Goal: Information Seeking & Learning: Learn about a topic

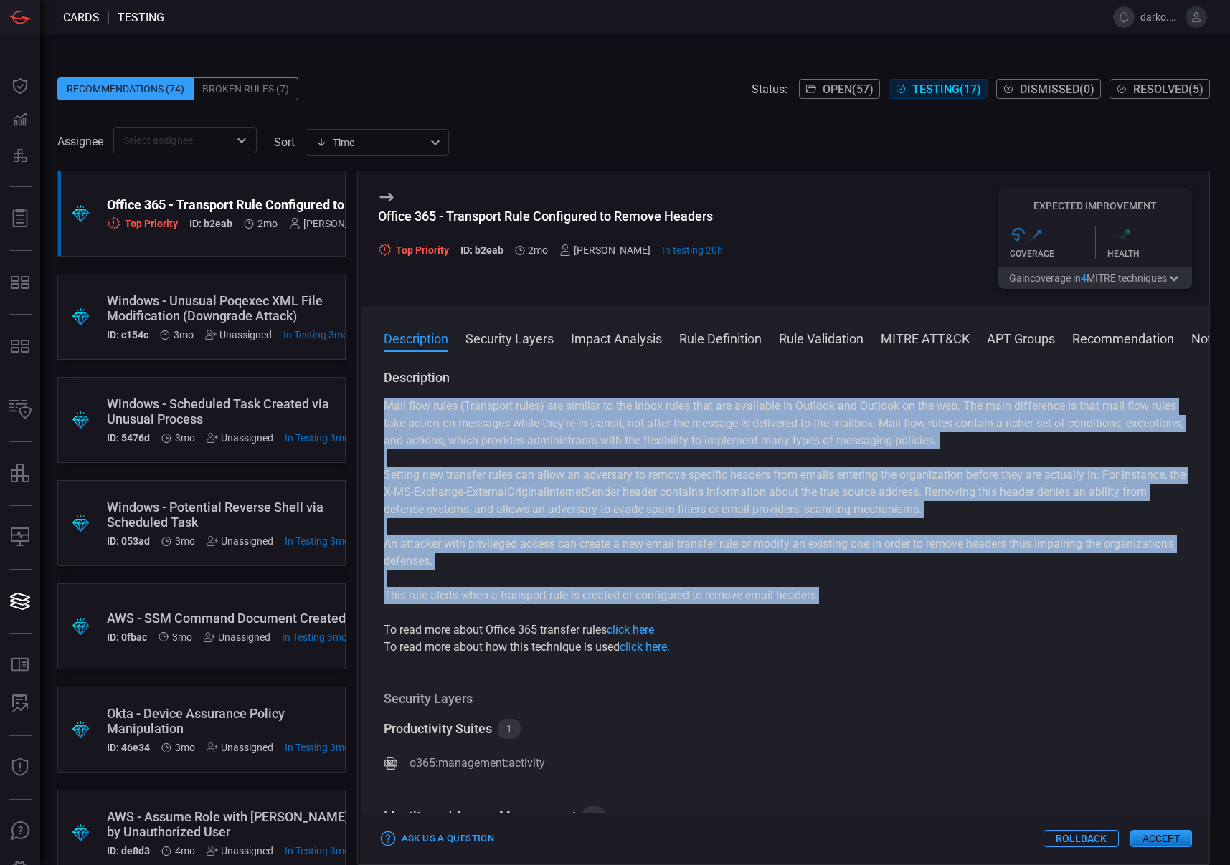
drag, startPoint x: 778, startPoint y: 597, endPoint x: 381, endPoint y: 405, distance: 441.0
click at [381, 405] on div "Description Mail flow rules (Transport rules) are similar to the Inbox rules th…" at bounding box center [785, 614] width 848 height 490
copy div "Lore ipsu dolor (Sitametco adipi) eli seddoei te inc Utlab etdol magn ali enima…"
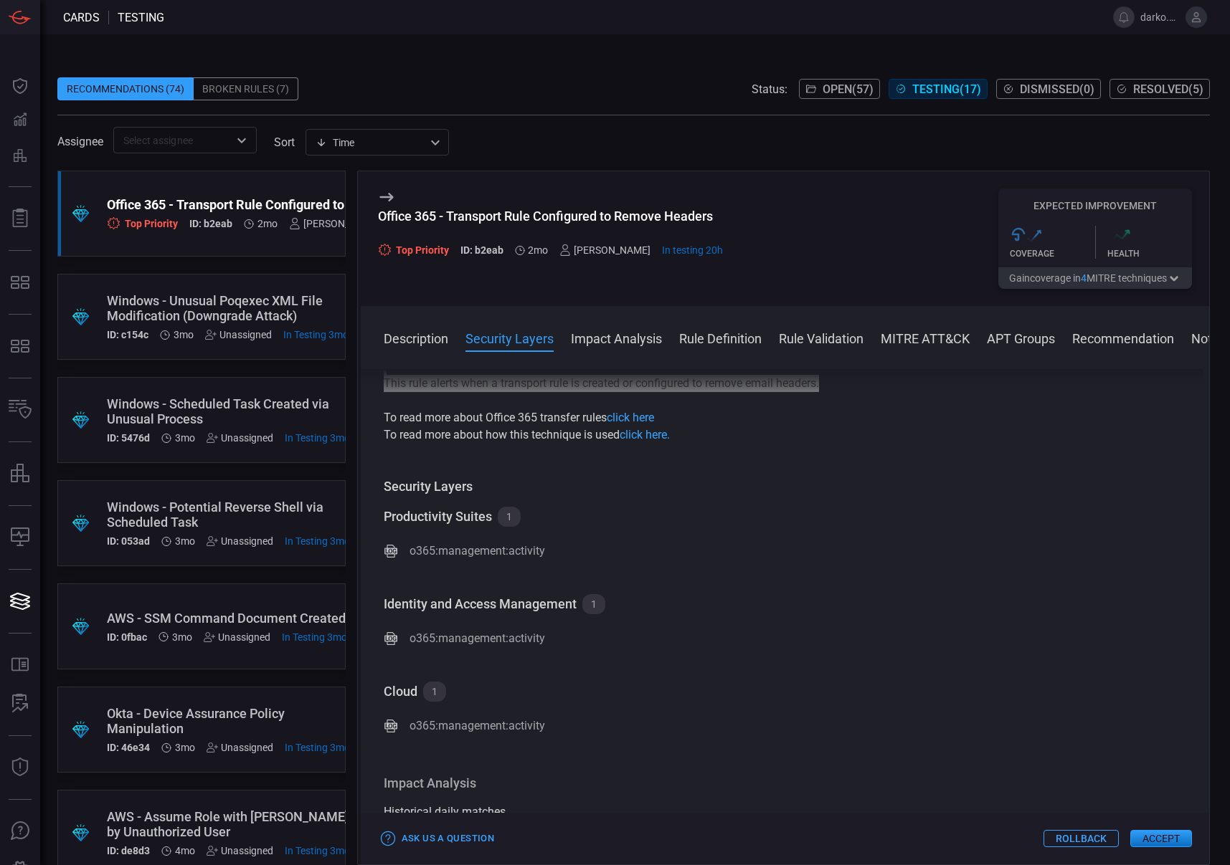
scroll to position [181, 0]
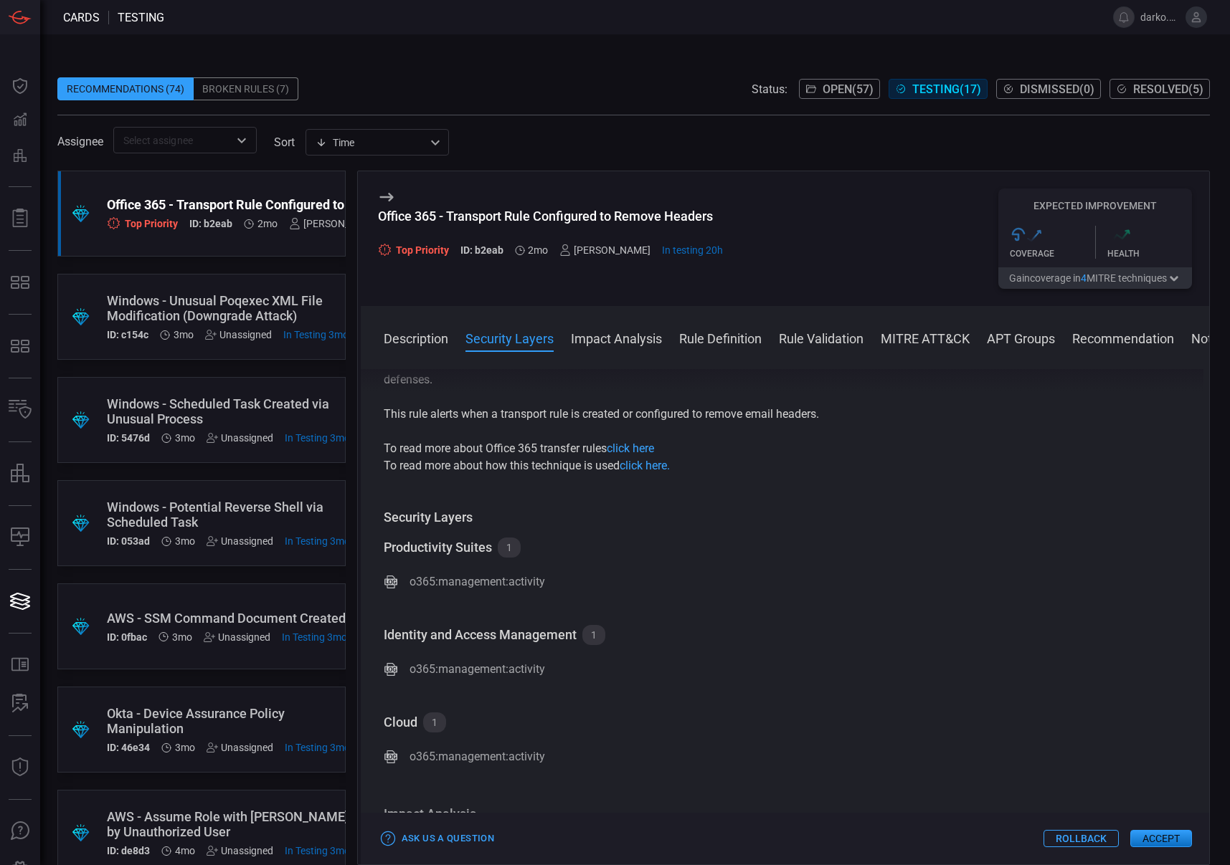
click at [448, 445] on p "To read more about Office 365 transfer rules click here" at bounding box center [785, 448] width 802 height 17
drag, startPoint x: 488, startPoint y: 447, endPoint x: 637, endPoint y: 454, distance: 148.6
click at [607, 447] on p "To read more about Office 365 transfer rules click here" at bounding box center [785, 448] width 802 height 17
copy p "Office 365 transfer rules"
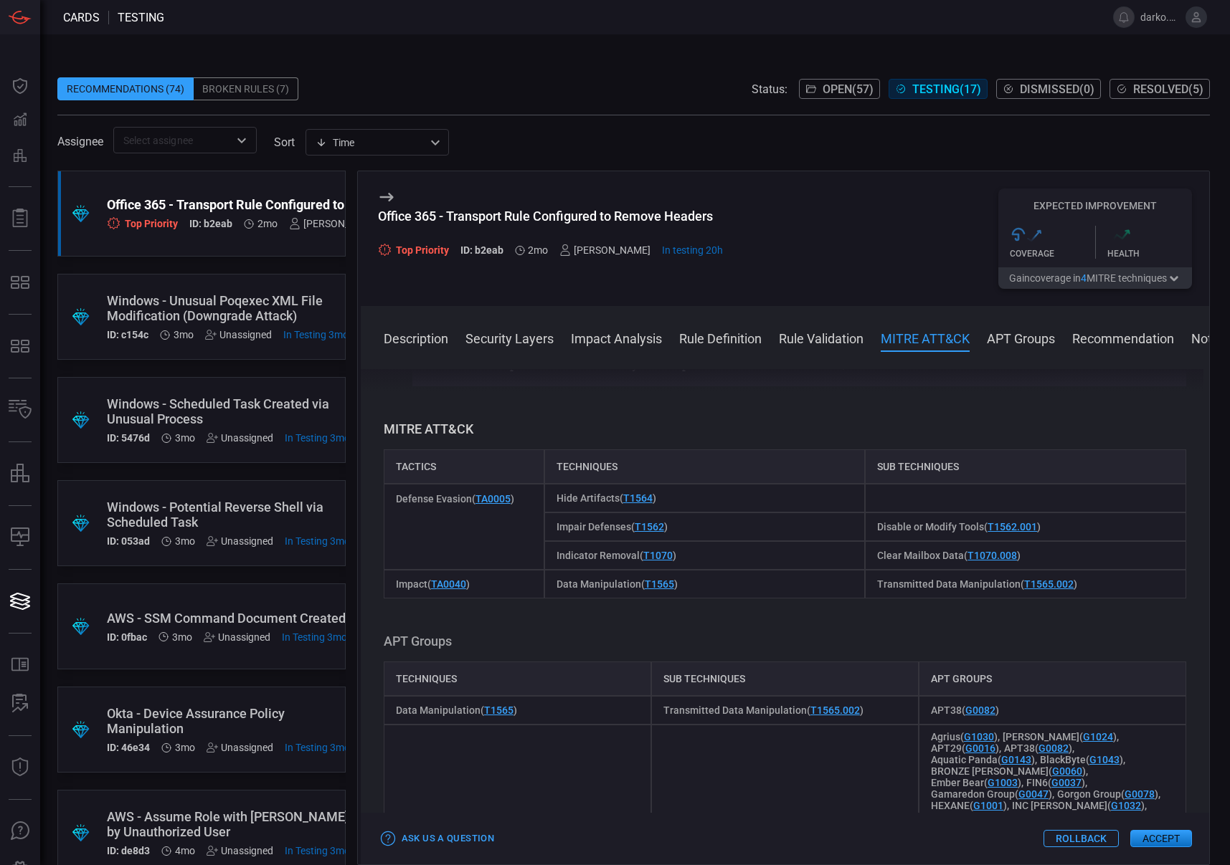
scroll to position [1336, 0]
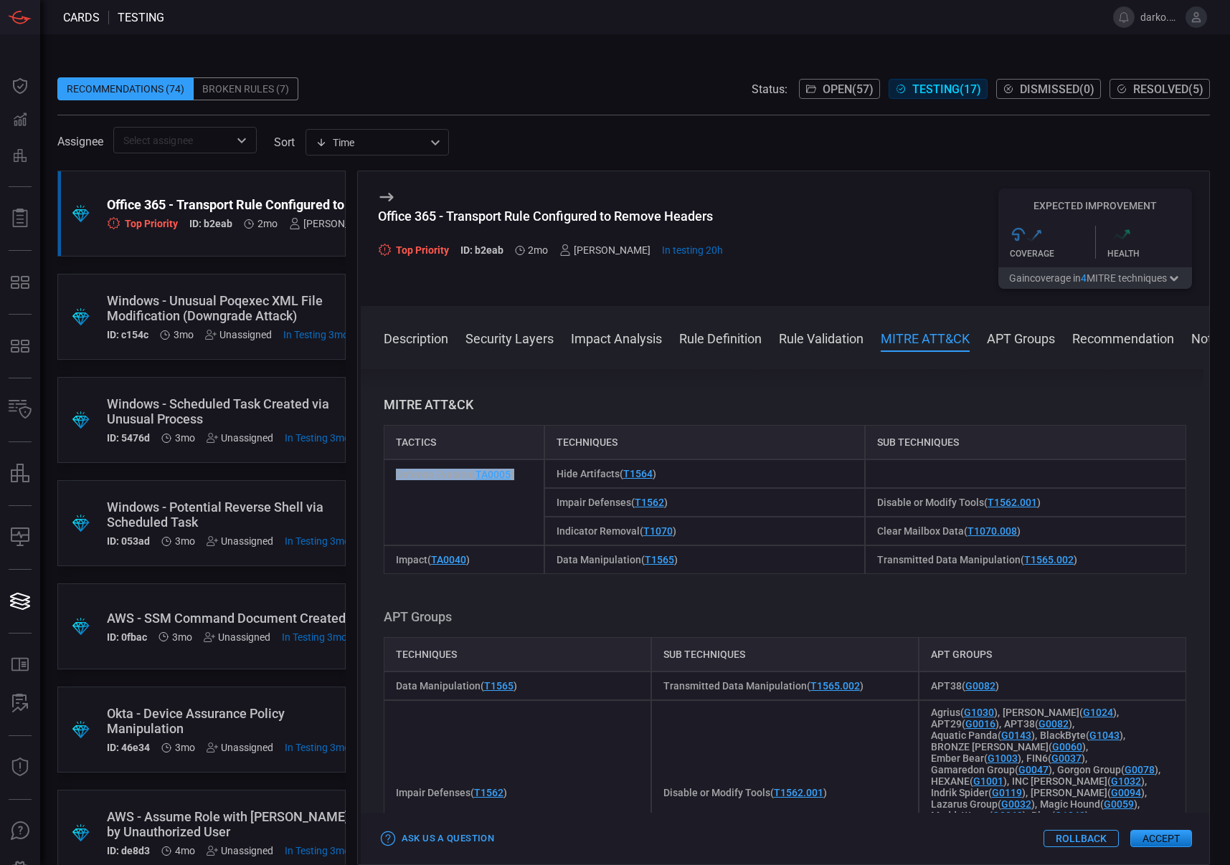
drag, startPoint x: 526, startPoint y: 475, endPoint x: 397, endPoint y: 475, distance: 128.4
click at [395, 475] on div "Defense Evasion ( TA0005 )" at bounding box center [464, 503] width 161 height 86
copy span "Defense Evasion ( TA0005 )"
drag, startPoint x: 678, startPoint y: 470, endPoint x: 551, endPoint y: 471, distance: 127.6
click at [554, 471] on div "Hide Artifacts ( T1564 )" at bounding box center [704, 474] width 321 height 29
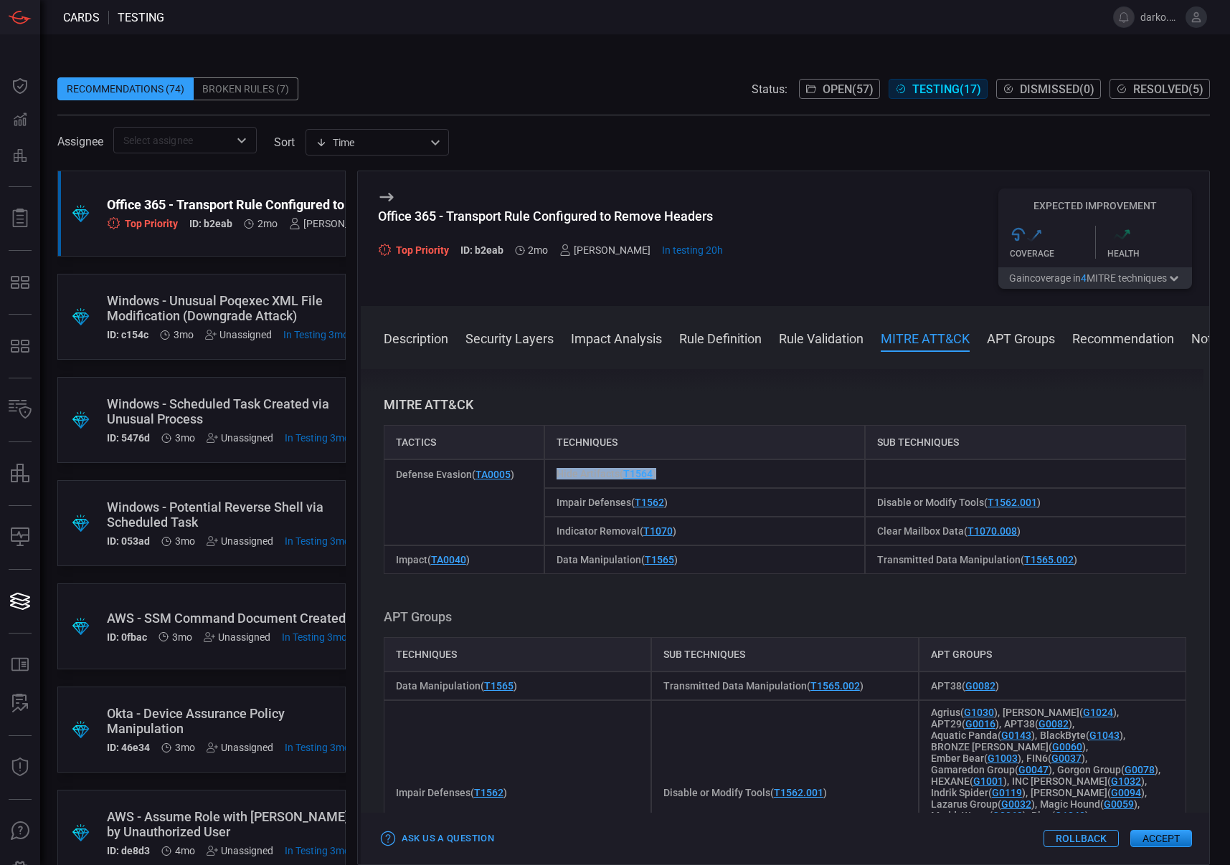
copy span "Hide Artifacts ( T1564 )"
drag, startPoint x: 922, startPoint y: 443, endPoint x: 869, endPoint y: 444, distance: 53.1
click at [869, 444] on div "Sub Techniques" at bounding box center [1025, 442] width 321 height 34
copy div "Sub Techniques"
drag, startPoint x: 654, startPoint y: 504, endPoint x: 554, endPoint y: 503, distance: 100.4
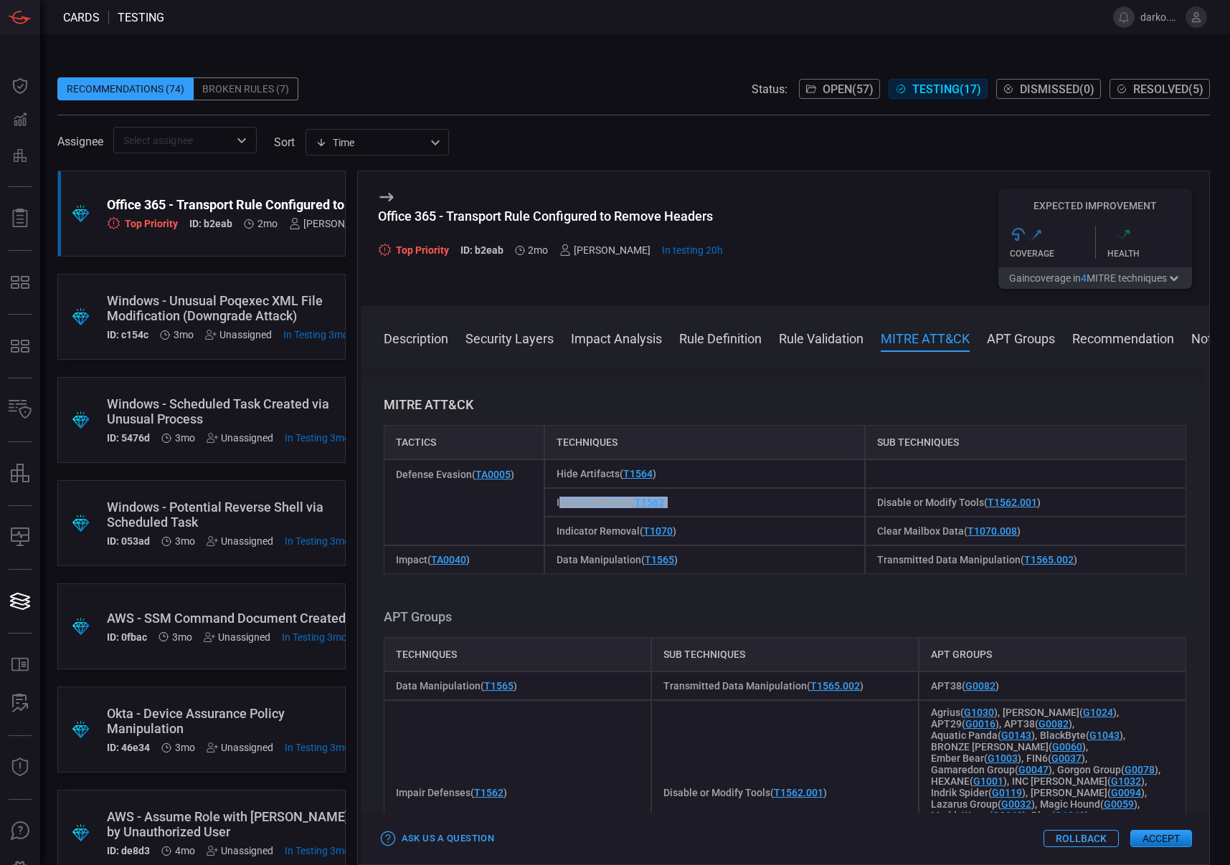
click at [555, 503] on div "Impair Defenses ( T1562 )" at bounding box center [704, 502] width 321 height 29
copy span "mpair Defenses ( T1562 )"
click at [691, 508] on div "Impair Defenses ( T1562 )" at bounding box center [704, 502] width 321 height 29
drag, startPoint x: 683, startPoint y: 505, endPoint x: 549, endPoint y: 503, distance: 134.8
click at [549, 503] on div "Impair Defenses ( T1562 )" at bounding box center [704, 502] width 321 height 29
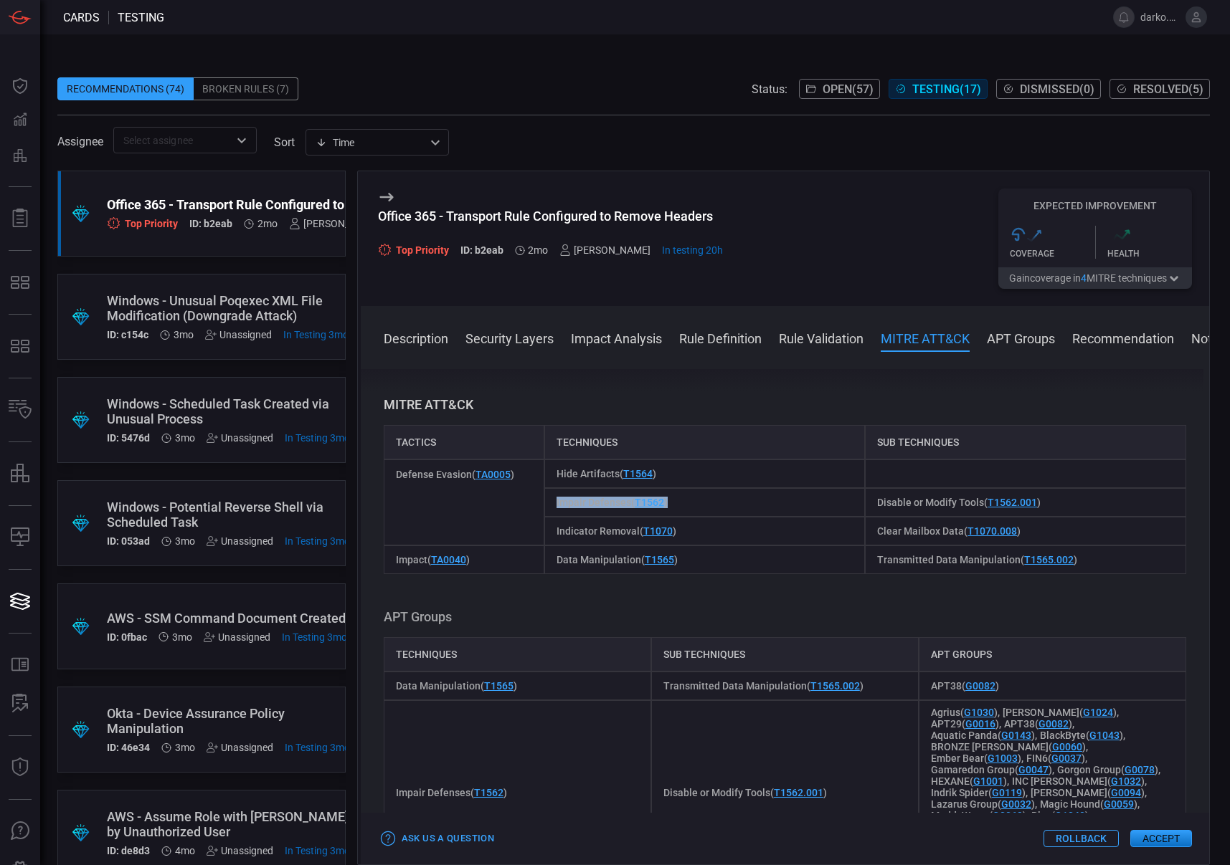
copy span "Impair Defenses ( T1562 )"
drag, startPoint x: 1042, startPoint y: 501, endPoint x: 868, endPoint y: 501, distance: 173.5
click at [868, 501] on div "Disable or Modify Tools ( T1562.001 )" at bounding box center [1025, 502] width 321 height 29
copy span "Disable or Modify Tools ( T1562.001 )"
drag, startPoint x: 632, startPoint y: 530, endPoint x: 551, endPoint y: 530, distance: 81.7
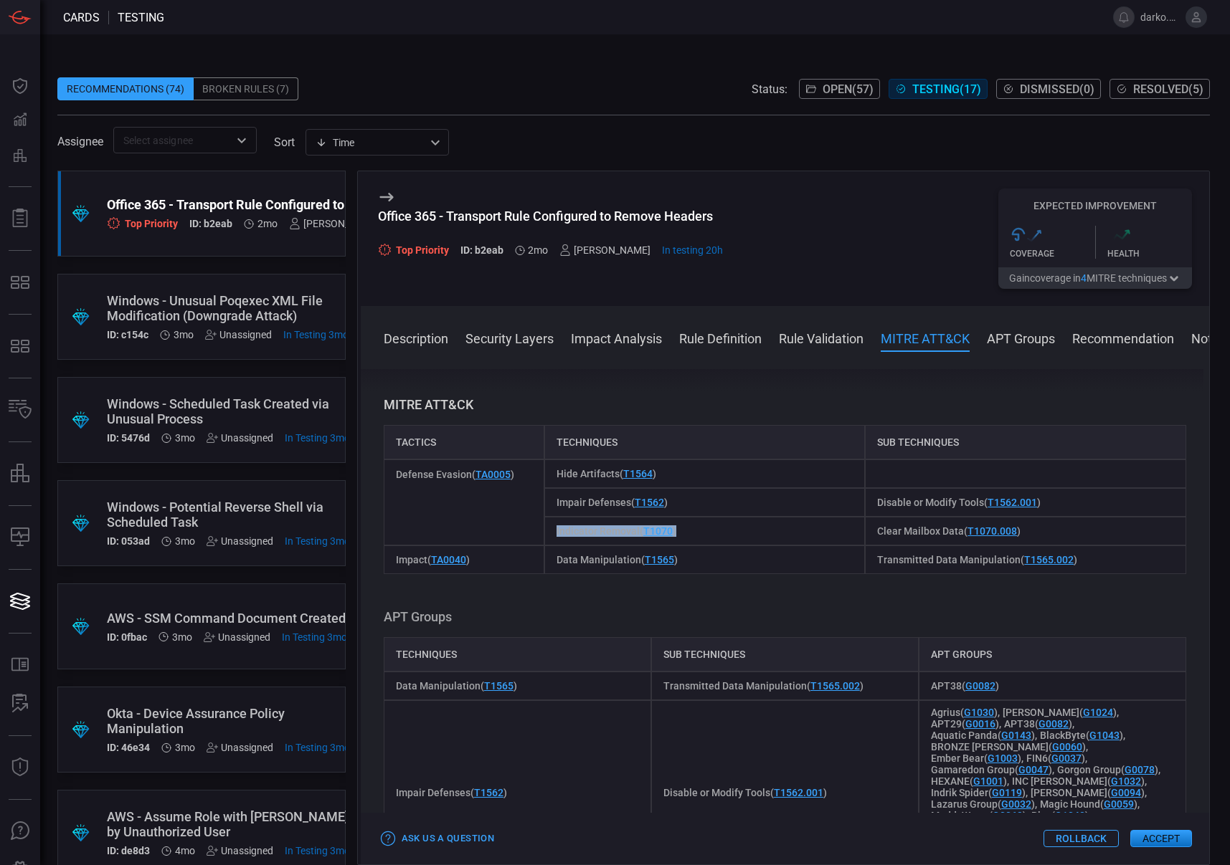
click at [549, 530] on div "Indicator Removal ( T1070 )" at bounding box center [704, 531] width 321 height 29
copy span "Indicator Removal ( T1070 )"
drag, startPoint x: 1025, startPoint y: 533, endPoint x: 870, endPoint y: 530, distance: 155.6
click at [870, 530] on div "Clear Mailbox Data ( T1070.008 )" at bounding box center [1025, 531] width 321 height 29
copy span "Clear Mailbox Data ( T1070.008 )"
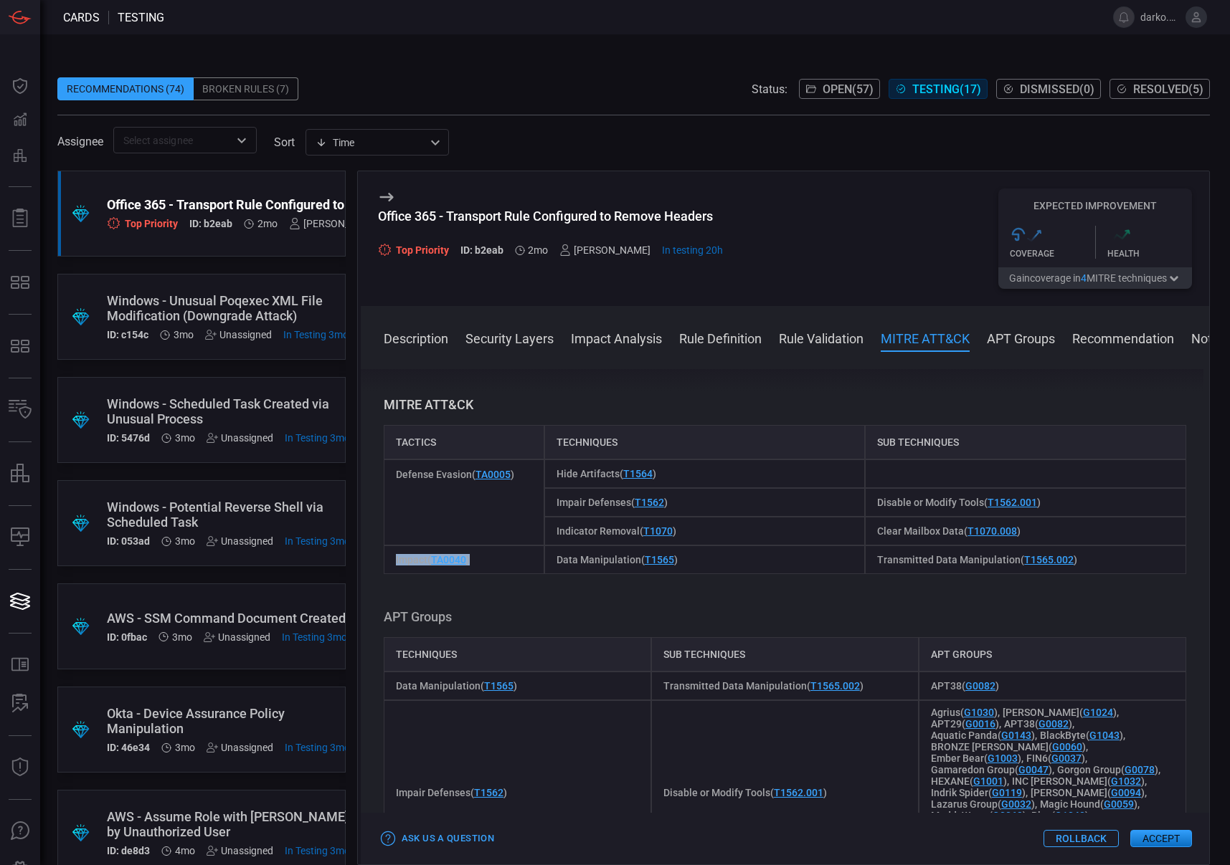
drag, startPoint x: 476, startPoint y: 557, endPoint x: 388, endPoint y: 563, distance: 88.4
click at [387, 563] on div "Impact ( TA0040 )" at bounding box center [464, 560] width 161 height 29
drag, startPoint x: 683, startPoint y: 562, endPoint x: 547, endPoint y: 563, distance: 135.5
click at [546, 563] on div "Data Manipulation ( T1565 )" at bounding box center [704, 560] width 321 height 29
drag, startPoint x: 1077, startPoint y: 561, endPoint x: 868, endPoint y: 560, distance: 208.7
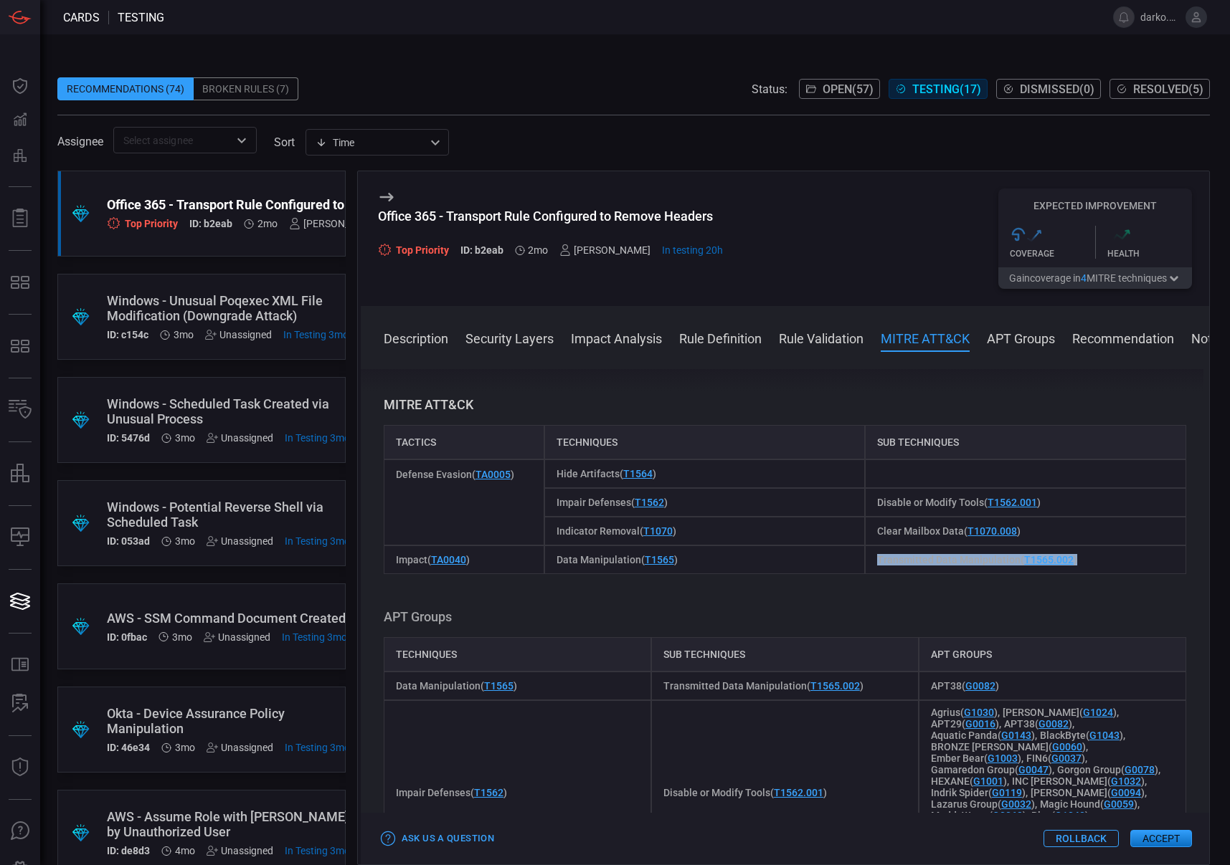
click at [868, 560] on div "Transmitted Data Manipulation ( T1565.002 )" at bounding box center [1025, 560] width 321 height 29
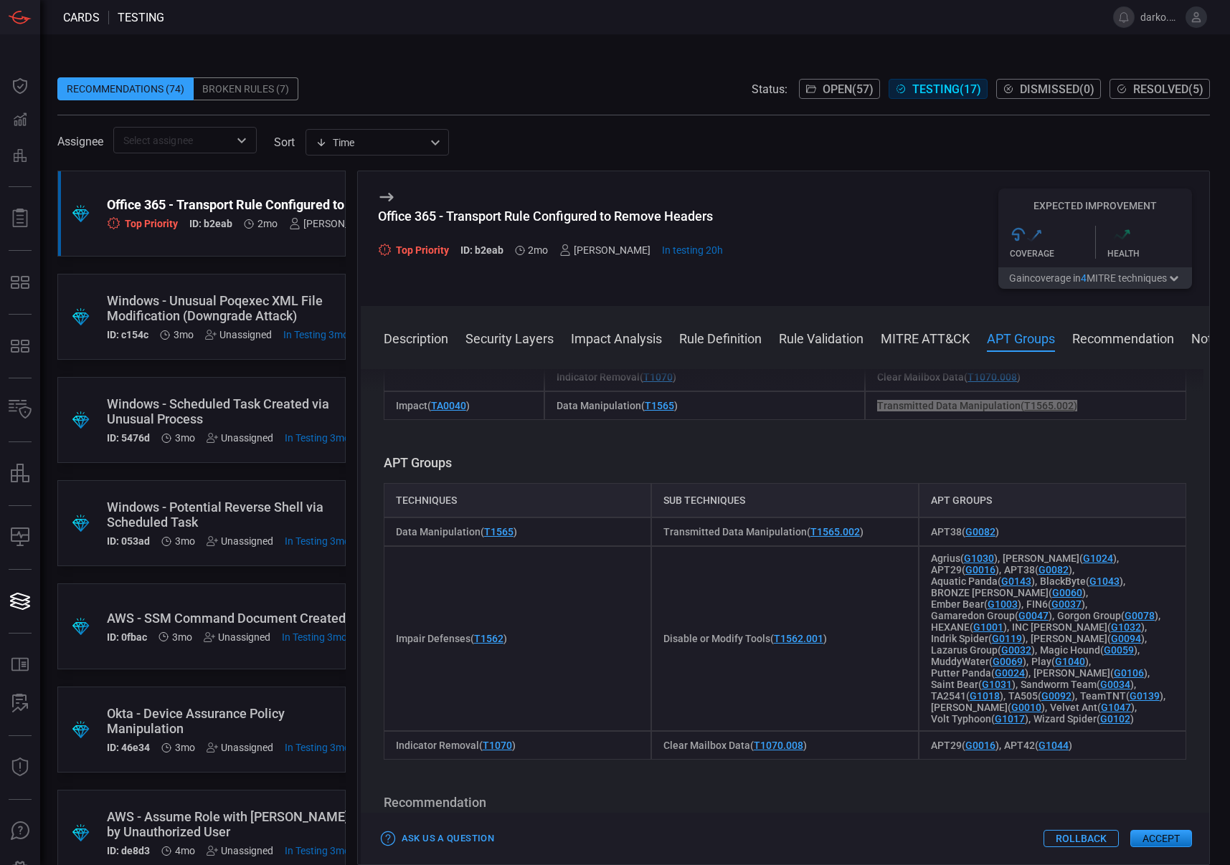
scroll to position [1436, 0]
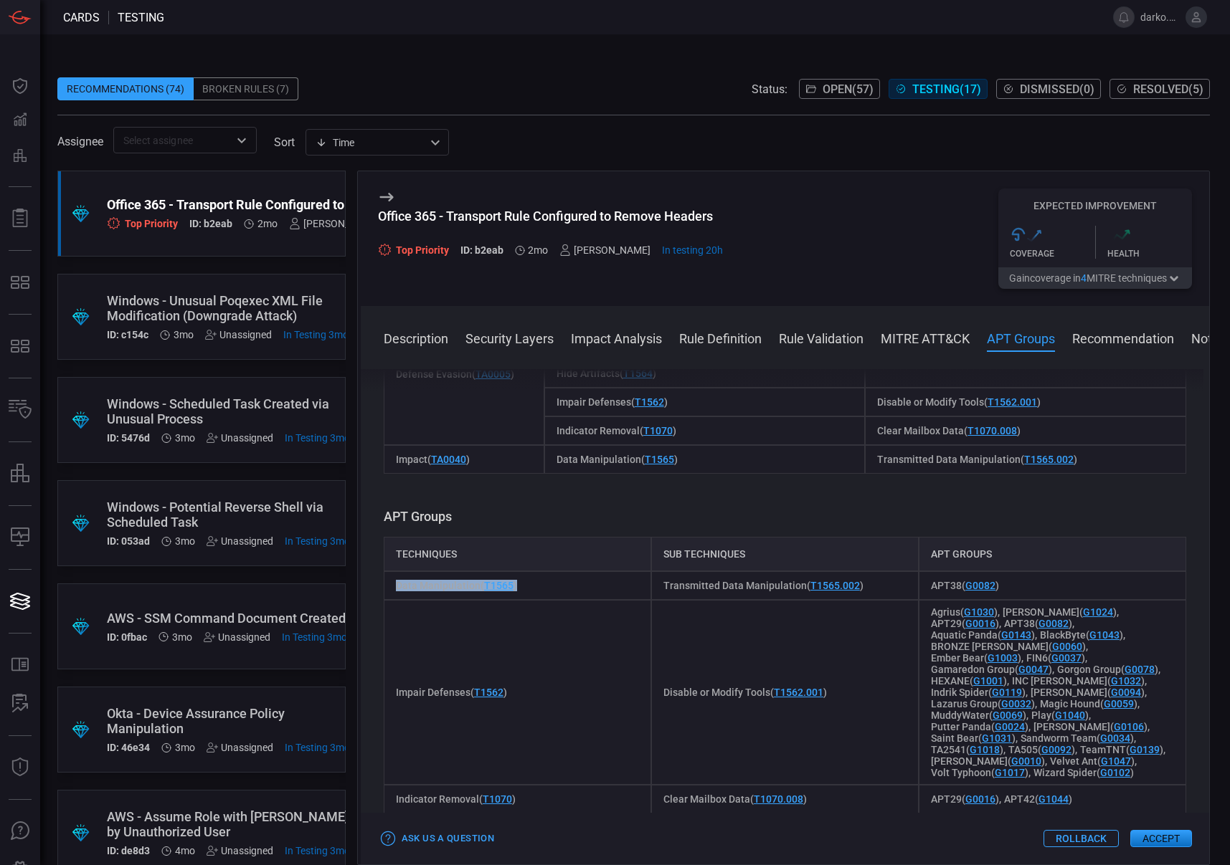
drag, startPoint x: 517, startPoint y: 587, endPoint x: 386, endPoint y: 589, distance: 130.5
click at [386, 589] on div "Data Manipulation ( T1565 )" at bounding box center [517, 585] width 267 height 29
drag, startPoint x: 725, startPoint y: 556, endPoint x: 658, endPoint y: 556, distance: 67.4
click at [653, 556] on div "Sub techniques" at bounding box center [784, 554] width 267 height 34
drag, startPoint x: 865, startPoint y: 583, endPoint x: 846, endPoint y: 602, distance: 27.4
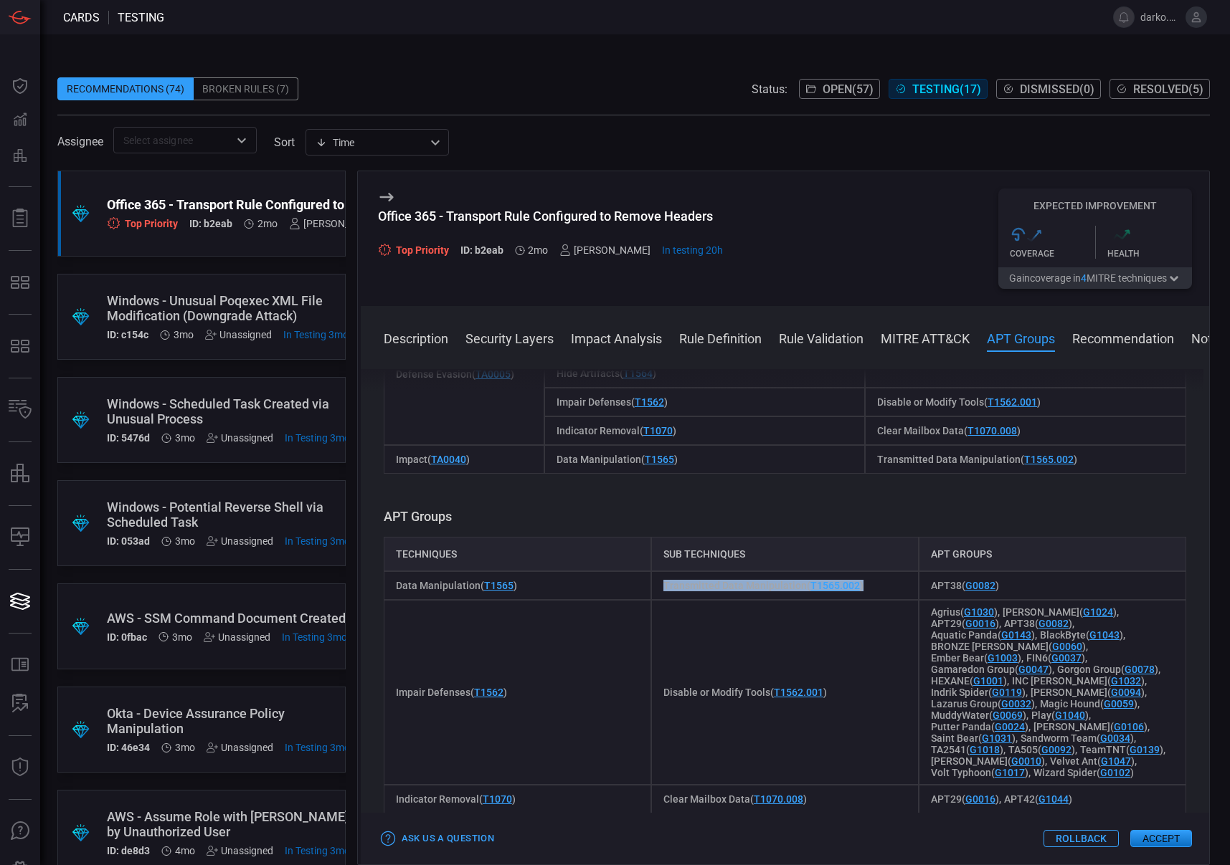
click at [645, 584] on div "Data Manipulation ( T1565 ) Transmitted Data Manipulation ( T1565.002 ) APT38 (…" at bounding box center [785, 585] width 802 height 29
drag, startPoint x: 976, startPoint y: 587, endPoint x: 920, endPoint y: 587, distance: 55.9
click at [919, 587] on div "APT38 ( G0082 )" at bounding box center [1052, 585] width 267 height 29
drag, startPoint x: 494, startPoint y: 692, endPoint x: 389, endPoint y: 691, distance: 105.4
click at [389, 691] on div "Impair Defenses ( T1562 )" at bounding box center [517, 692] width 267 height 185
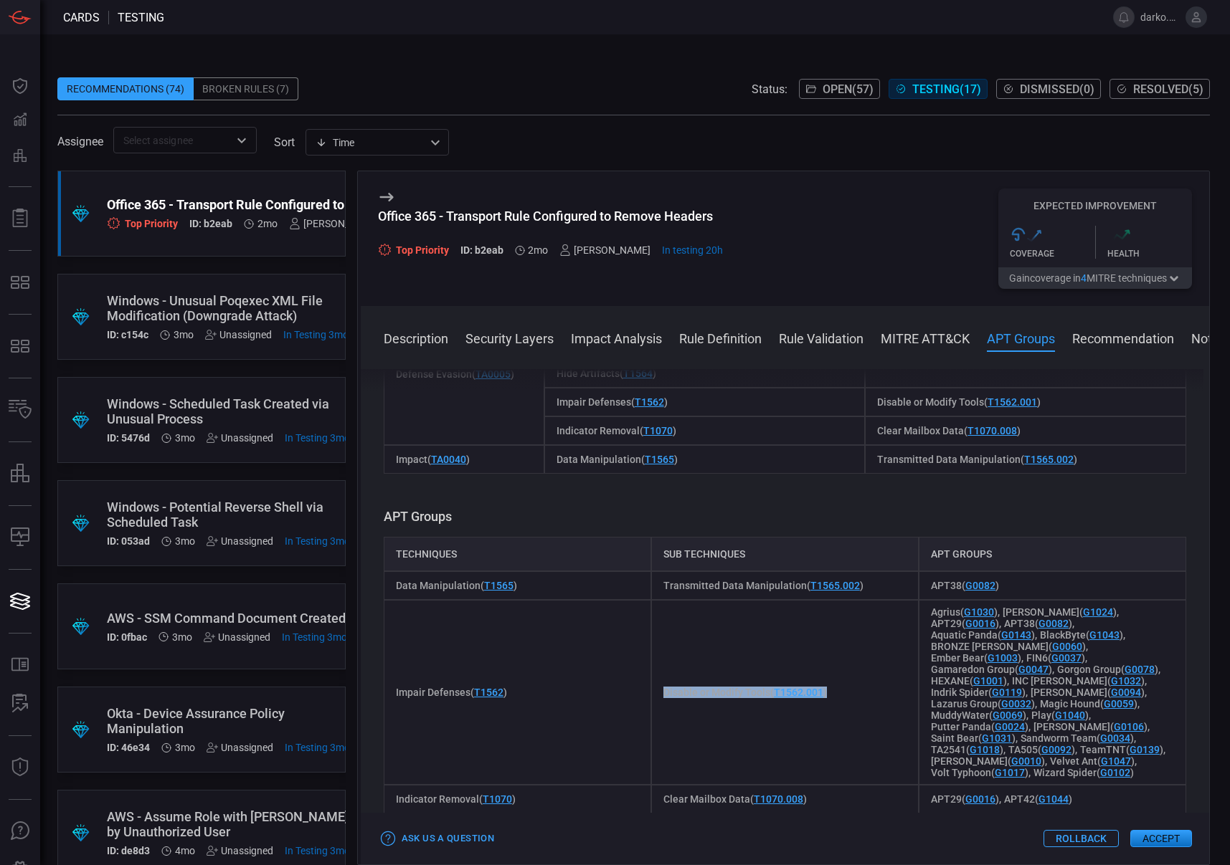
drag, startPoint x: 794, startPoint y: 694, endPoint x: 660, endPoint y: 690, distance: 134.2
click at [660, 691] on div "Disable or Modify Tools ( T1562.001 )" at bounding box center [784, 692] width 267 height 185
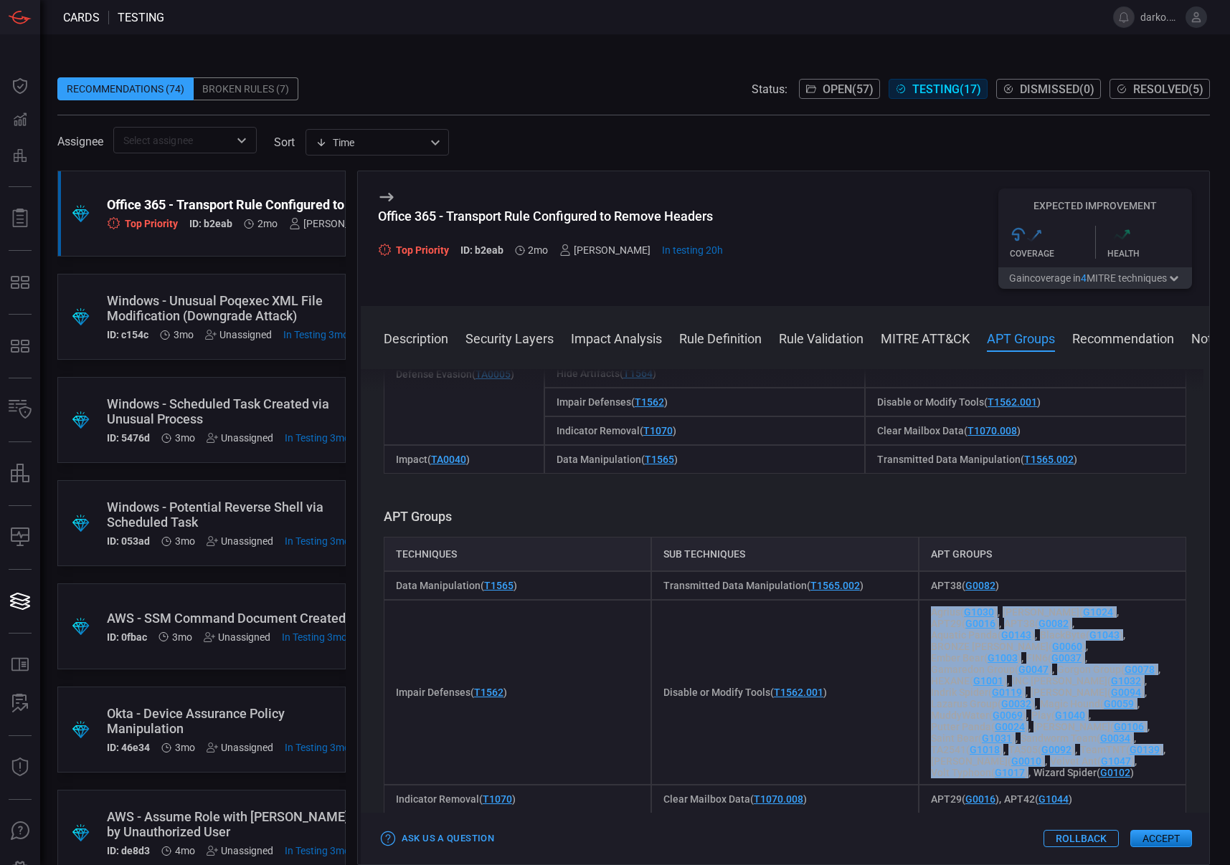
drag, startPoint x: 1009, startPoint y: 774, endPoint x: 915, endPoint y: 617, distance: 182.4
click at [919, 617] on div "Agrius ( G1030 ) Akira ( G1024 ) APT29 ( G0016 ) APT38 ( G0082 ) Aquatic Panda …" at bounding box center [1052, 692] width 267 height 185
click at [1038, 774] on div "Agrius ( G1030 ) Akira ( G1024 ) APT29 ( G0016 ) APT38 ( G0082 ) Aquatic Panda …" at bounding box center [1052, 692] width 267 height 185
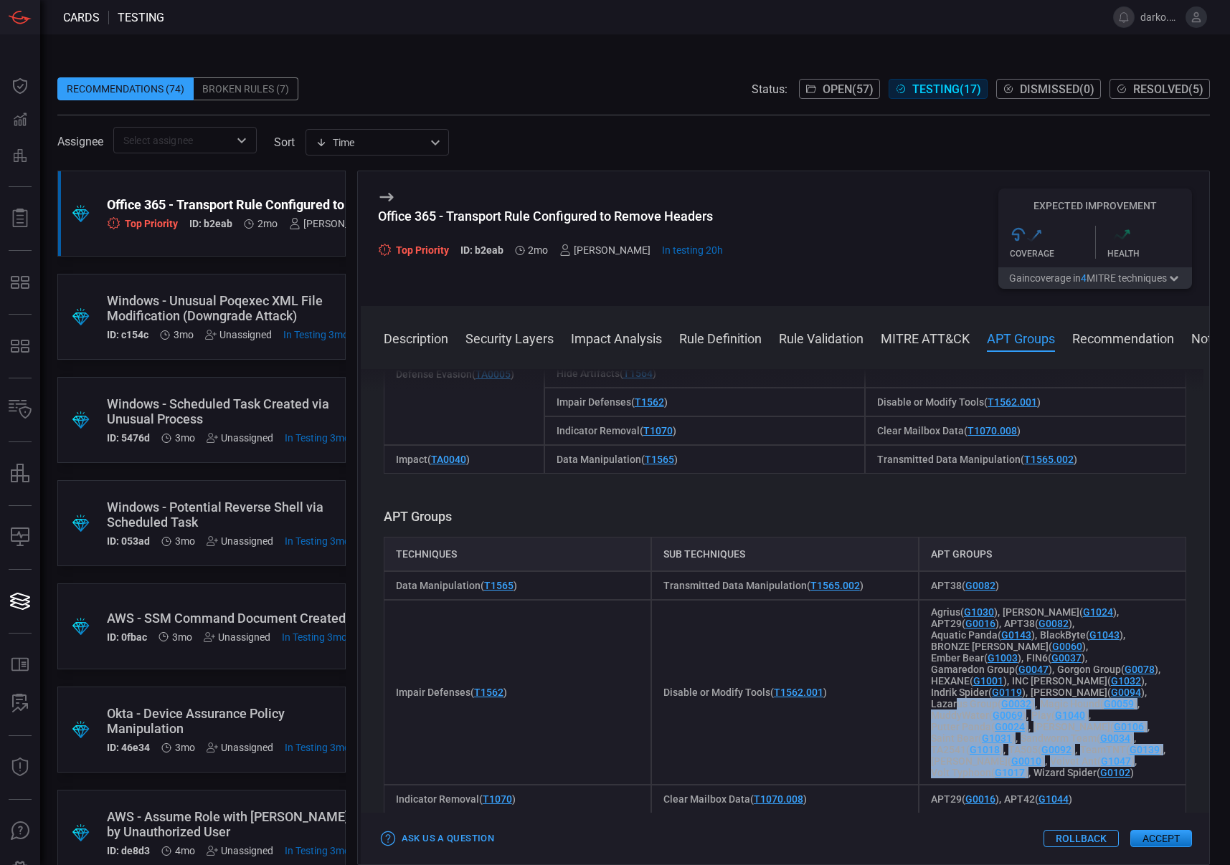
drag, startPoint x: 1008, startPoint y: 773, endPoint x: 967, endPoint y: 728, distance: 61.4
click at [951, 696] on div "Agrius ( G1030 ) Akira ( G1024 ) APT29 ( G0016 ) APT38 ( G0082 ) Aquatic Panda …" at bounding box center [1052, 692] width 267 height 185
click at [1036, 776] on div "Agrius ( G1030 ) Akira ( G1024 ) APT29 ( G0016 ) APT38 ( G0082 ) Aquatic Panda …" at bounding box center [1052, 692] width 267 height 185
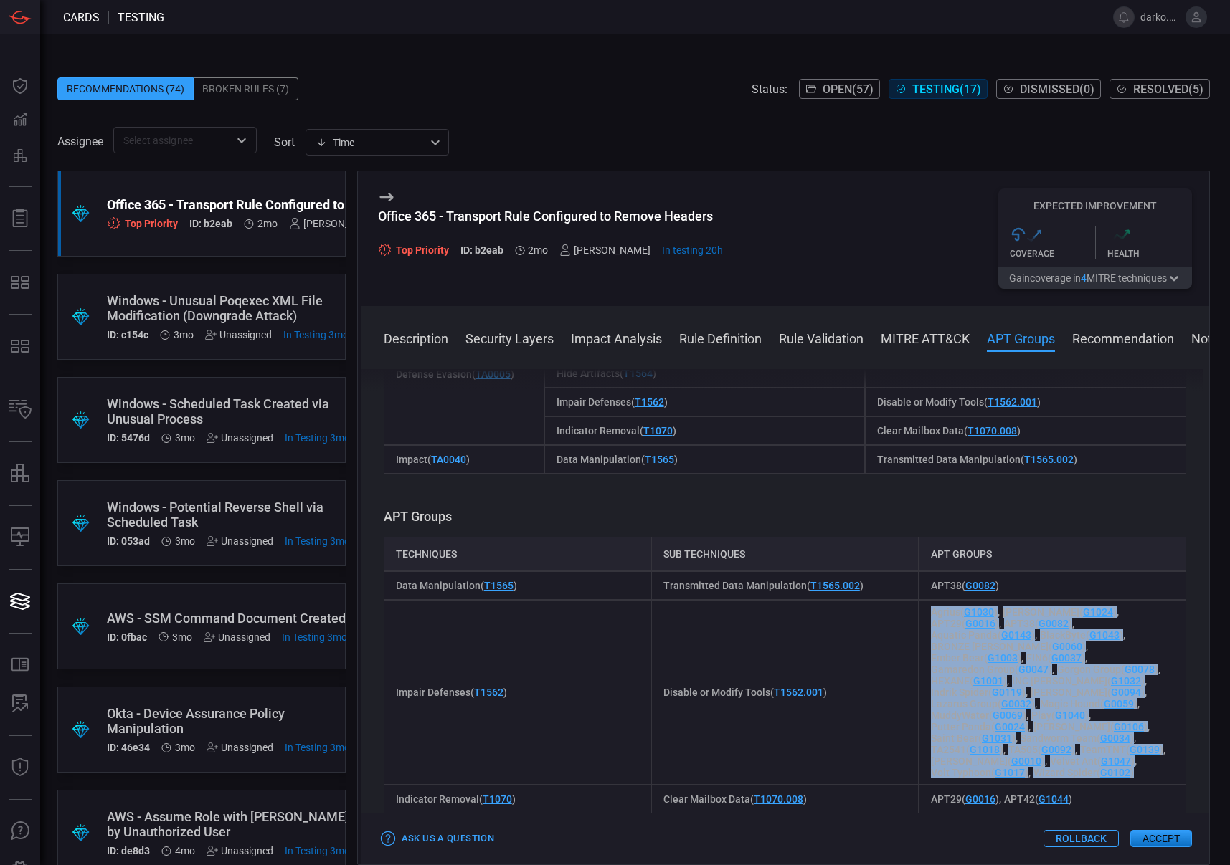
drag, startPoint x: 925, startPoint y: 613, endPoint x: 1124, endPoint y: 769, distance: 252.3
click at [1031, 776] on div "Agrius ( G1030 ) Akira ( G1024 ) APT29 ( G0016 ) APT38 ( G0082 ) Aquatic Panda …" at bounding box center [1052, 692] width 267 height 185
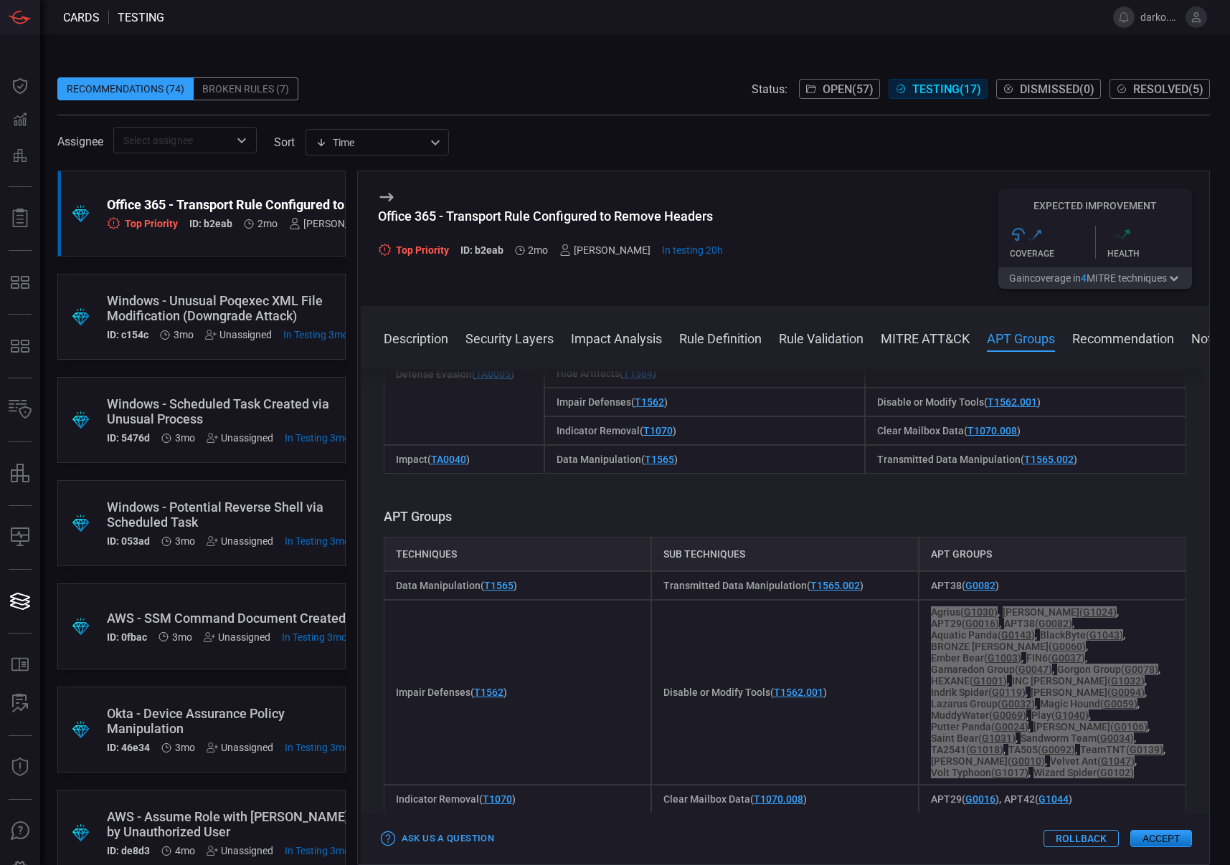
scroll to position [1562, 0]
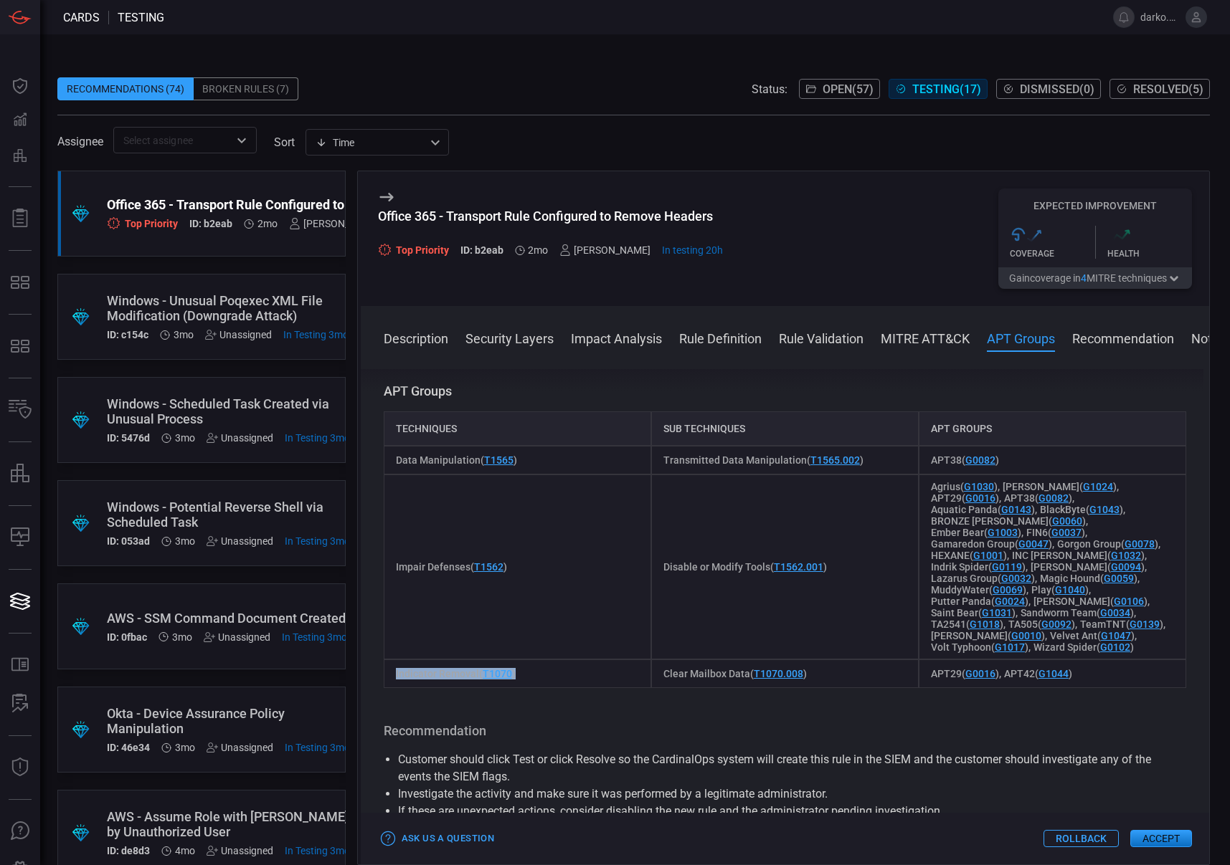
drag, startPoint x: 477, startPoint y: 673, endPoint x: 401, endPoint y: 675, distance: 76.0
click at [386, 674] on div "Indicator Removal ( T1070 )" at bounding box center [517, 674] width 267 height 29
drag, startPoint x: 783, startPoint y: 676, endPoint x: 696, endPoint y: 675, distance: 87.5
click at [653, 676] on div "Clear Mailbox Data ( T1070.008 )" at bounding box center [784, 674] width 267 height 29
drag, startPoint x: 1081, startPoint y: 675, endPoint x: 921, endPoint y: 674, distance: 160.6
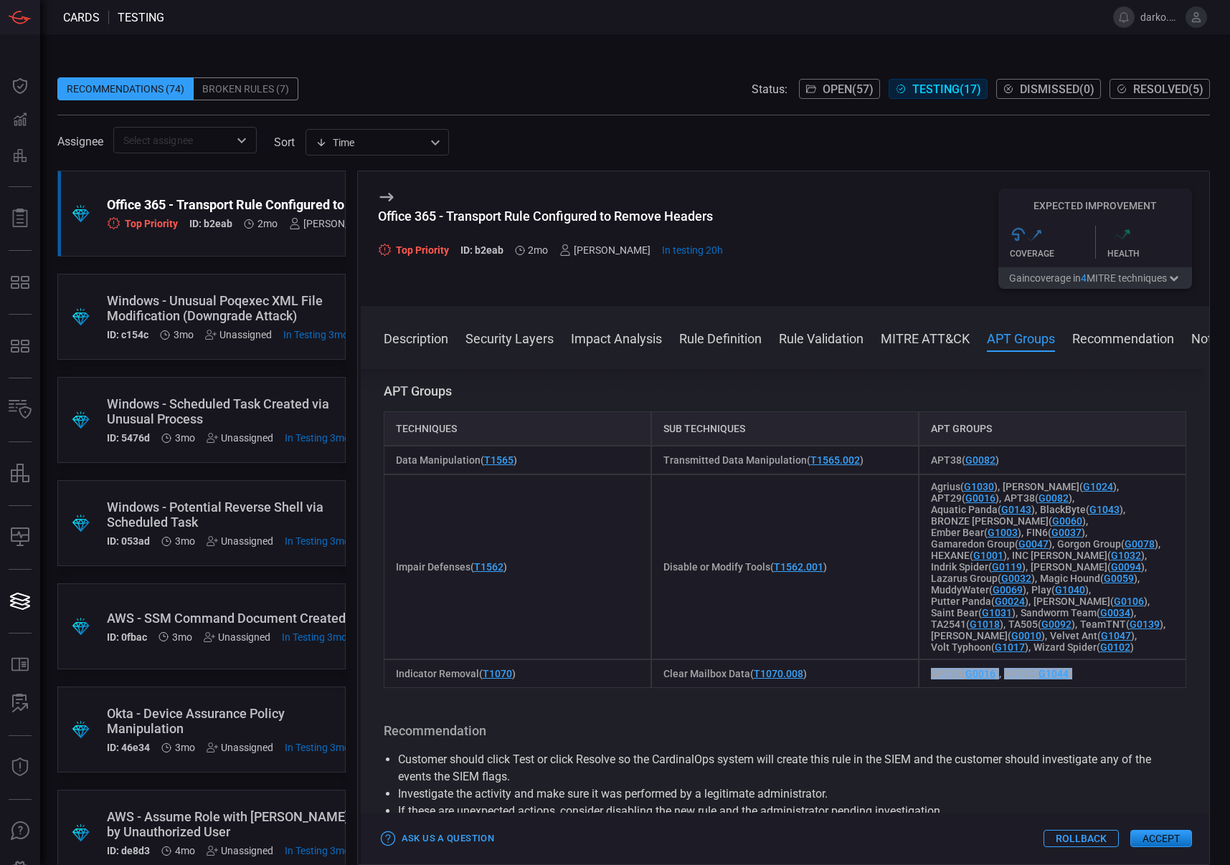
click at [921, 674] on div "APT29 ( G0016 ) APT42 ( G1044 )" at bounding box center [1052, 674] width 267 height 29
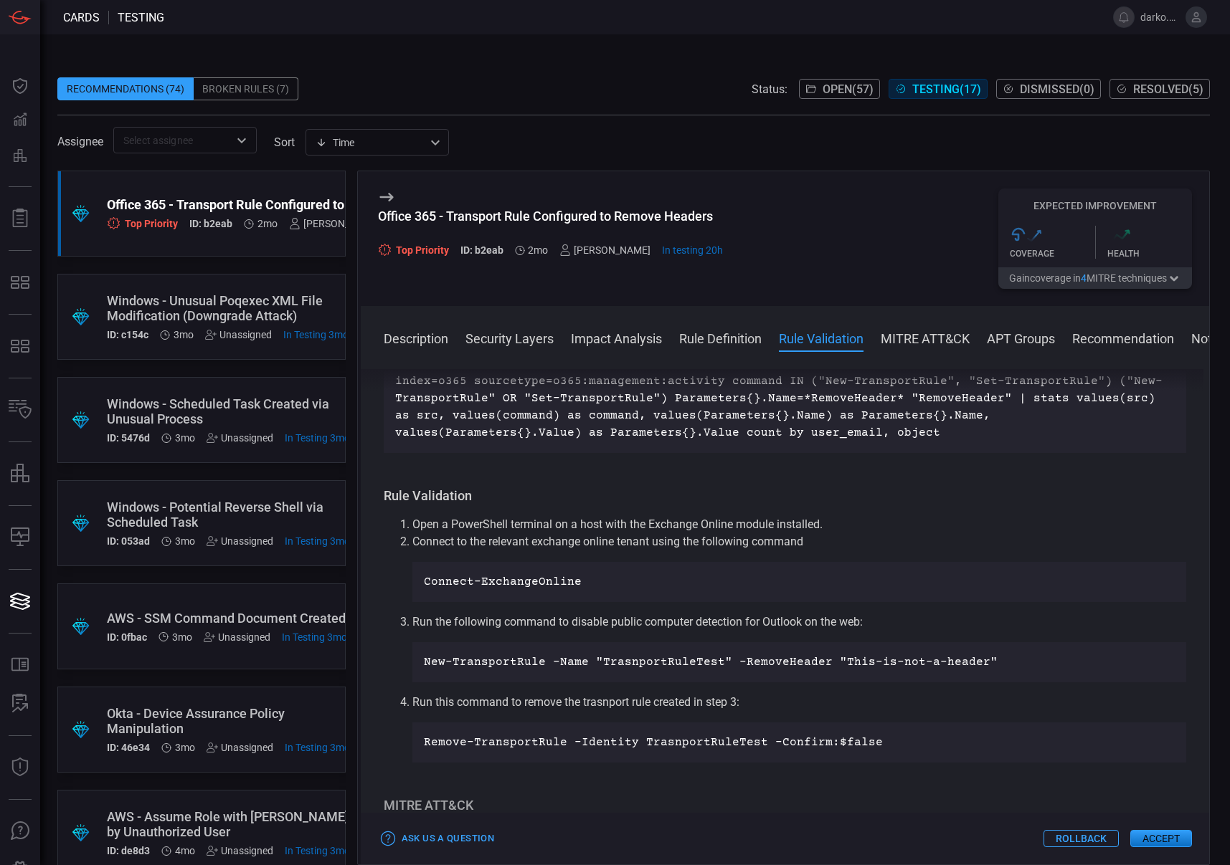
scroll to position [952, 0]
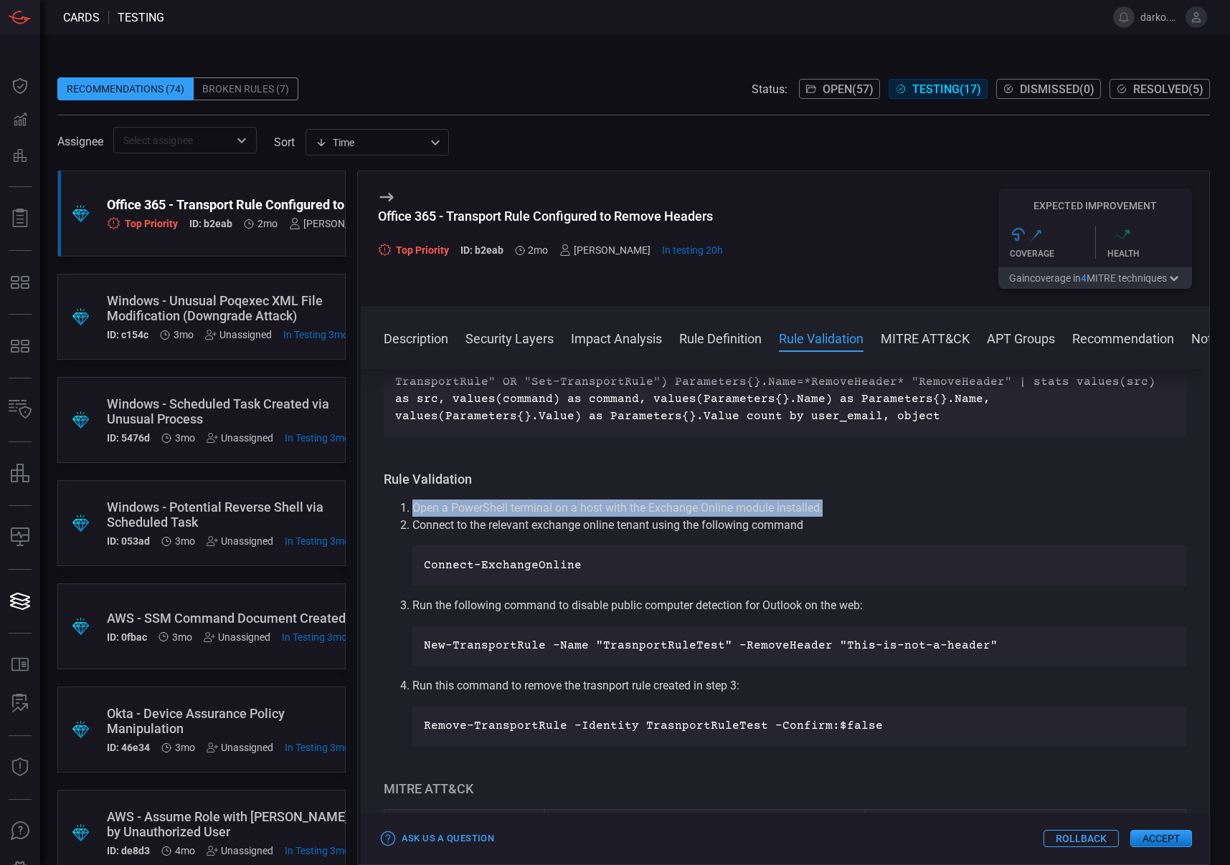
drag, startPoint x: 830, startPoint y: 508, endPoint x: 406, endPoint y: 508, distance: 424.5
click at [412, 507] on li "Open a PowerShell terminal on a host with the Exchange Online module installed." at bounding box center [799, 508] width 774 height 17
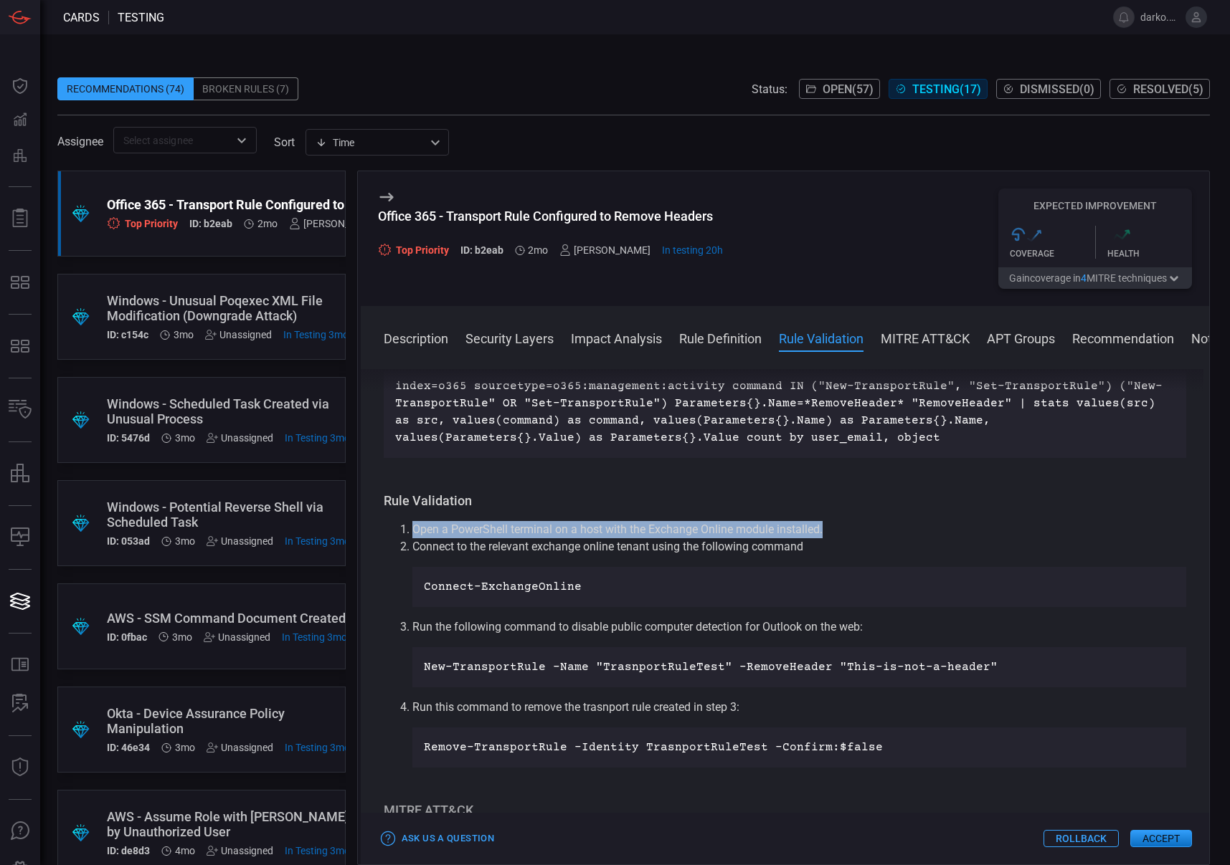
scroll to position [929, 0]
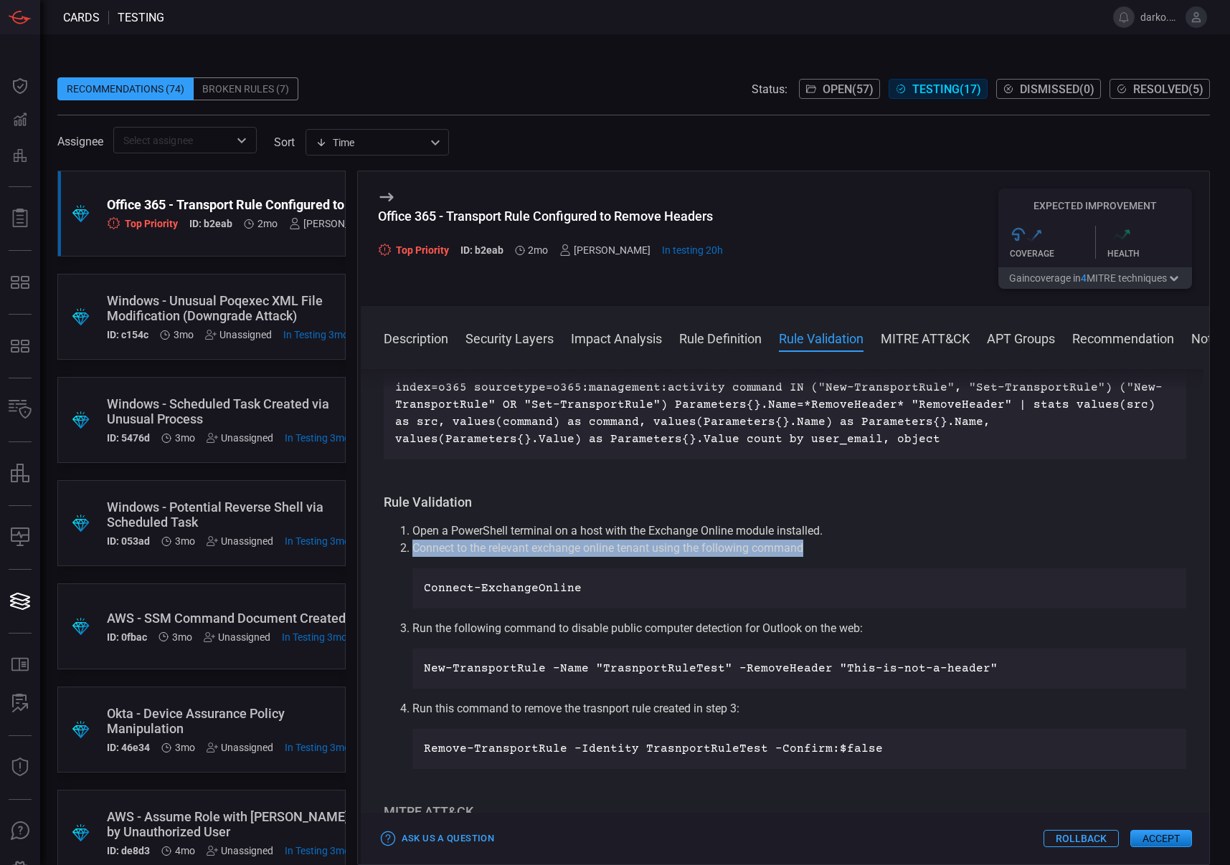
drag, startPoint x: 811, startPoint y: 549, endPoint x: 412, endPoint y: 548, distance: 399.4
click at [412, 548] on p "Connect to the relevant exchange online tenant using the following command" at bounding box center [799, 548] width 774 height 17
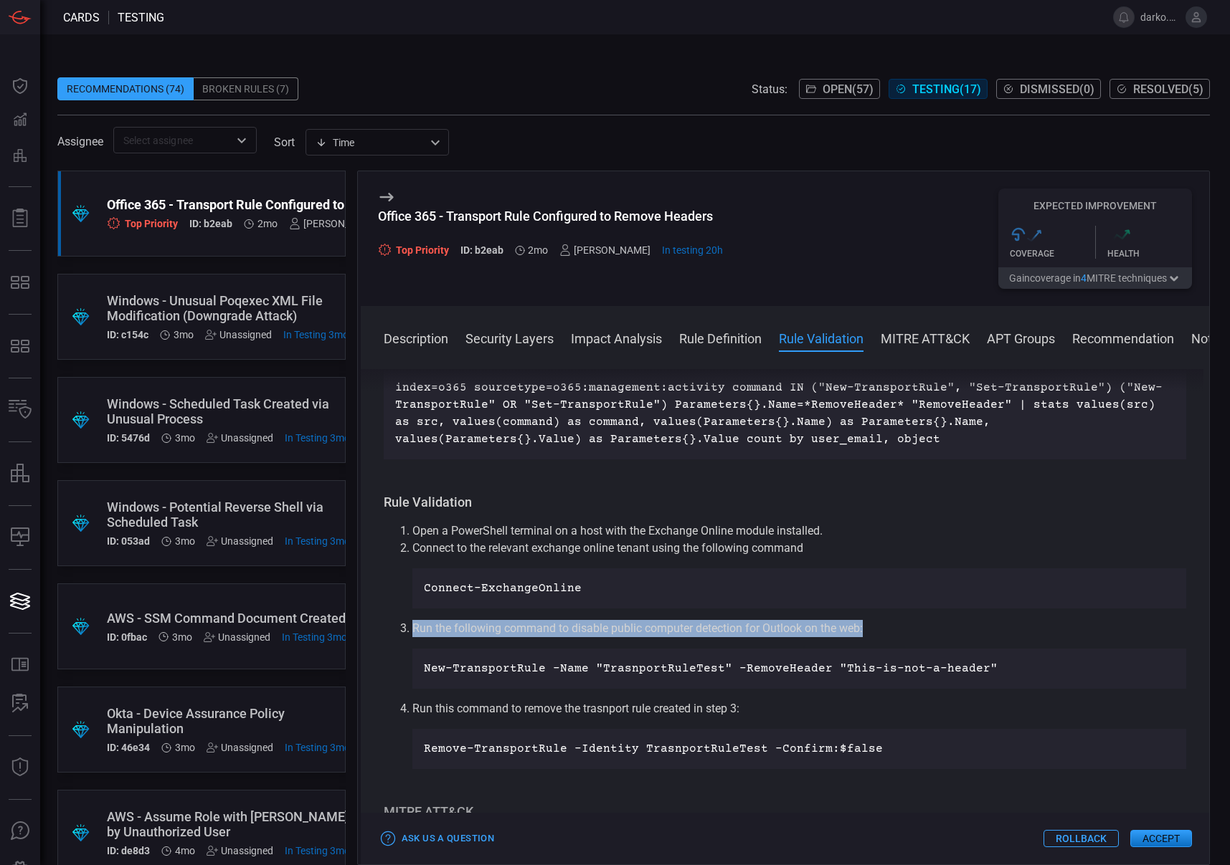
drag, startPoint x: 830, startPoint y: 631, endPoint x: 407, endPoint y: 630, distance: 423.8
click at [412, 631] on li "Run the following command to disable public computer detection for Outlook on t…" at bounding box center [799, 654] width 774 height 69
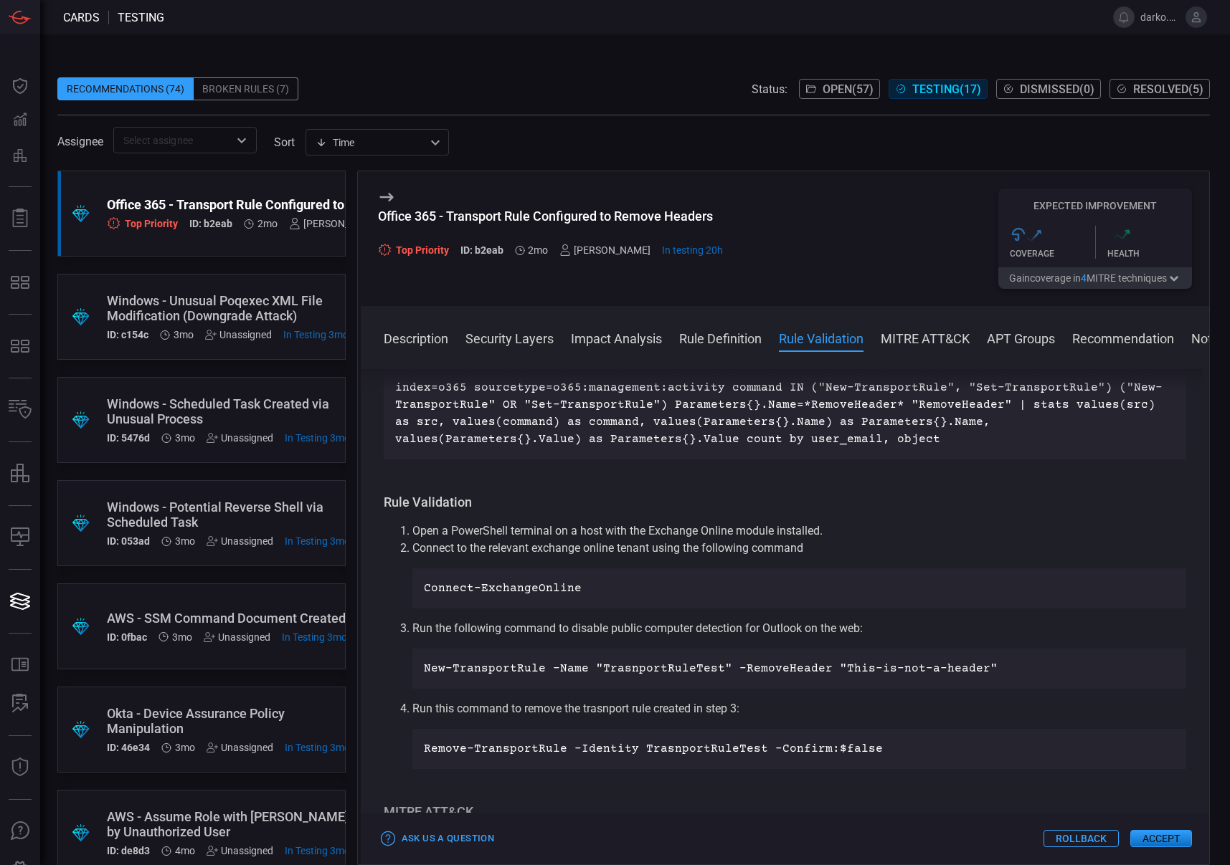
drag, startPoint x: 735, startPoint y: 718, endPoint x: 747, endPoint y: 716, distance: 12.5
click at [737, 718] on li "Run this command to remove the trasnport rule created in step 3: Remove-Transpo…" at bounding box center [799, 735] width 774 height 69
drag, startPoint x: 750, startPoint y: 711, endPoint x: 487, endPoint y: 711, distance: 263.2
click at [412, 708] on li "Run this command to remove the trasnport rule created in step 3: Remove-Transpo…" at bounding box center [799, 735] width 774 height 69
drag, startPoint x: 581, startPoint y: 586, endPoint x: 410, endPoint y: 584, distance: 170.7
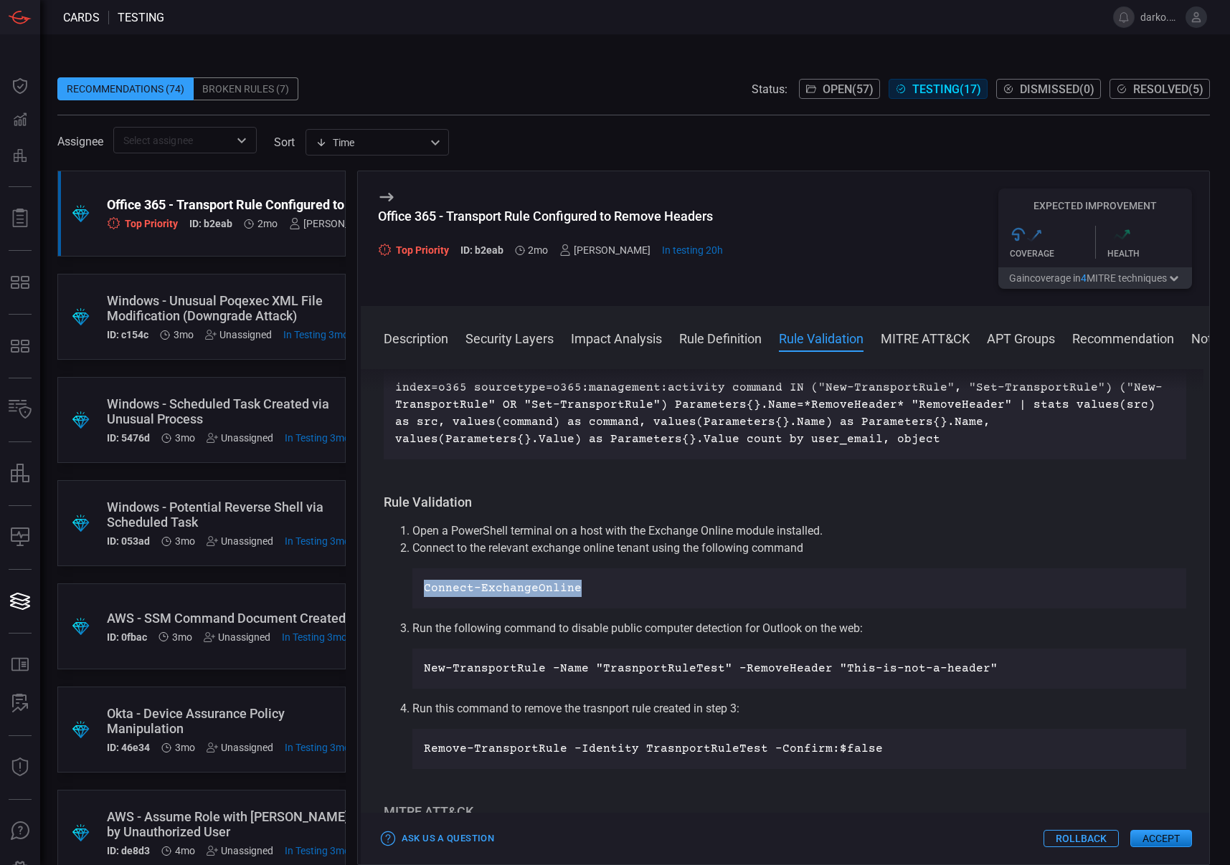
click at [410, 584] on ol "Open a PowerShell terminal on a host with the Exchange Online module installed.…" at bounding box center [785, 646] width 802 height 247
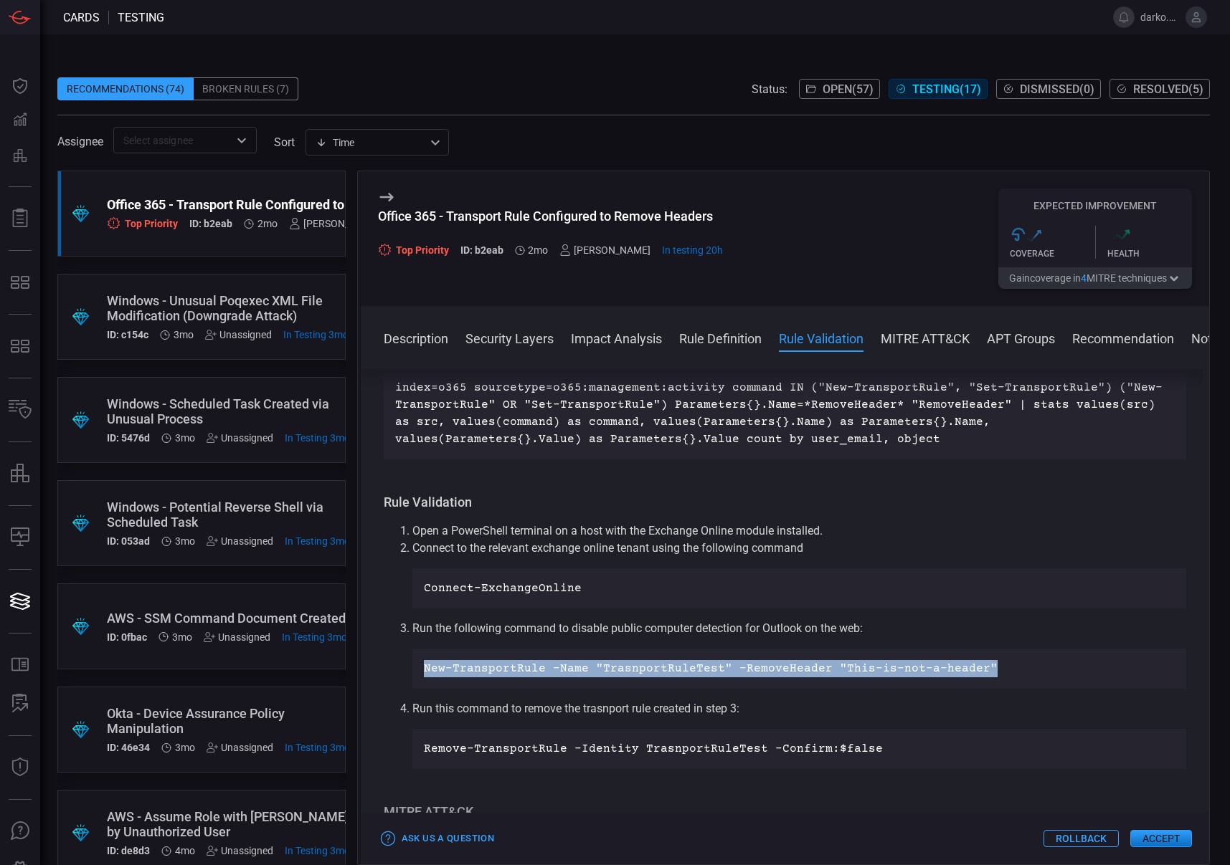
drag, startPoint x: 938, startPoint y: 670, endPoint x: 420, endPoint y: 671, distance: 517.7
click at [420, 671] on div "New-TransportRule -Name "TrasnportRuleTest" -RemoveHeader "This-is-not-a-header"" at bounding box center [799, 669] width 774 height 40
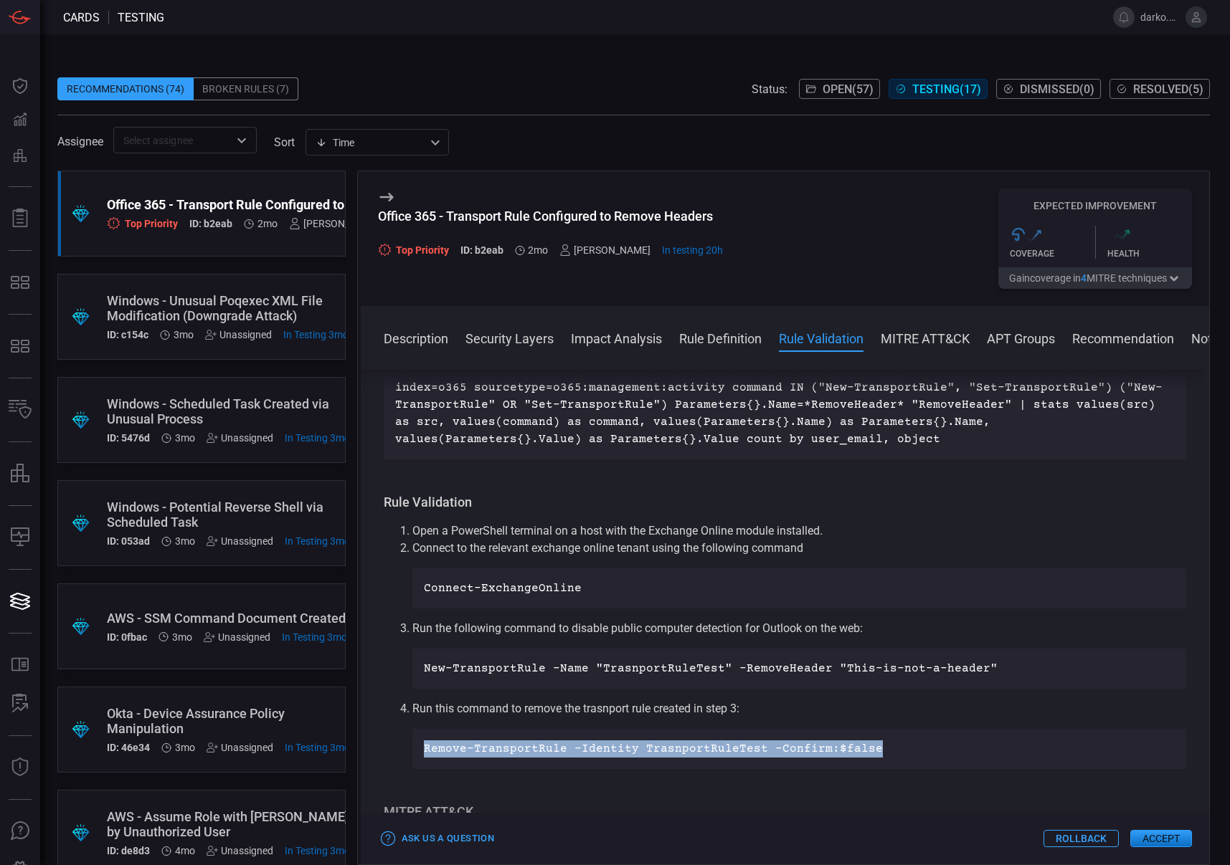
drag, startPoint x: 871, startPoint y: 752, endPoint x: 397, endPoint y: 754, distance: 474.7
click at [397, 754] on ol "Open a PowerShell terminal on a host with the Exchange Online module installed.…" at bounding box center [785, 646] width 802 height 247
click at [1110, 512] on div "Rule Validation Open a PowerShell terminal on a host with the Exchange Online m…" at bounding box center [785, 631] width 802 height 275
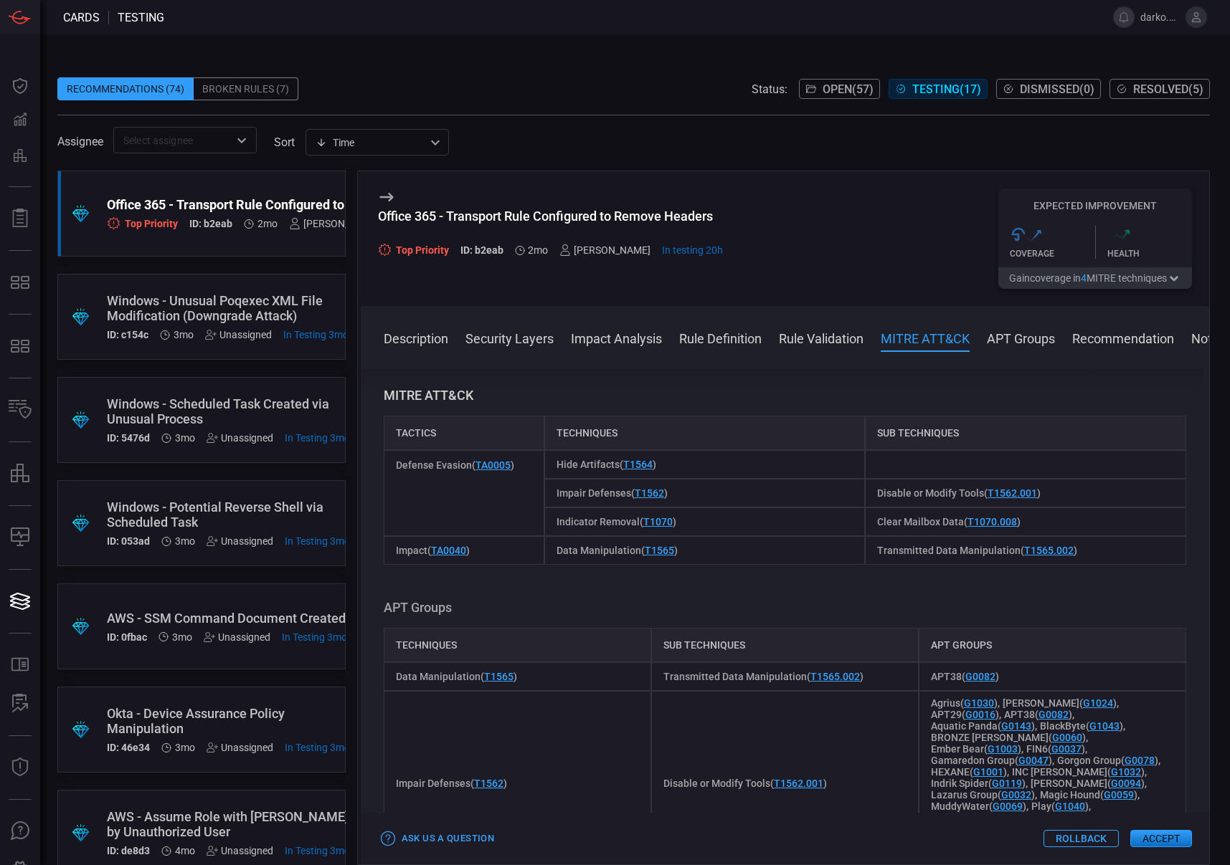
scroll to position [1159, 0]
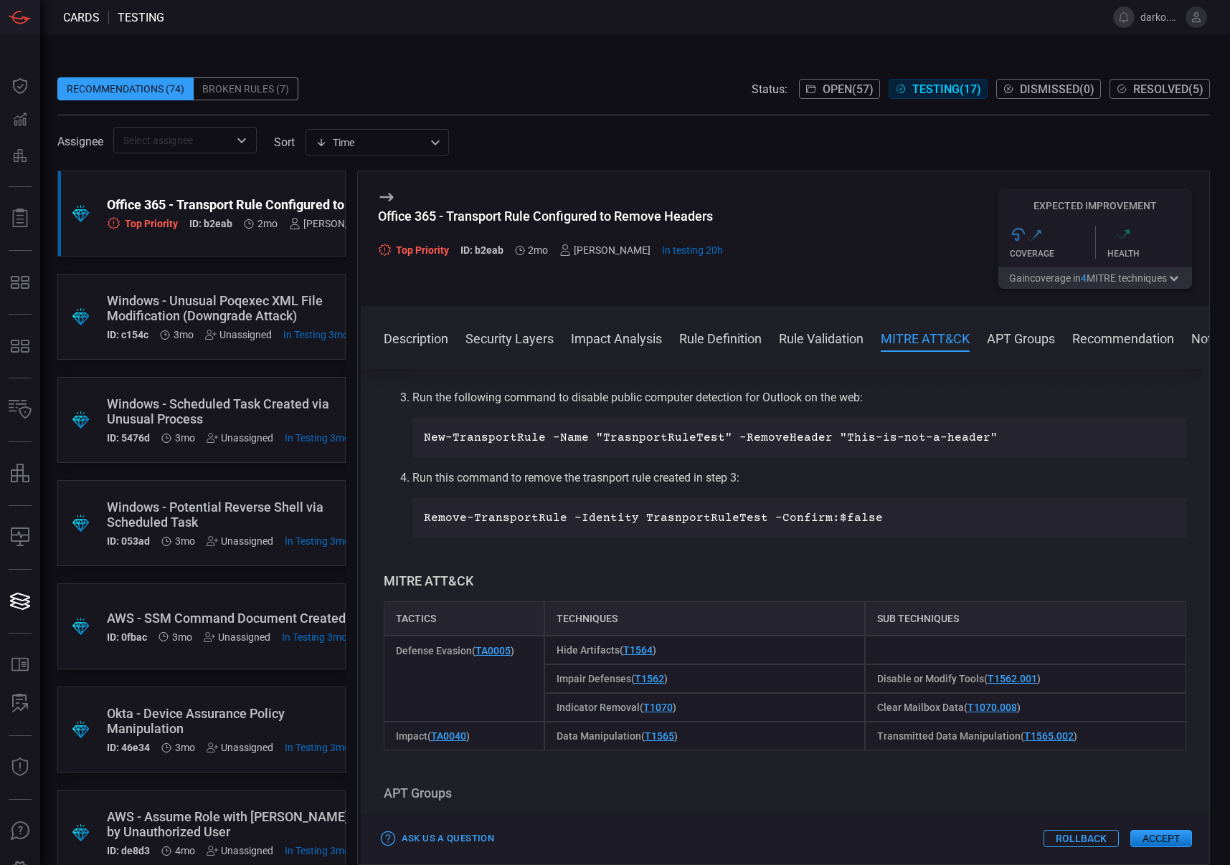
click at [1167, 836] on button "Accept" at bounding box center [1161, 838] width 62 height 17
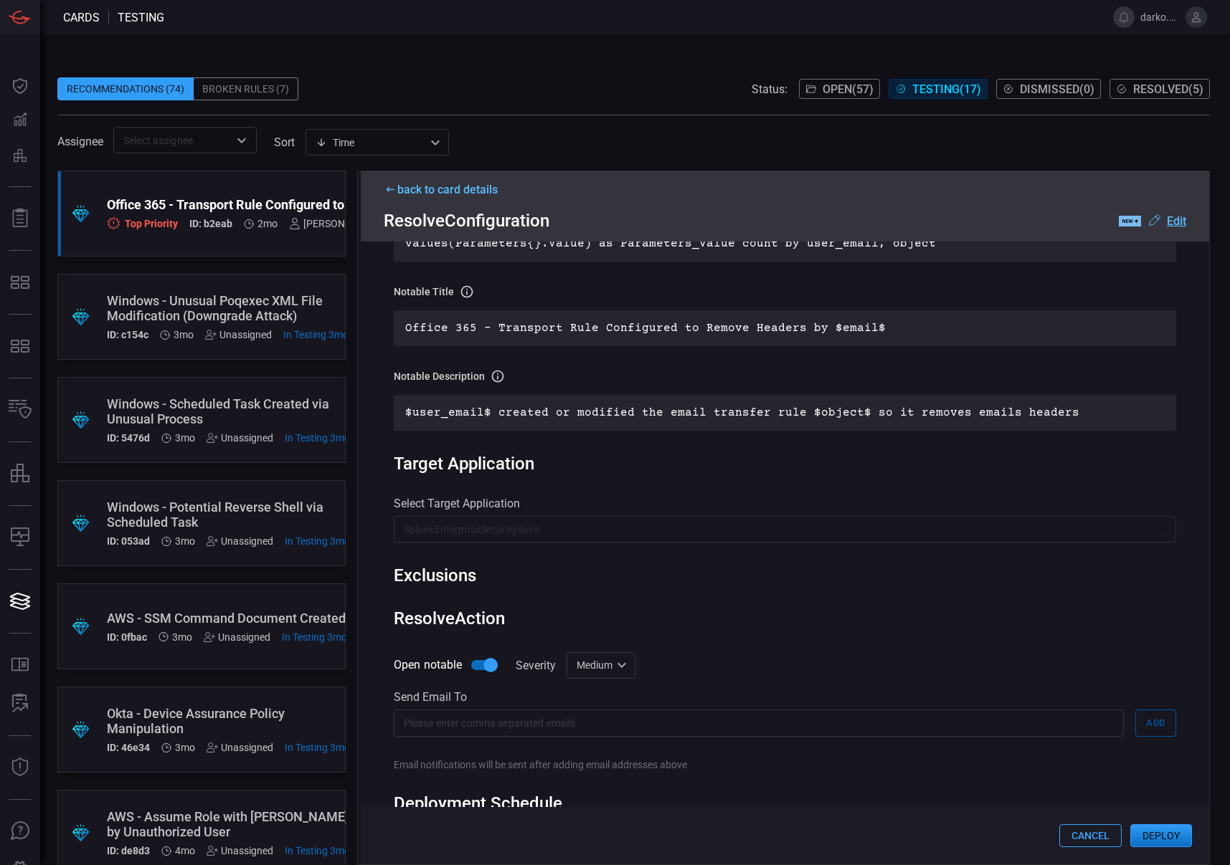
scroll to position [300, 0]
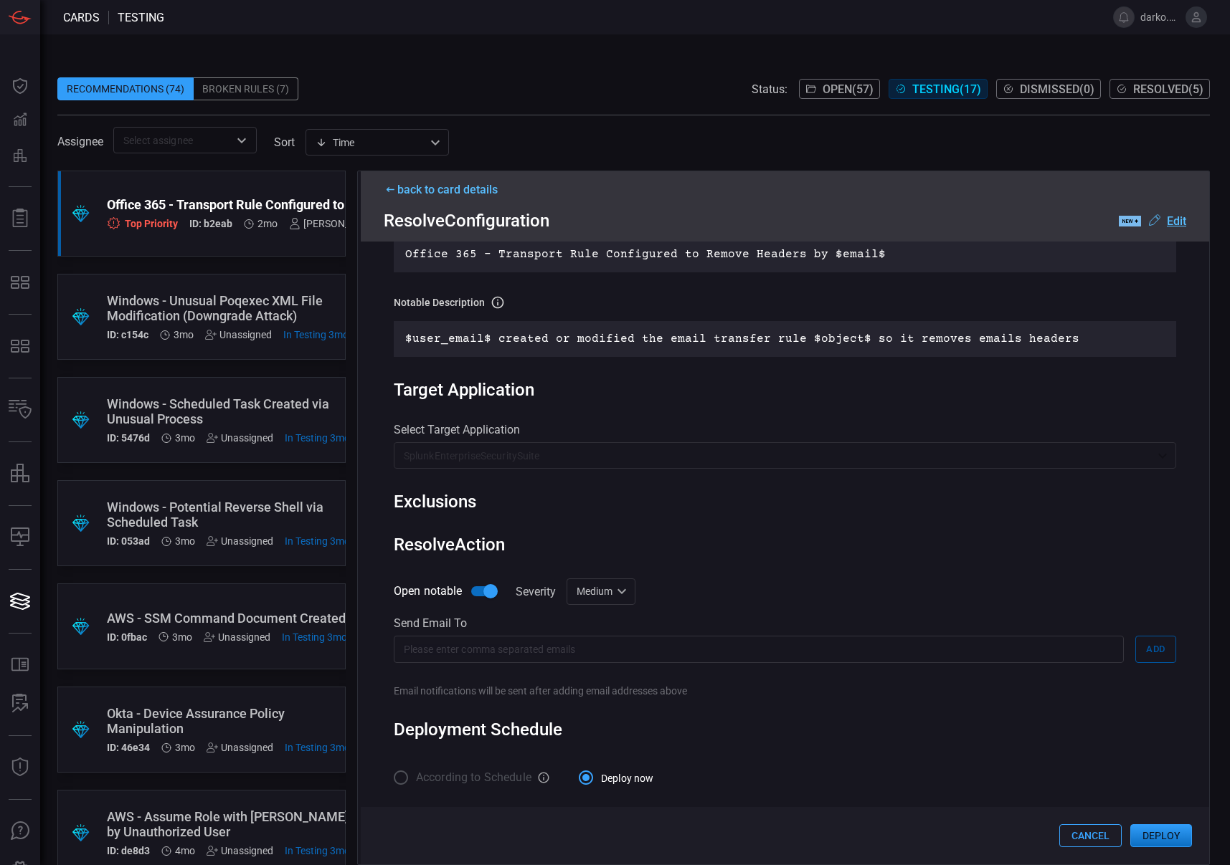
click at [1157, 839] on button "Deploy" at bounding box center [1161, 836] width 62 height 23
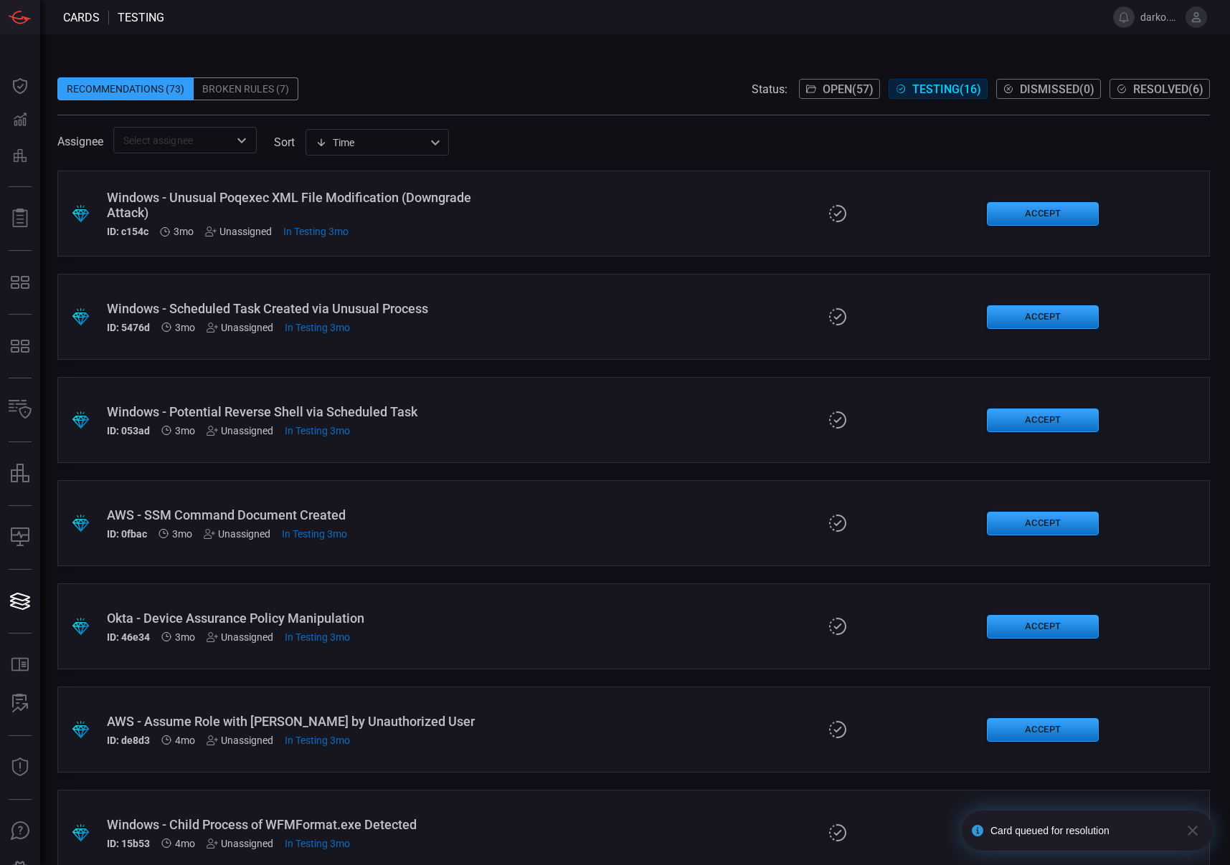
click at [1193, 835] on icon "button" at bounding box center [1192, 830] width 17 height 17
click at [1185, 94] on span "Resolved ( 6 )" at bounding box center [1168, 89] width 70 height 14
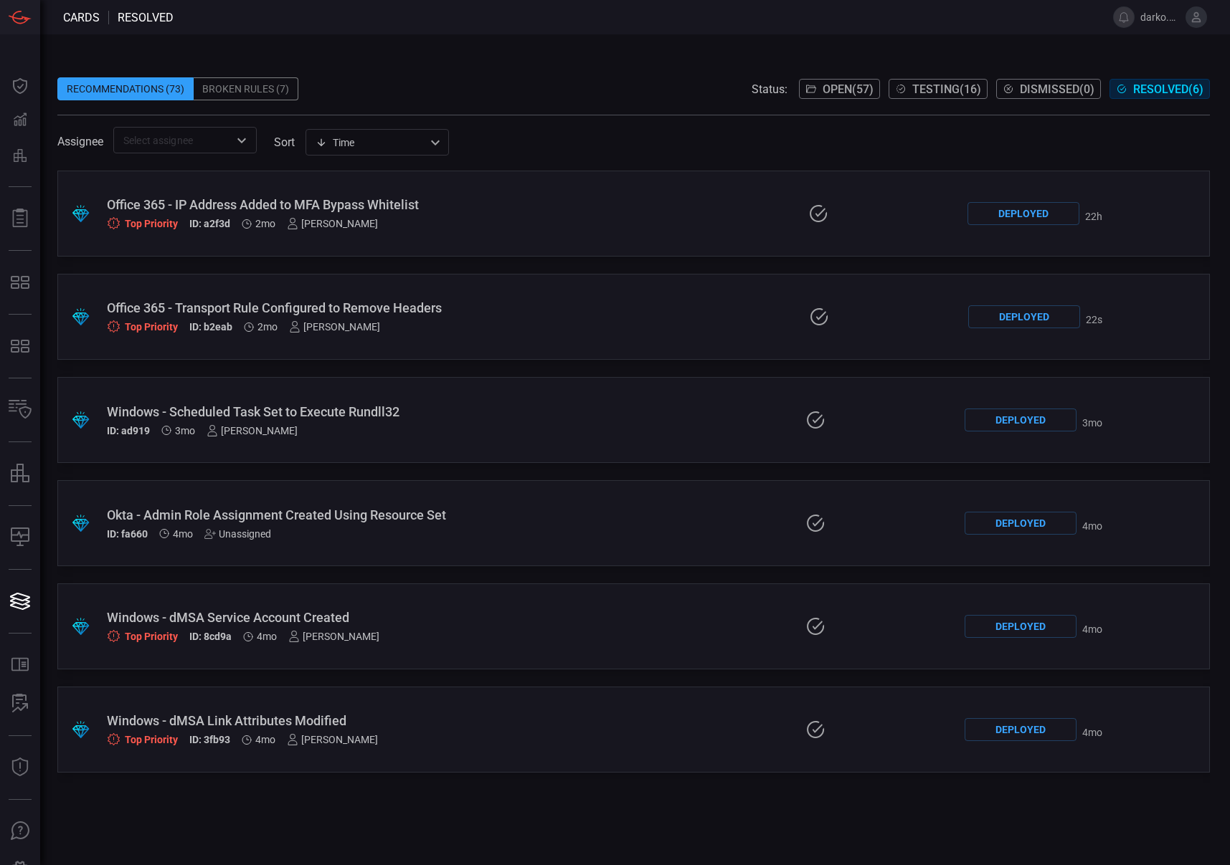
click at [837, 90] on span "Open ( 57 )" at bounding box center [847, 89] width 51 height 14
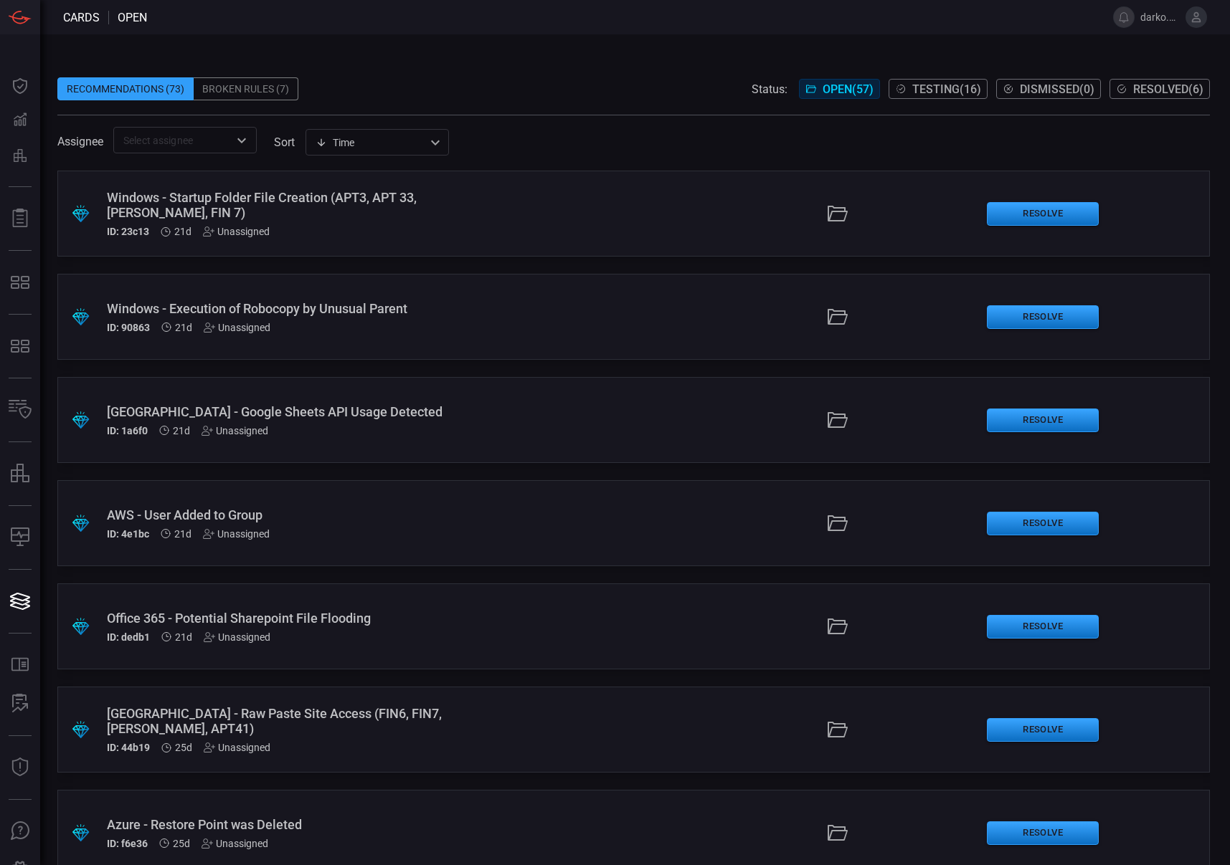
click at [364, 151] on div "Time visibleUpdateTime ​" at bounding box center [376, 142] width 143 height 27
click at [554, 154] on div at bounding box center [615, 432] width 1230 height 865
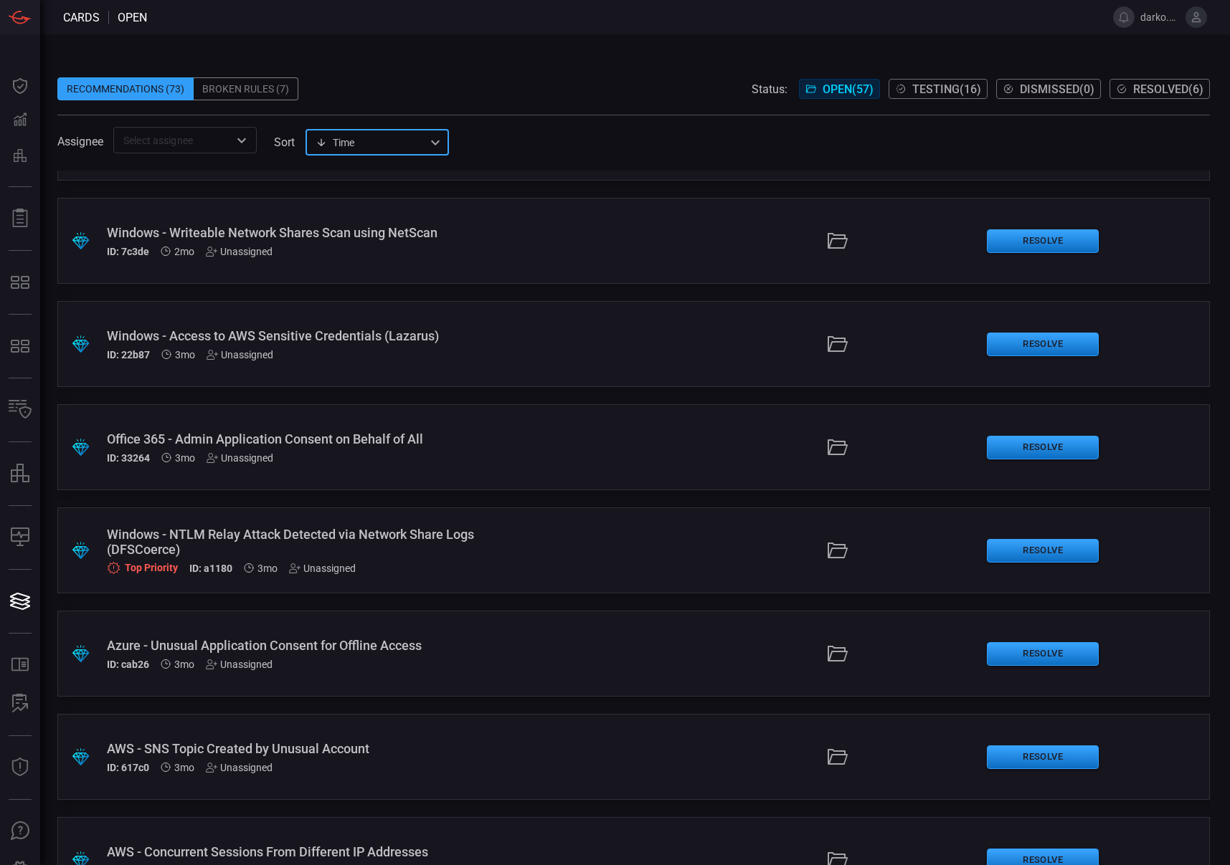
scroll to position [4510, 0]
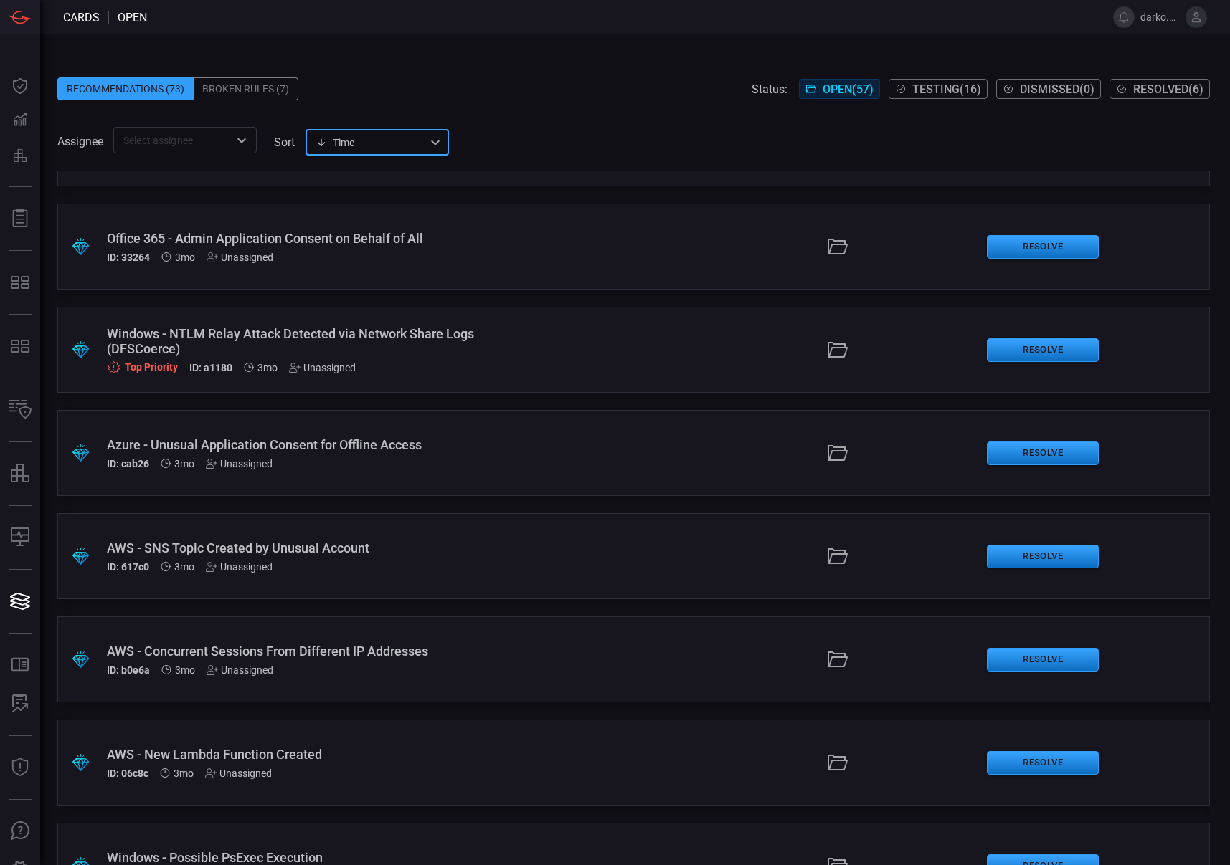
click at [462, 363] on div "Top Priority ID: a1180 3mo Unassigned" at bounding box center [293, 368] width 372 height 12
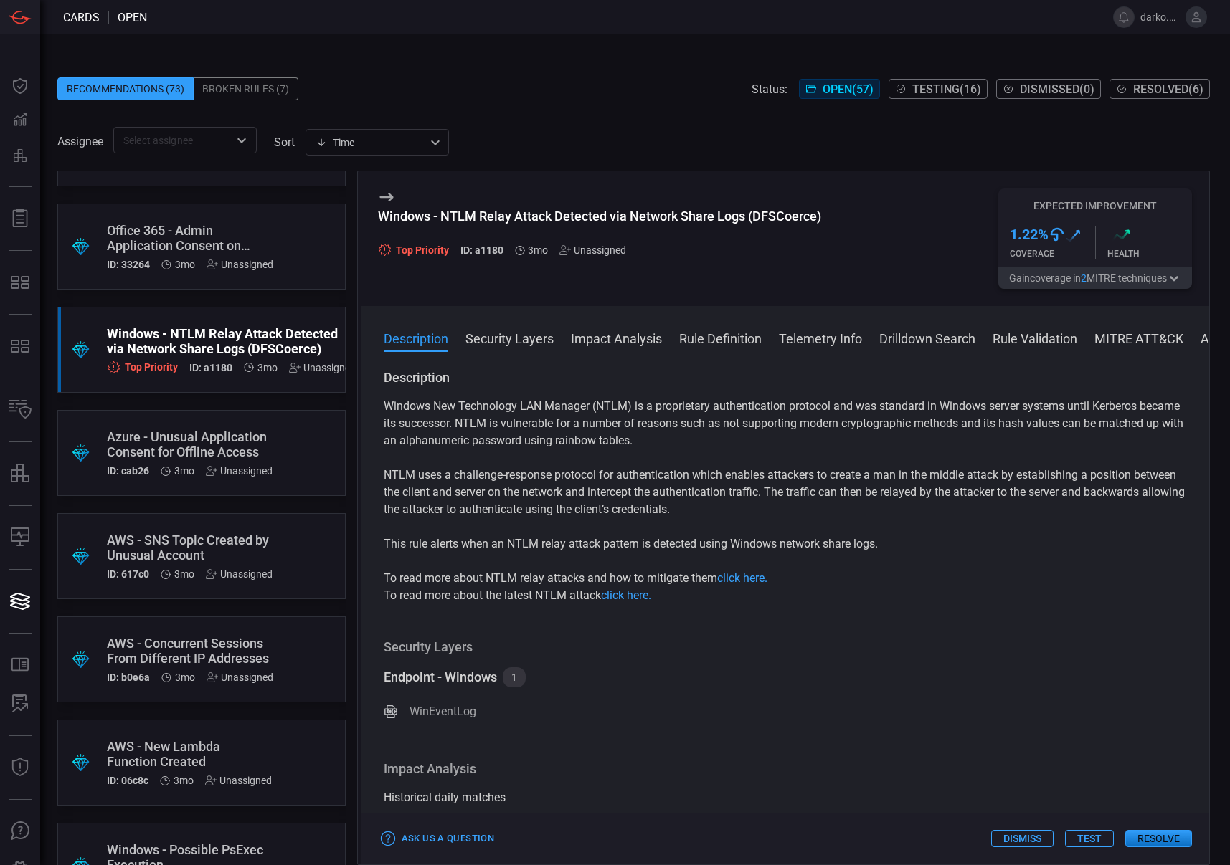
click at [591, 254] on div "Unassigned" at bounding box center [592, 250] width 67 height 11
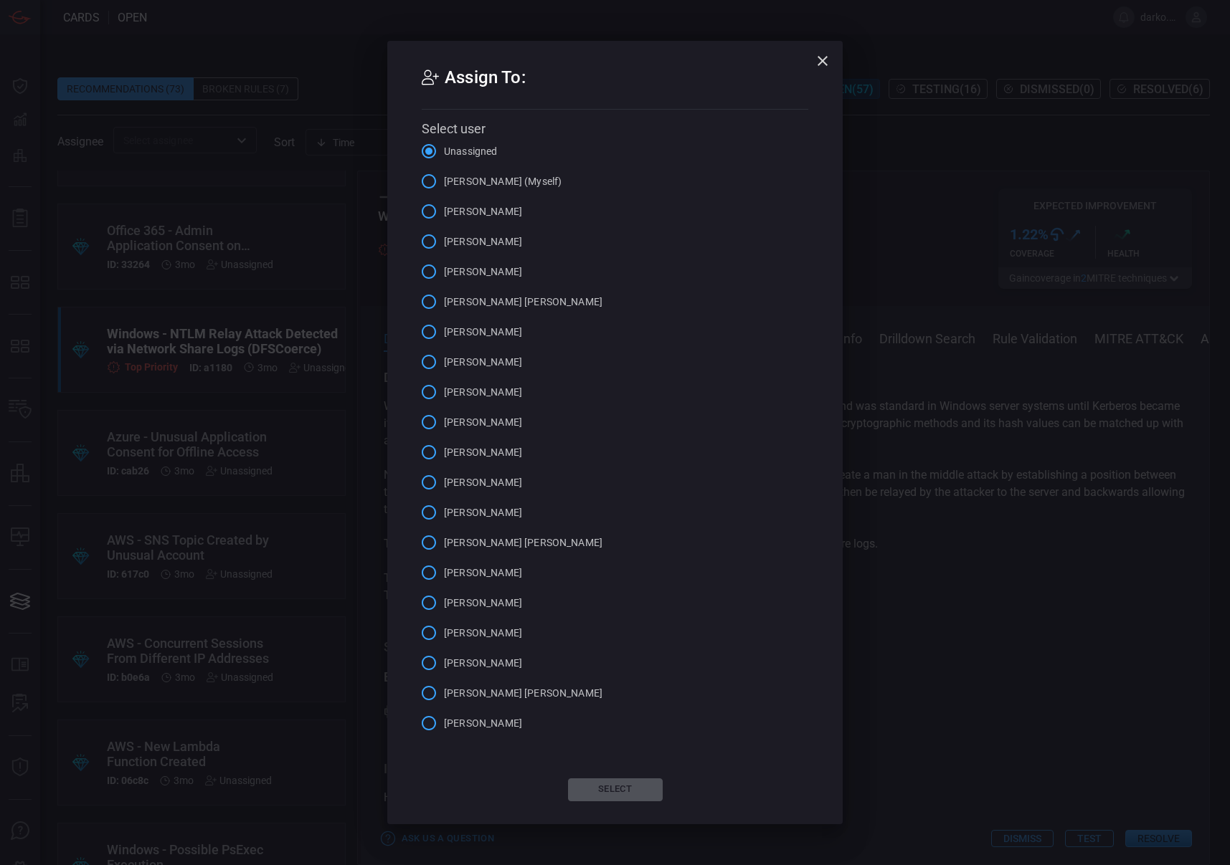
click at [500, 183] on span "Darko Blagojevic (Myself)" at bounding box center [503, 181] width 118 height 15
click at [444, 183] on input "Darko Blagojevic (Myself)" at bounding box center [429, 181] width 30 height 30
click at [617, 789] on button "Select" at bounding box center [615, 790] width 95 height 23
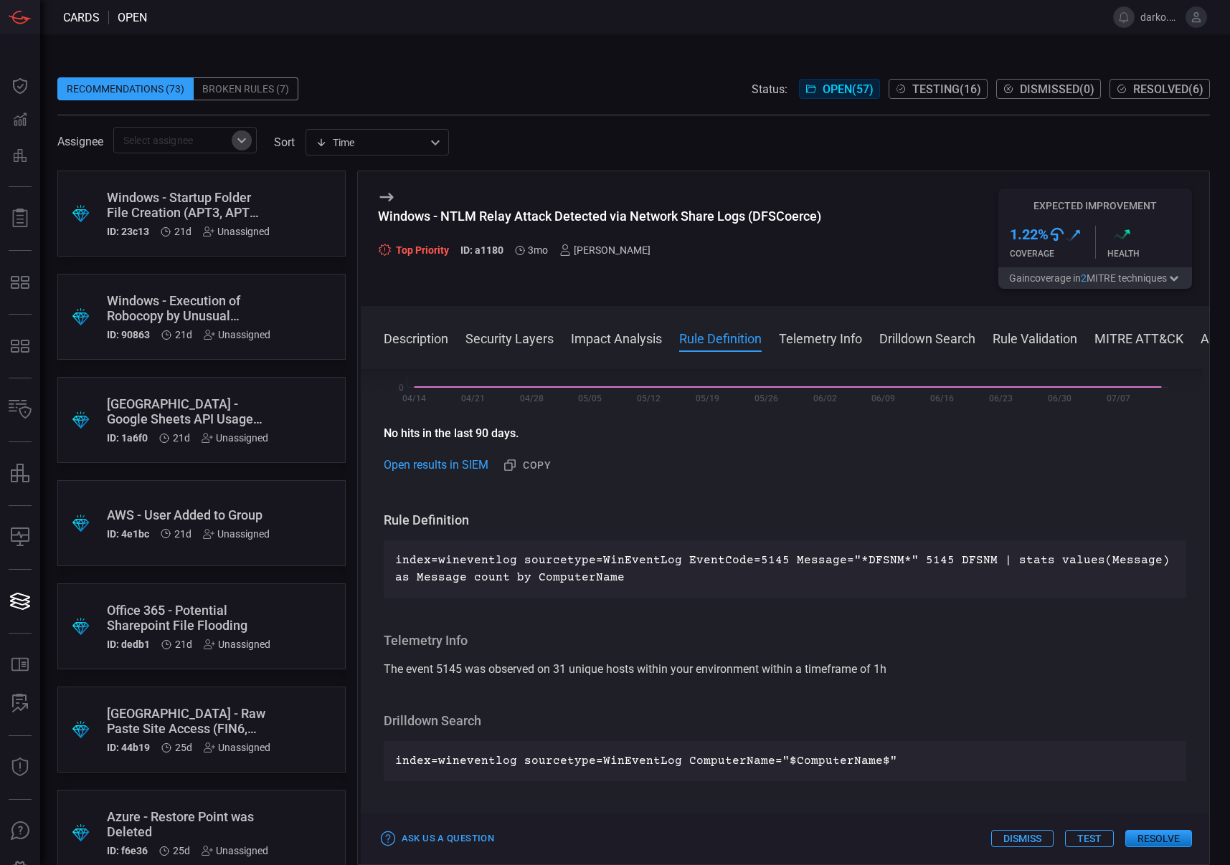
click at [238, 137] on icon "Open" at bounding box center [241, 140] width 17 height 17
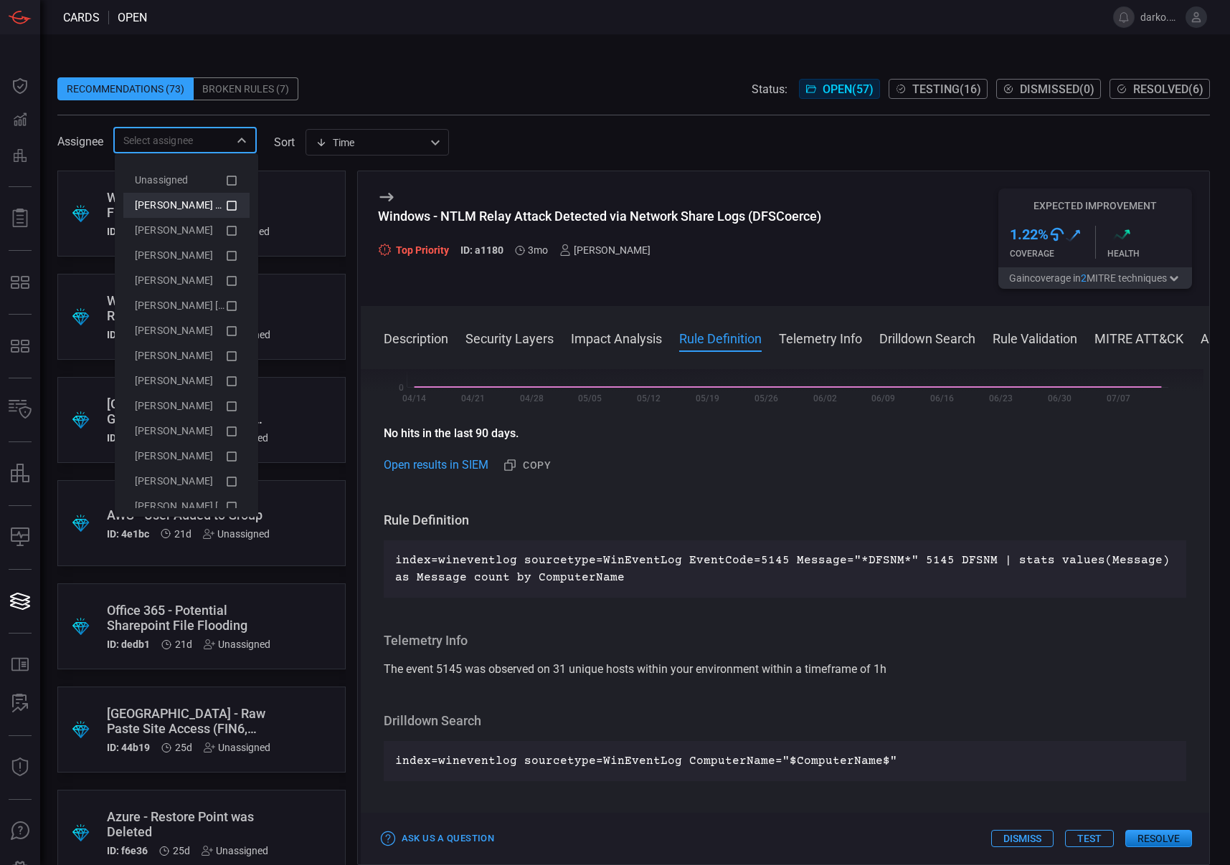
click at [181, 209] on span "Darko Blagojevic (Myself)" at bounding box center [194, 204] width 118 height 11
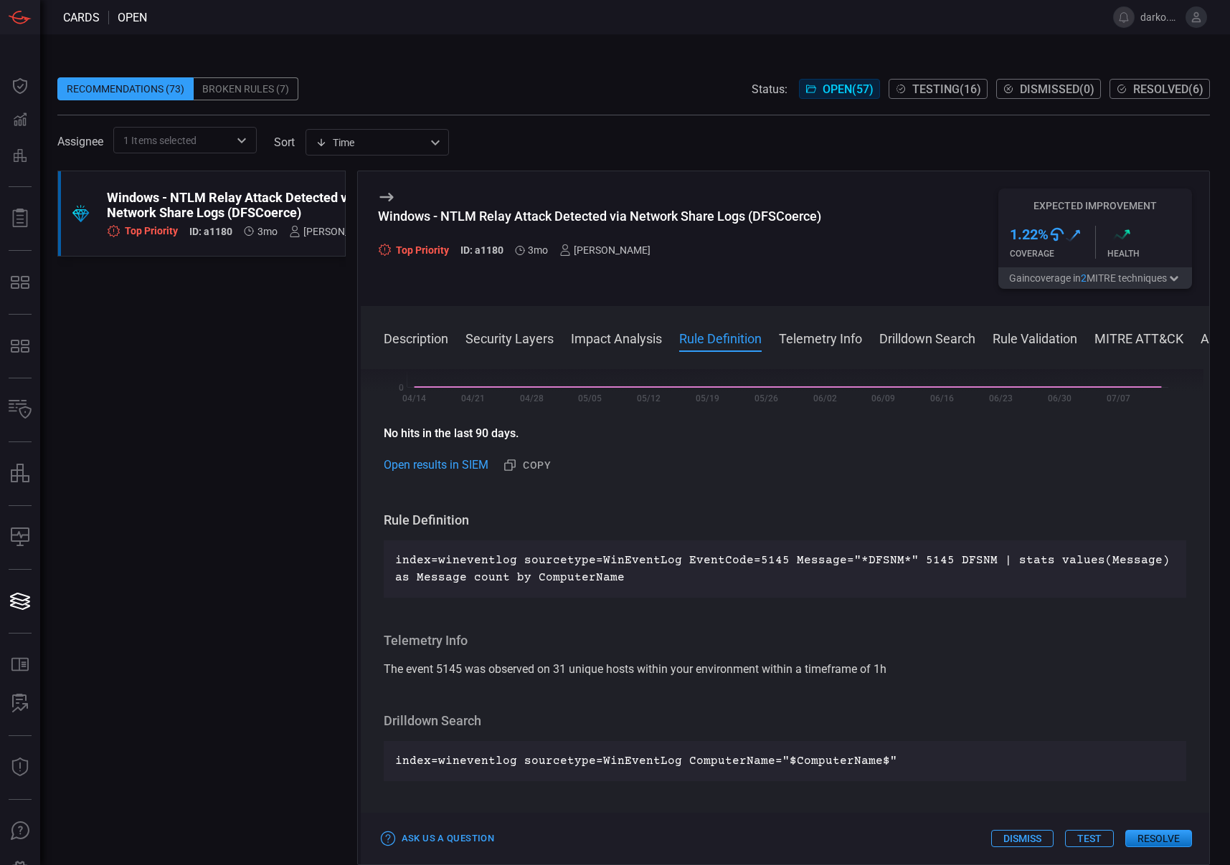
drag, startPoint x: 265, startPoint y: 536, endPoint x: 297, endPoint y: 521, distance: 34.7
click at [265, 536] on div ".suggested_cards_icon{fill:url(#suggested_cards_icon);} Windows - NTLM Relay At…" at bounding box center [201, 518] width 288 height 695
drag, startPoint x: 824, startPoint y: 216, endPoint x: 442, endPoint y: 224, distance: 381.6
click at [407, 220] on div "Windows - NTLM Relay Attack Detected via Network Share Logs (DFSCoerce) Top Pri…" at bounding box center [785, 238] width 848 height 135
drag, startPoint x: 811, startPoint y: 221, endPoint x: 825, endPoint y: 220, distance: 13.6
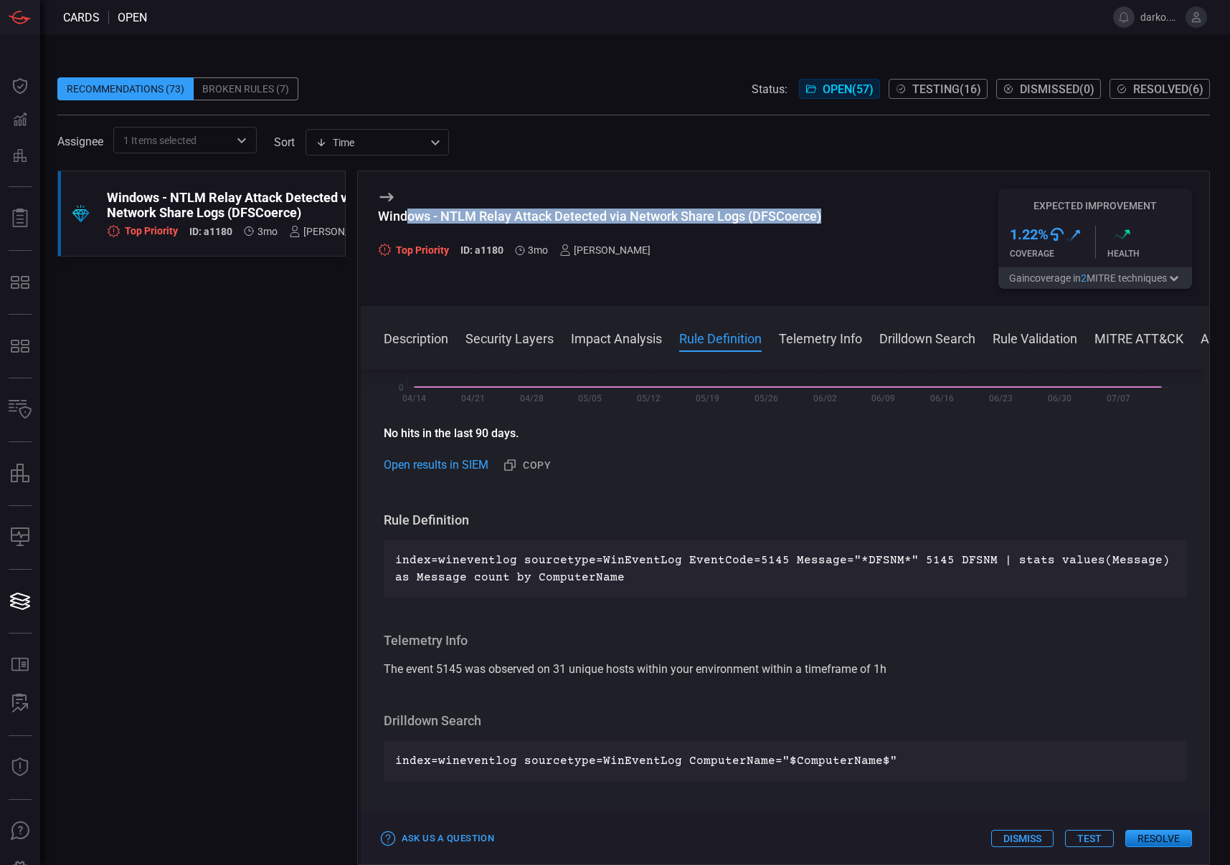
click at [813, 221] on div "Windows - NTLM Relay Attack Detected via Network Share Logs (DFSCoerce)" at bounding box center [599, 216] width 443 height 15
drag, startPoint x: 766, startPoint y: 215, endPoint x: 391, endPoint y: 217, distance: 375.0
click at [378, 218] on div "Windows - NTLM Relay Attack Detected via Network Share Logs (DFSCoerce) Top Pri…" at bounding box center [785, 238] width 848 height 135
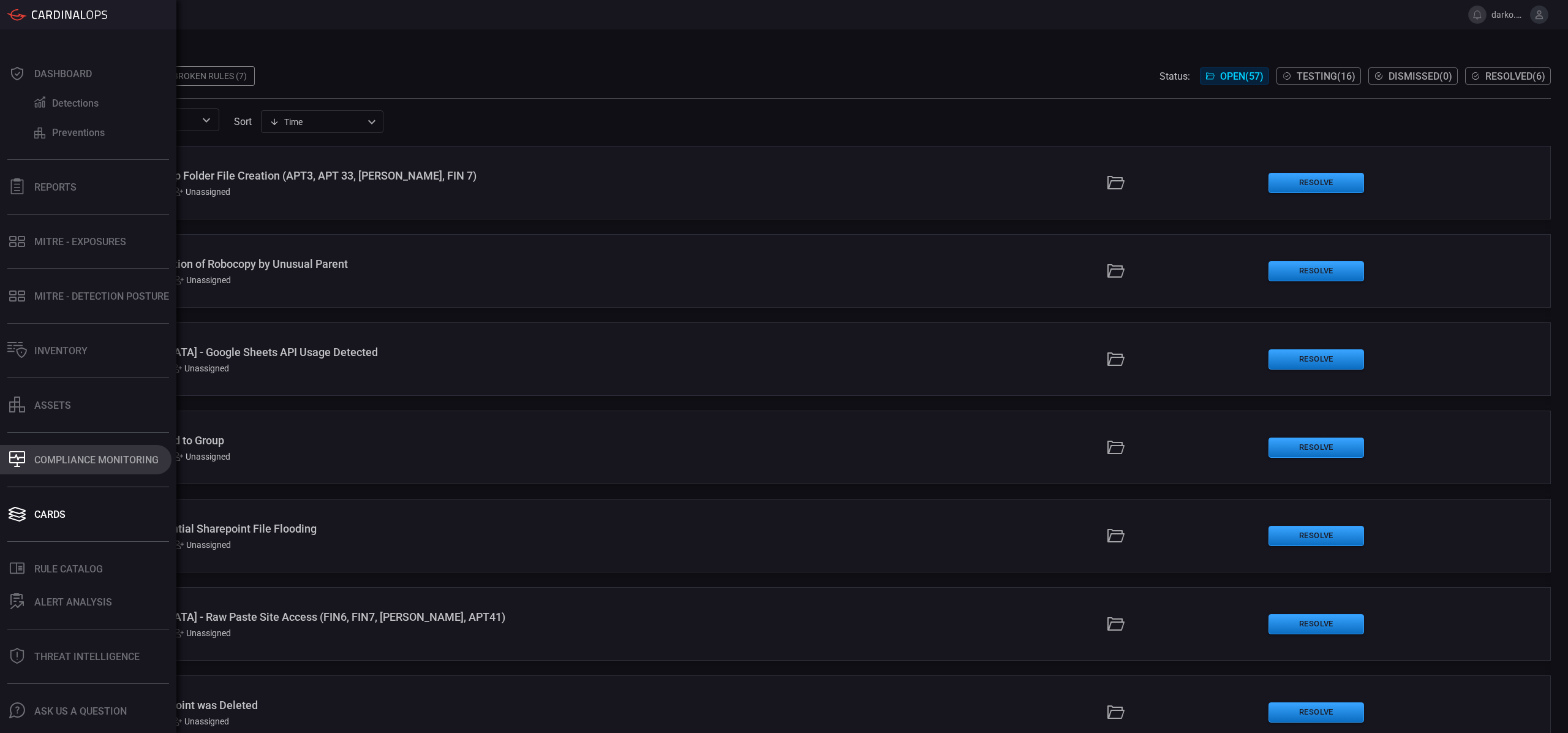
click at [89, 466] on button "Compliance Monitoring" at bounding box center [85, 460] width 172 height 29
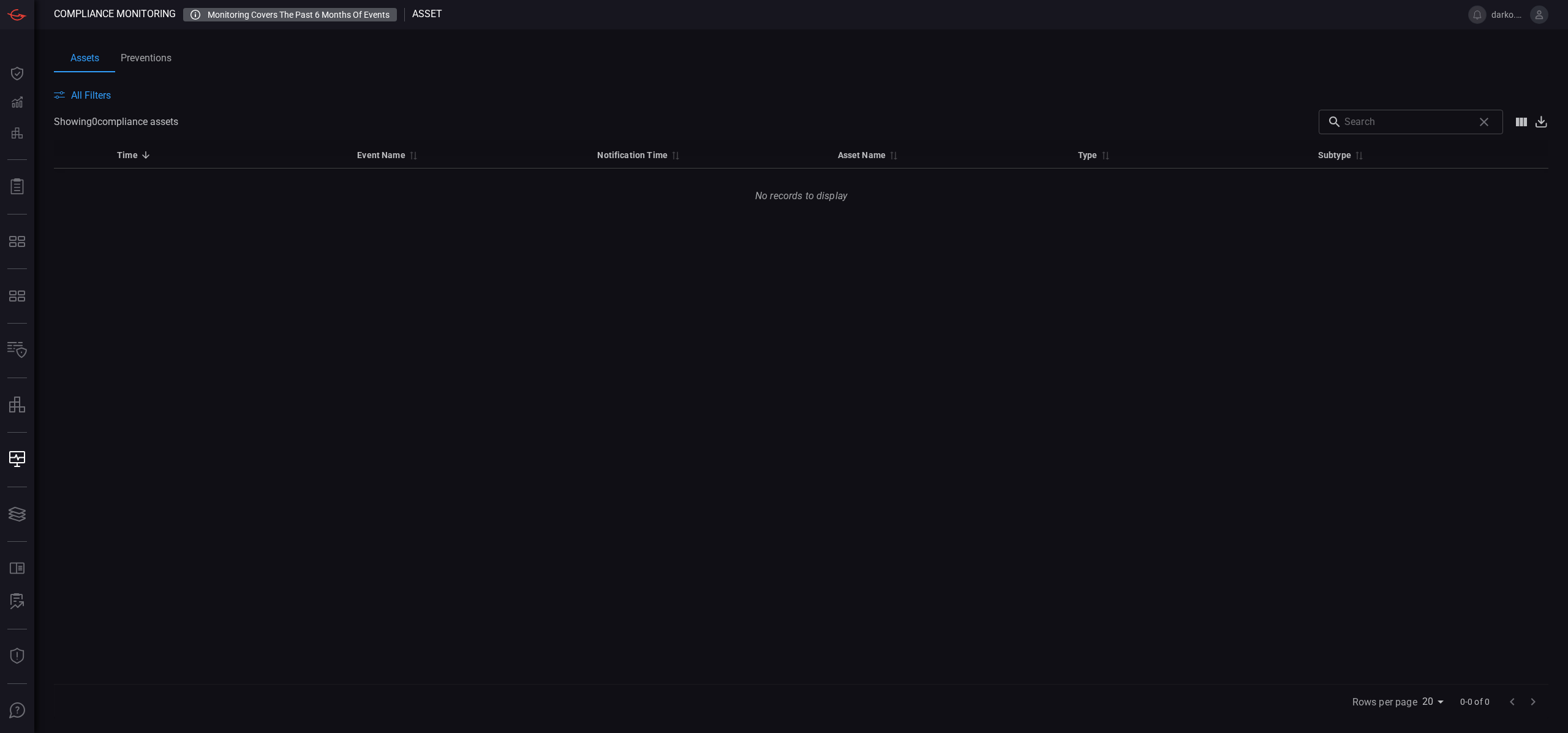
click at [148, 59] on button "Preventions" at bounding box center [146, 58] width 61 height 28
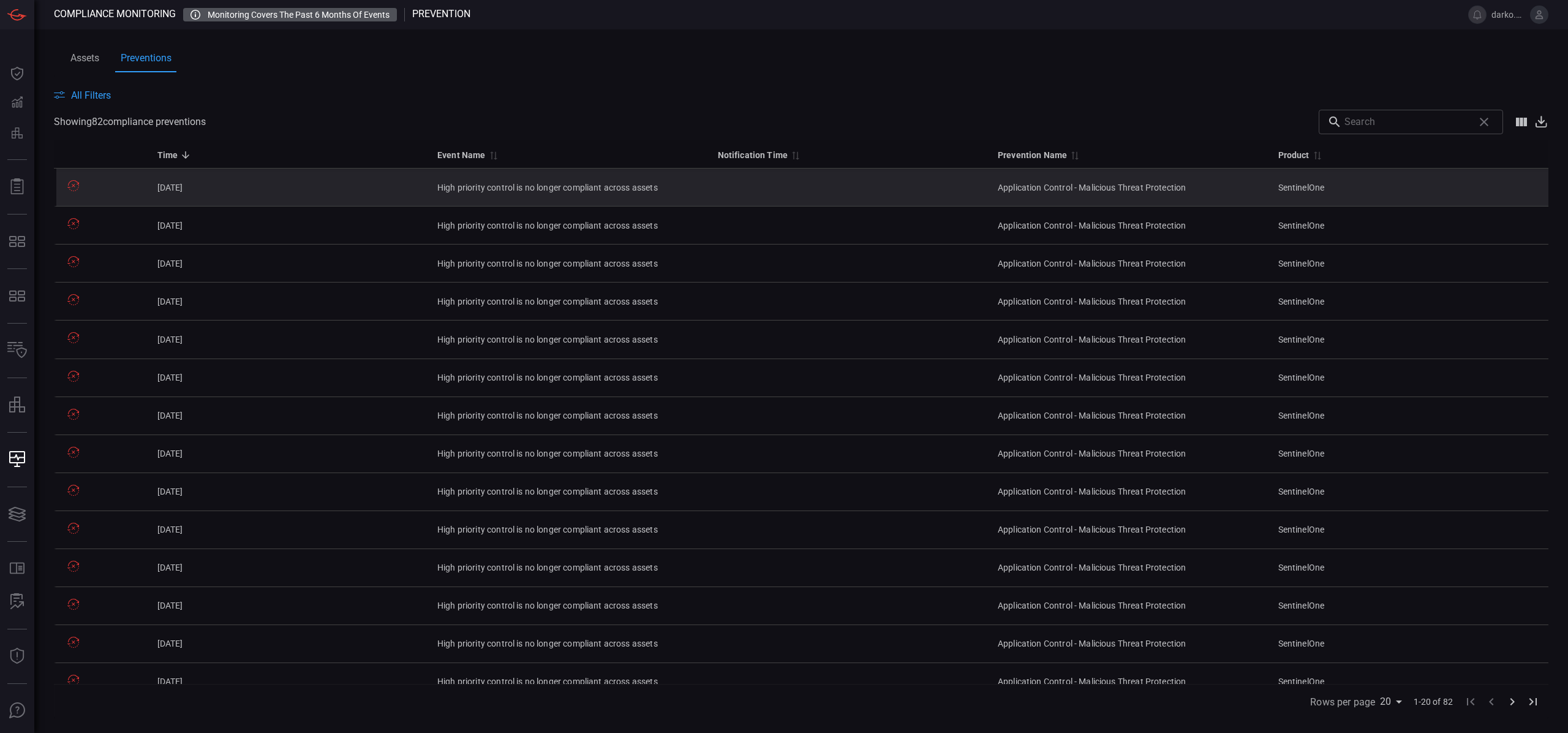
click at [407, 179] on td "[DATE]" at bounding box center [288, 187] width 280 height 38
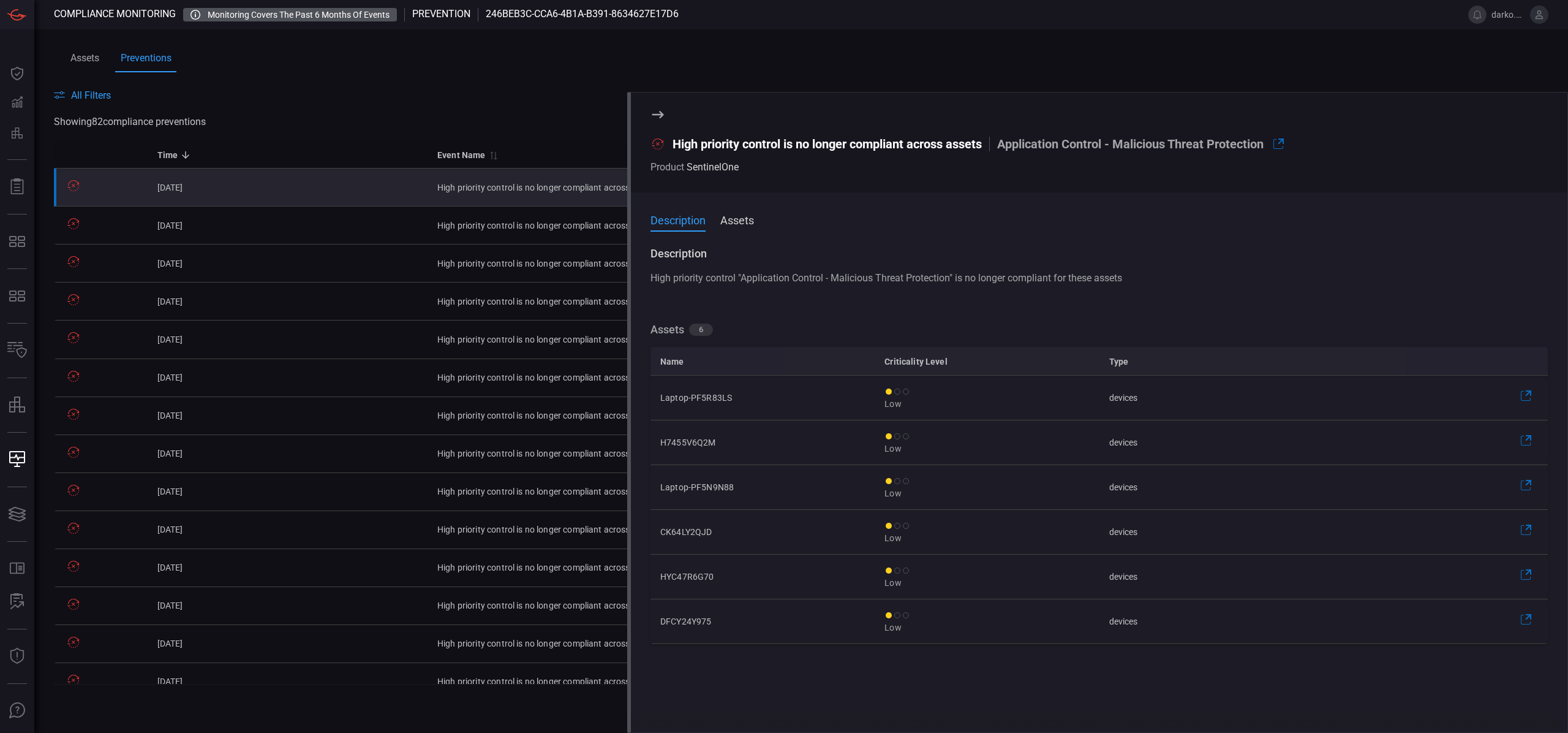
click at [655, 112] on icon at bounding box center [658, 114] width 15 height 15
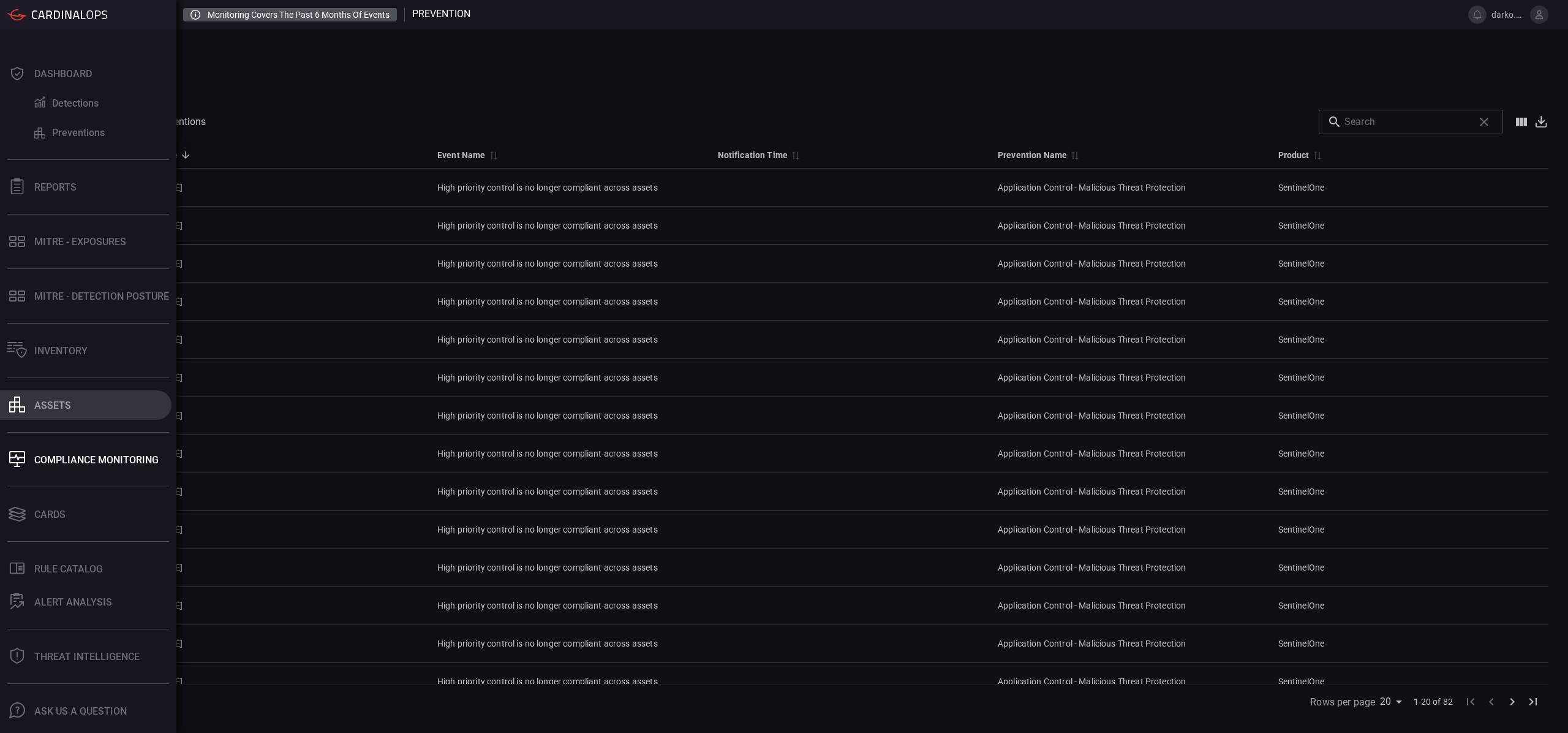
scroll to position [2, 0]
click at [25, 404] on icon at bounding box center [17, 404] width 16 height 16
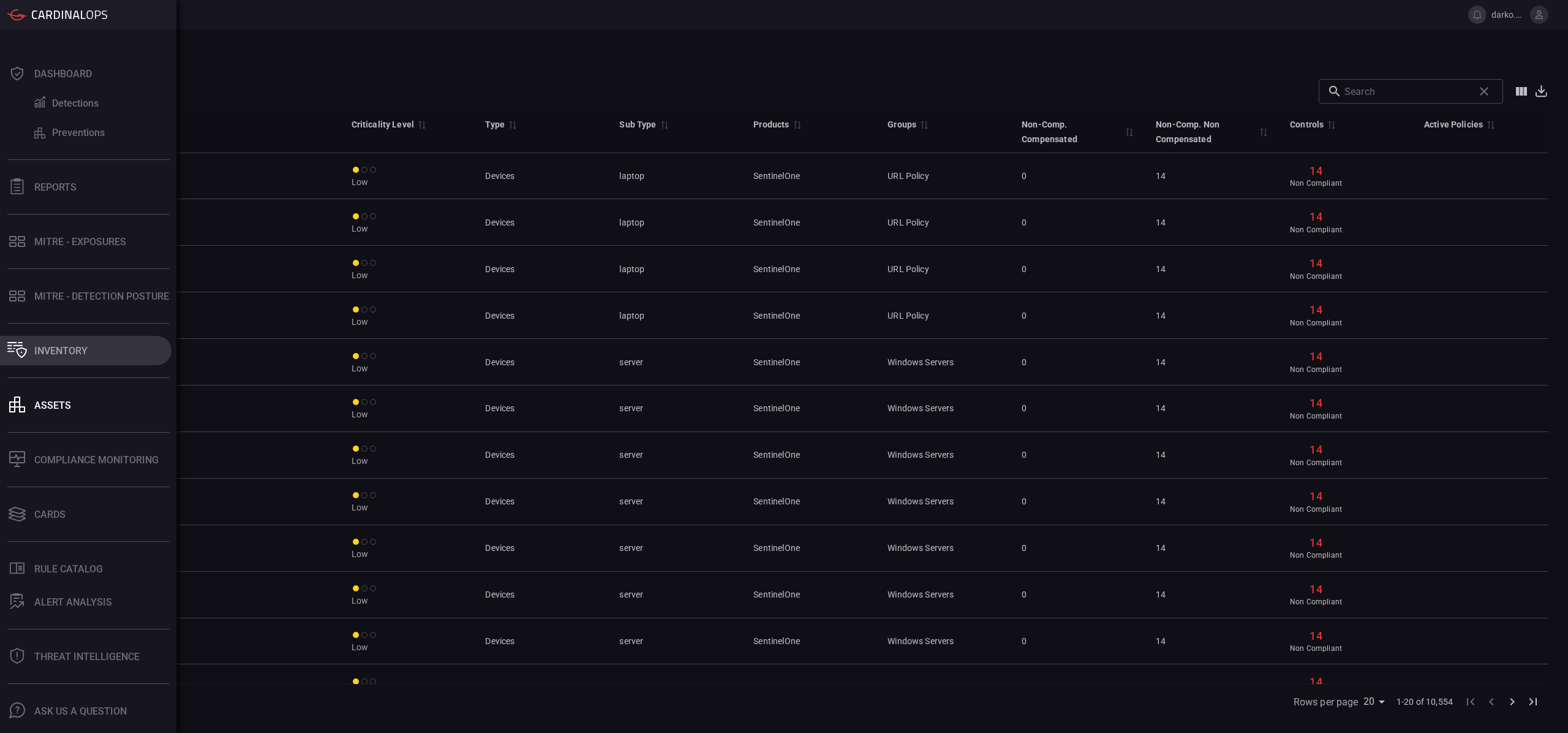
click at [54, 355] on button "Inventory" at bounding box center [85, 350] width 172 height 29
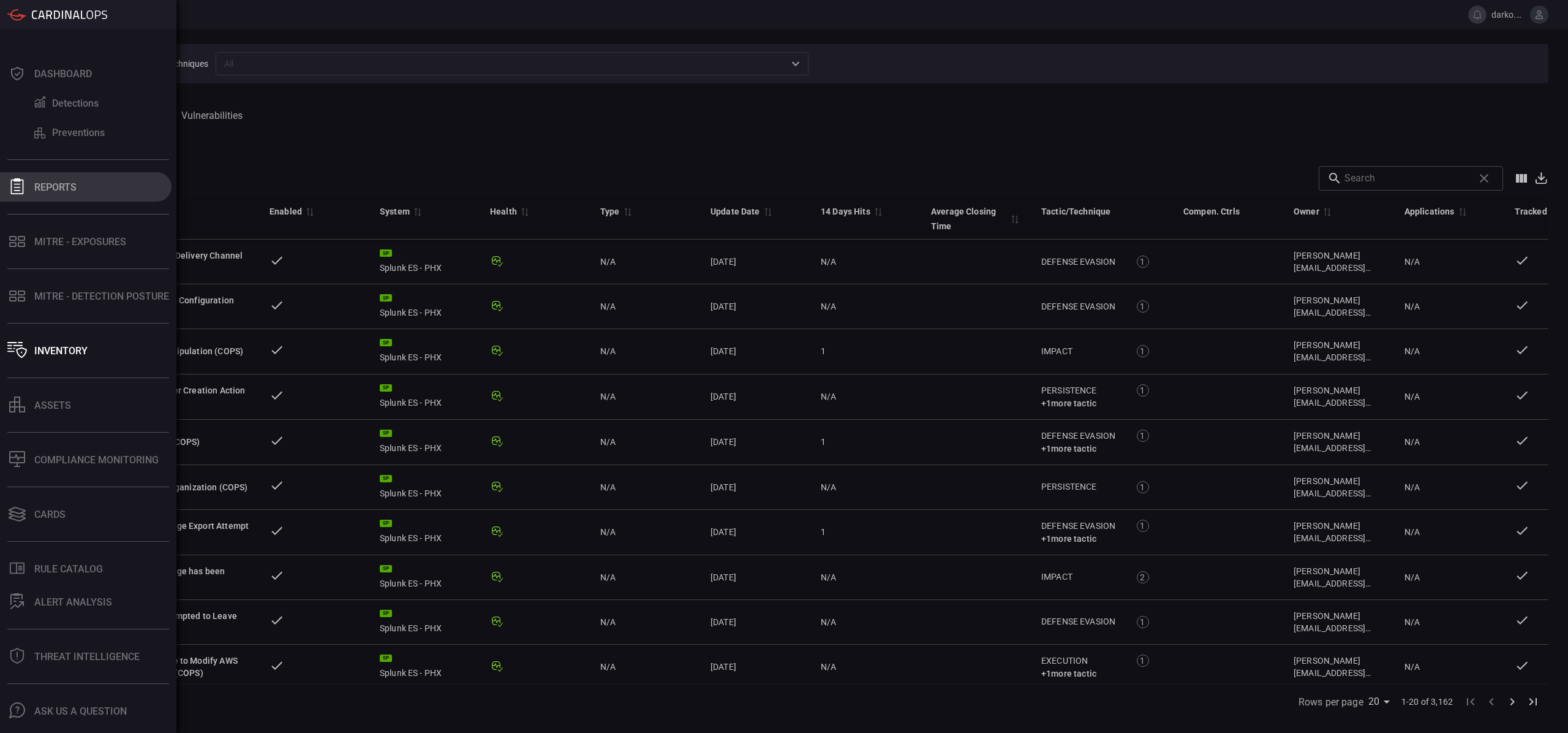
click at [67, 196] on button "Reports" at bounding box center [85, 186] width 172 height 29
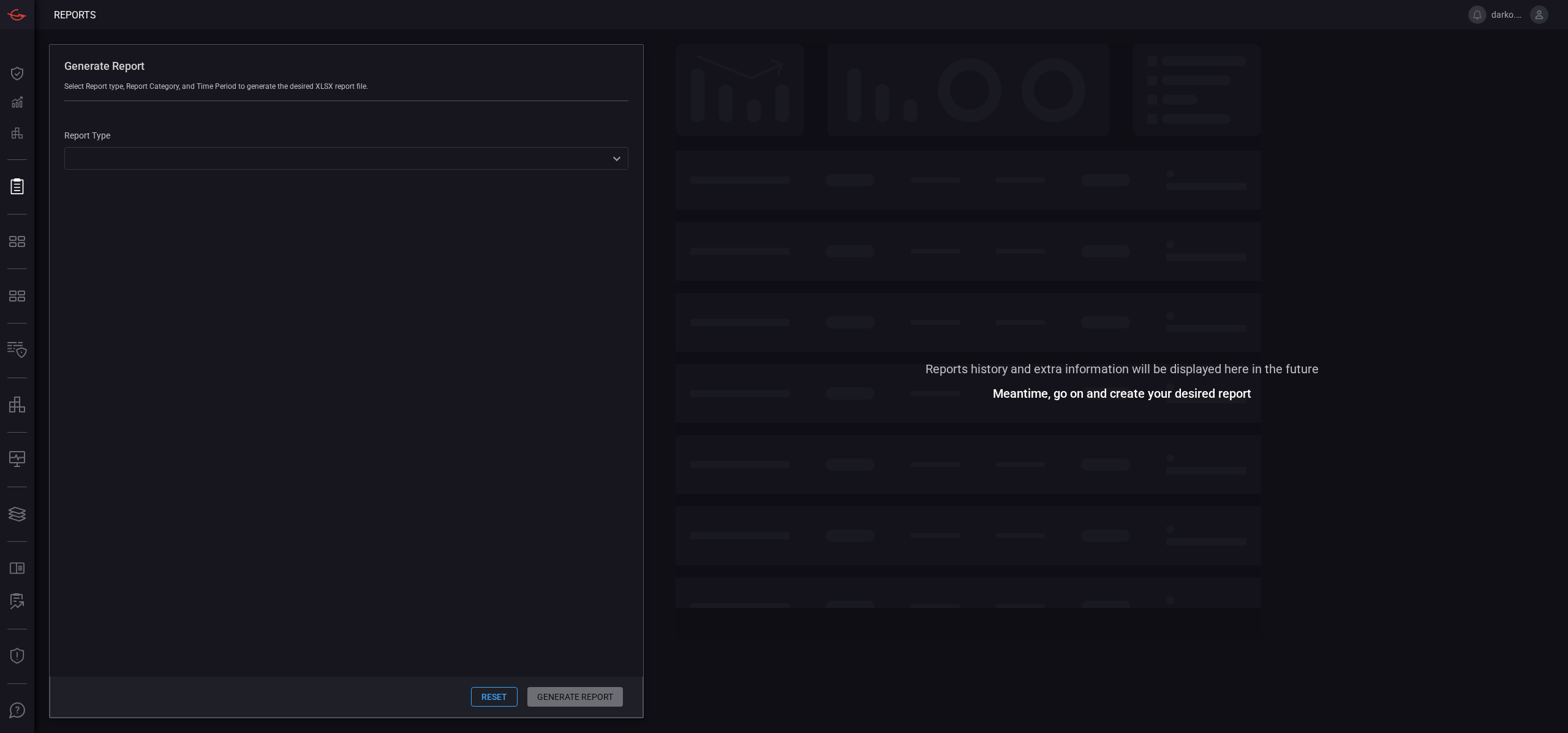
click at [320, 162] on div "​ ​" at bounding box center [346, 158] width 564 height 23
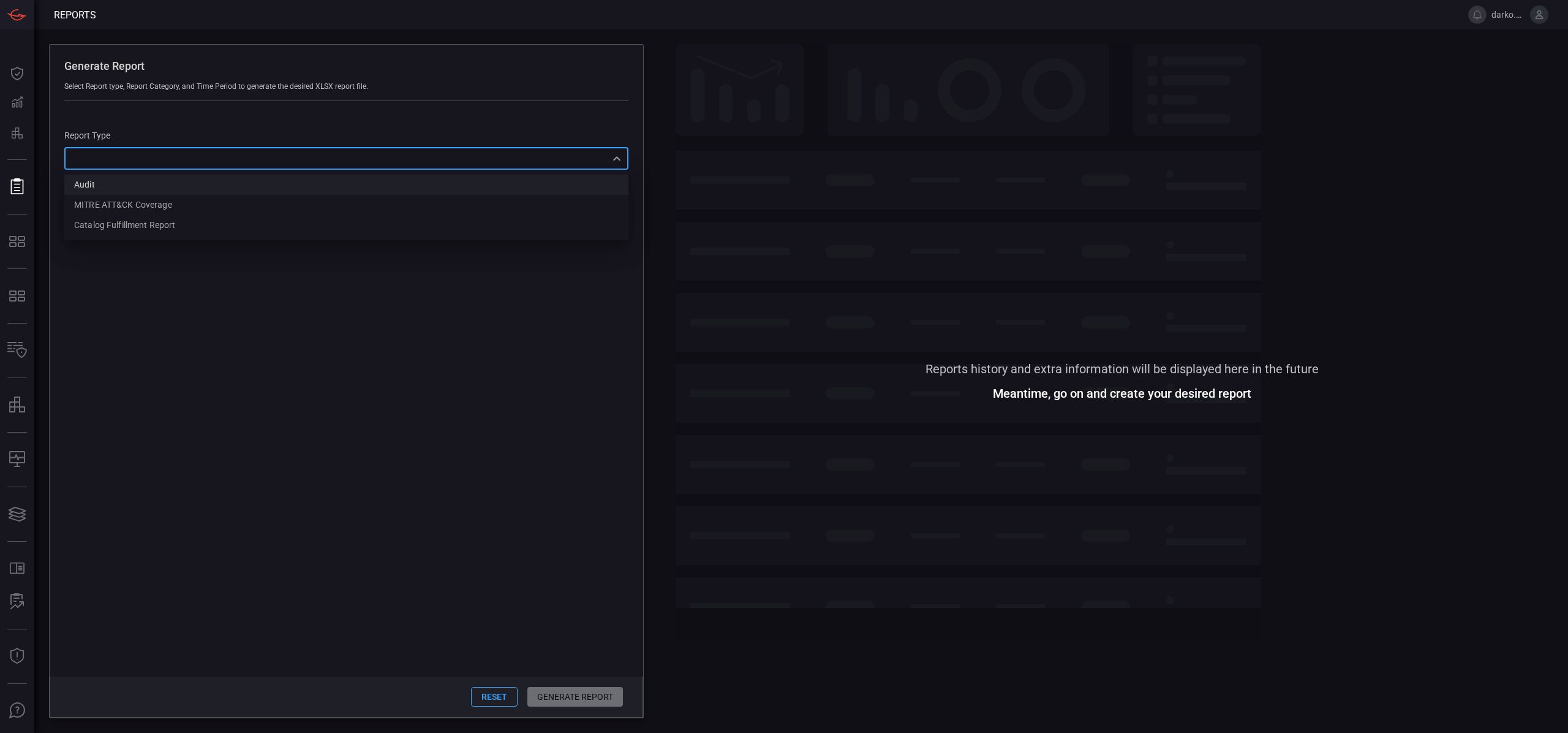
click at [237, 191] on li "Audit" at bounding box center [346, 185] width 564 height 21
click at [214, 160] on div "Audit Audit Audit MITRE ATT&CK Coverage Catalog fulfillment report ​" at bounding box center [346, 158] width 564 height 23
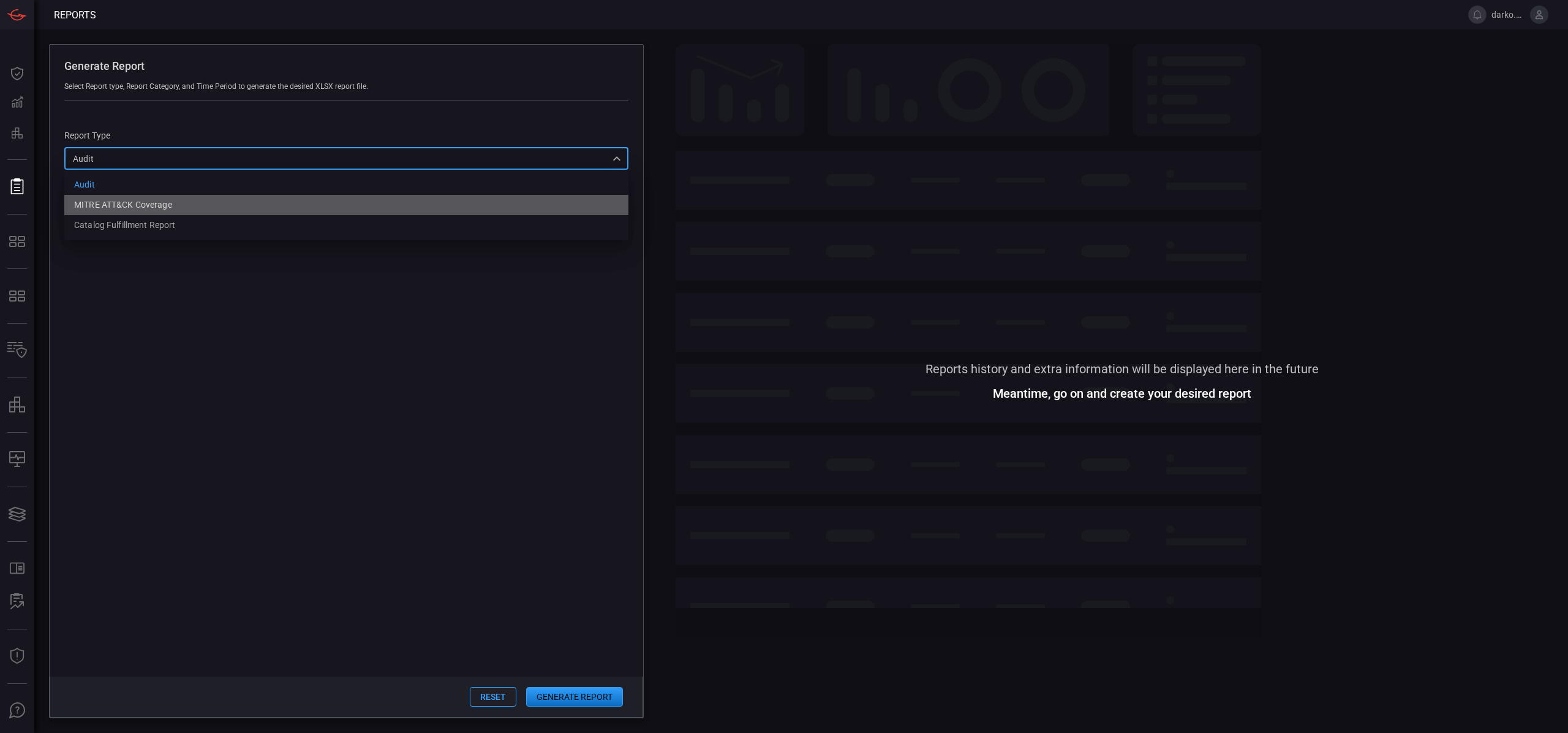
click at [189, 204] on li "MITRE ATT&CK Coverage" at bounding box center [346, 205] width 564 height 21
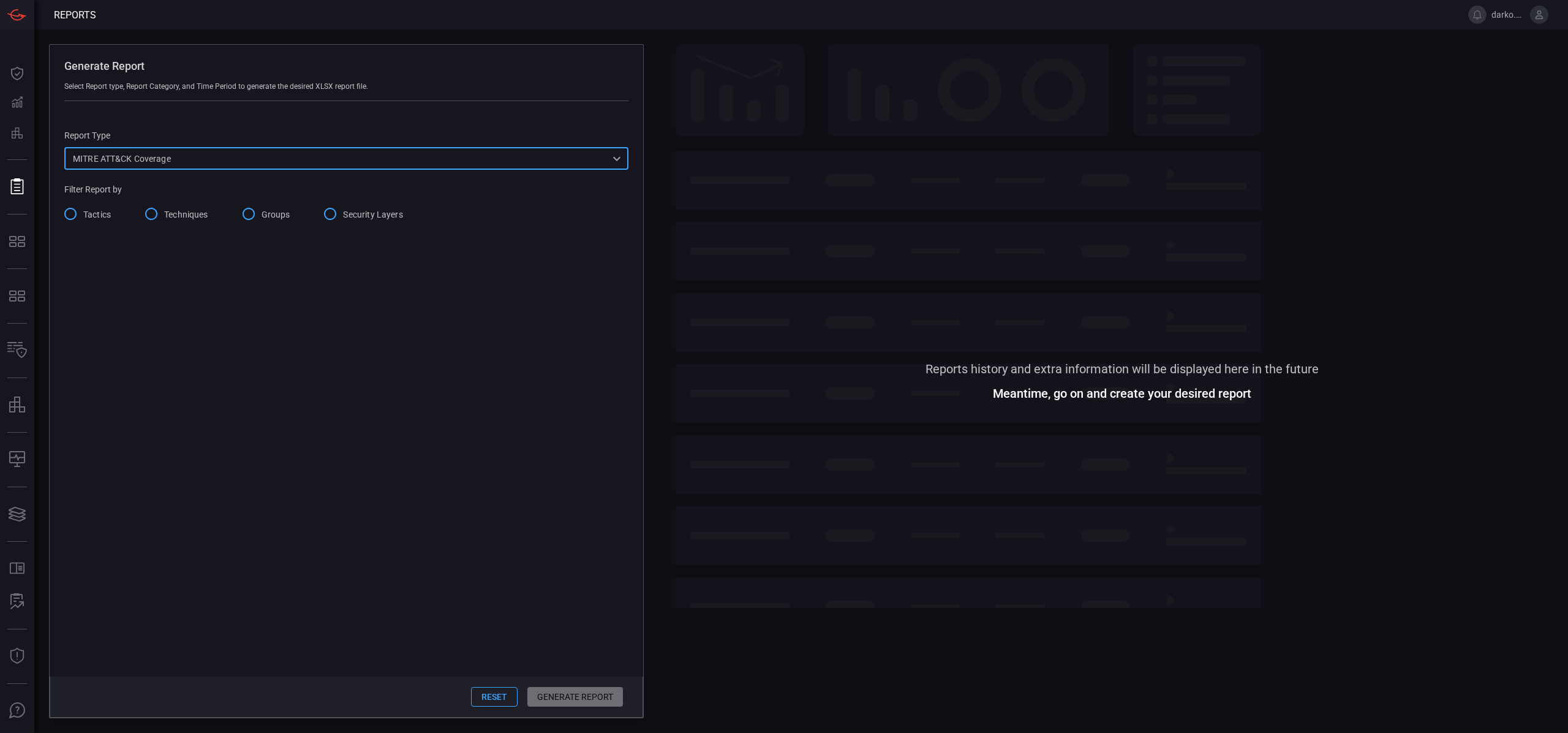
click at [239, 159] on div "MITRE ATT&CK Coverage mitreCoverage ​" at bounding box center [346, 158] width 564 height 23
click at [191, 221] on li "Catalog fulfillment report" at bounding box center [346, 226] width 564 height 21
type input "CatalogReport"
click at [816, 390] on div "Reports history and extra information will be displayed here in the future Mean…" at bounding box center [1121, 381] width 892 height 674
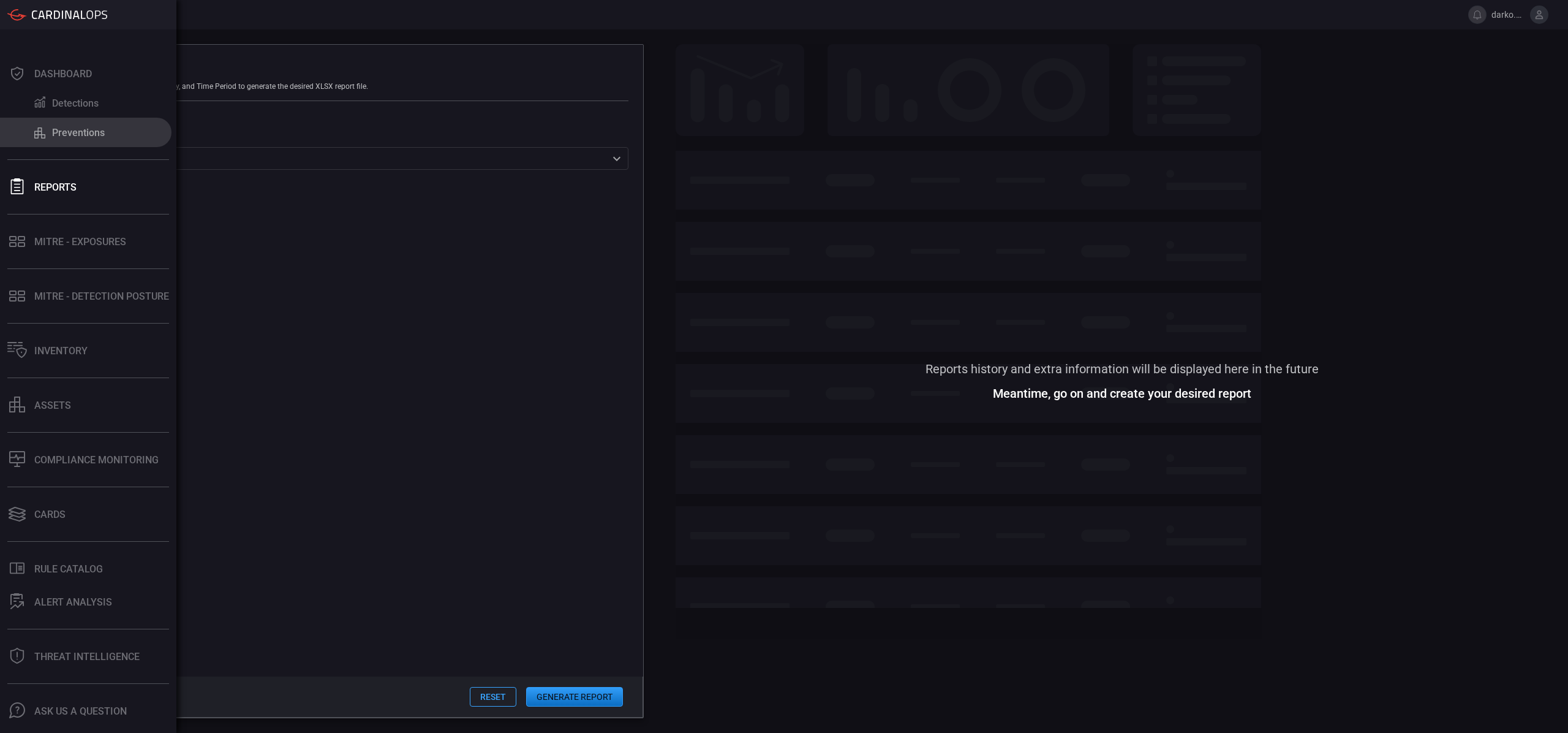
click at [34, 142] on button "Preventions" at bounding box center [85, 132] width 172 height 29
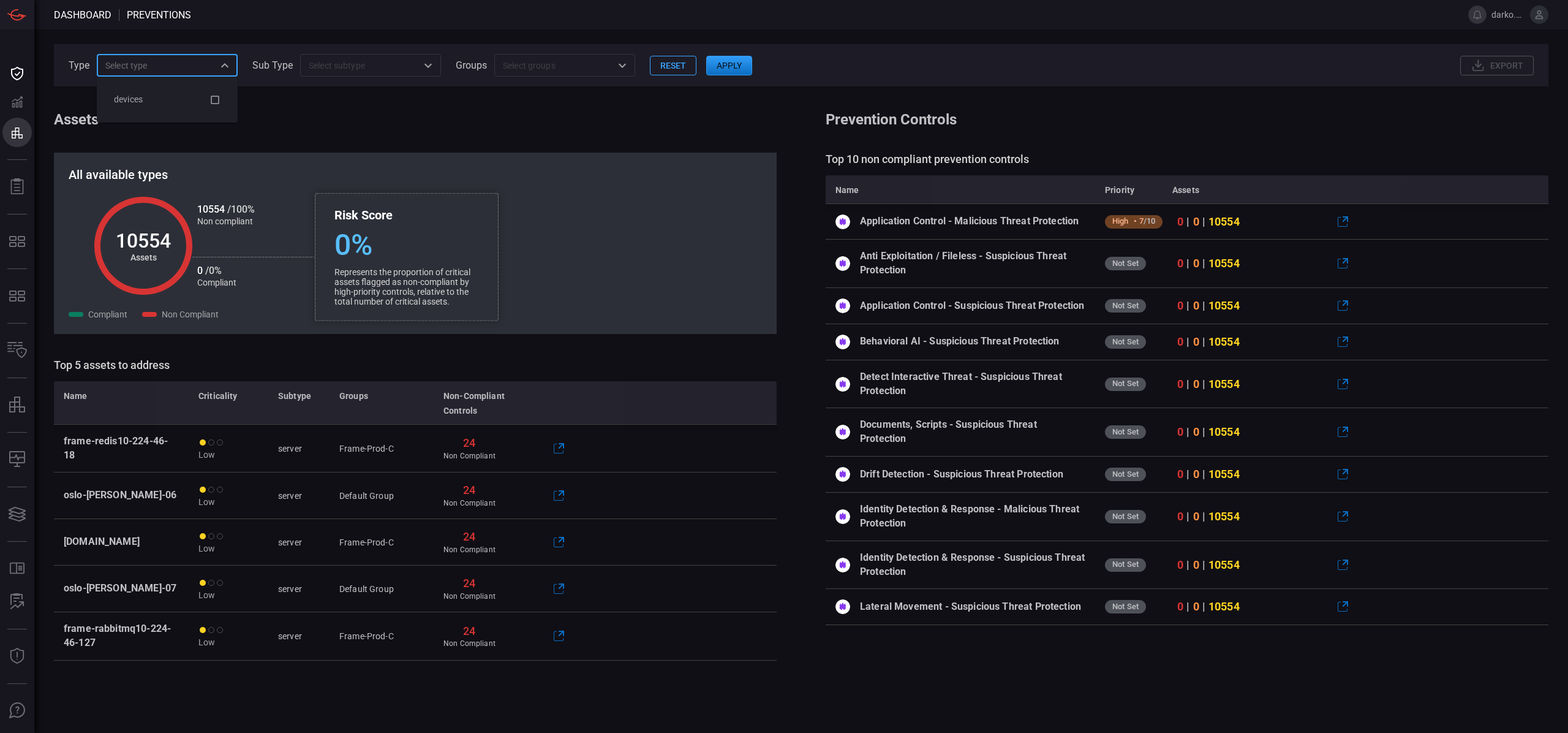
click at [212, 70] on input "text" at bounding box center [157, 65] width 114 height 15
click at [331, 118] on section "Assets" at bounding box center [415, 120] width 723 height 17
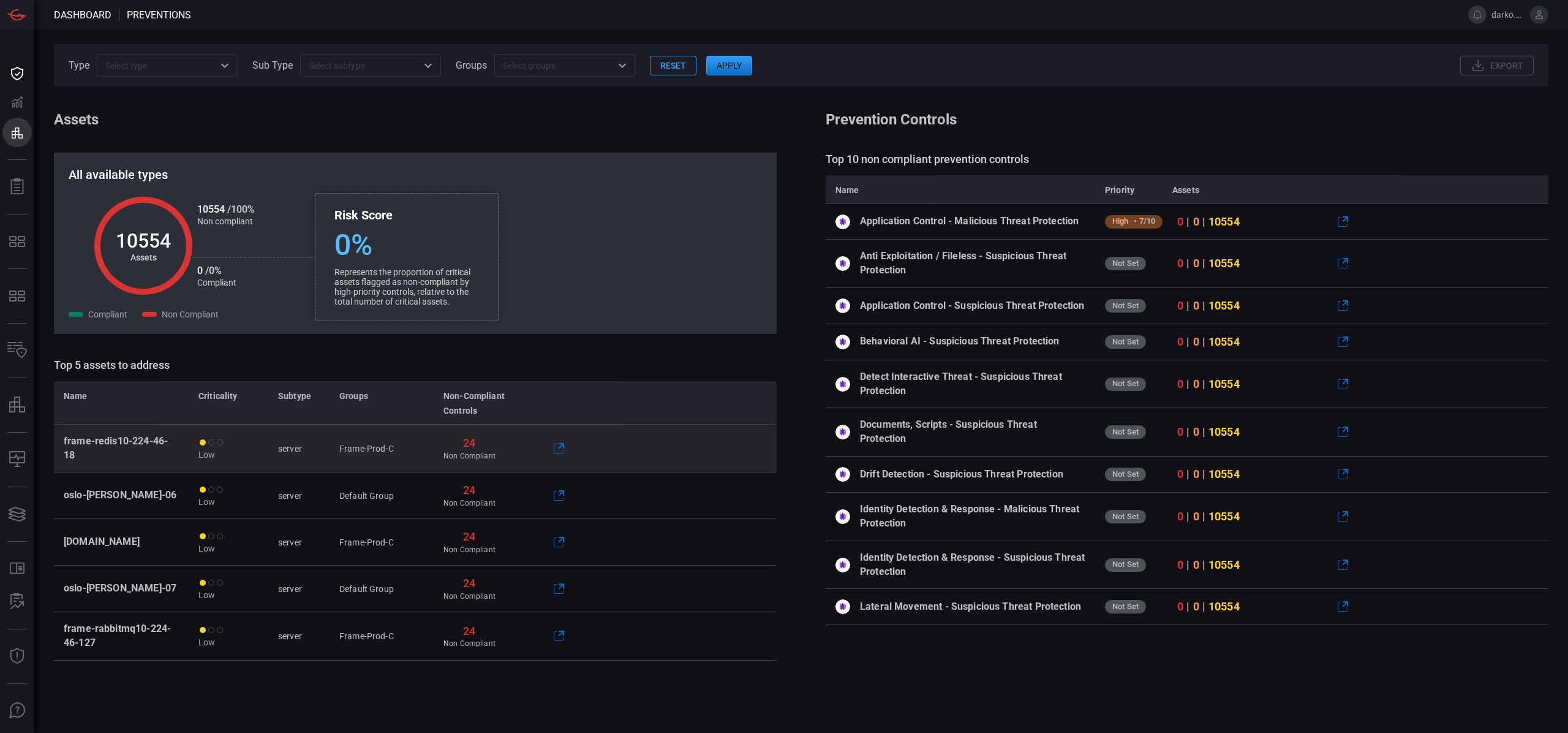
click at [480, 451] on span "Non Compliant" at bounding box center [469, 456] width 52 height 10
click at [470, 451] on span "Non Compliant" at bounding box center [469, 456] width 52 height 10
click at [559, 441] on icon at bounding box center [558, 448] width 15 height 15
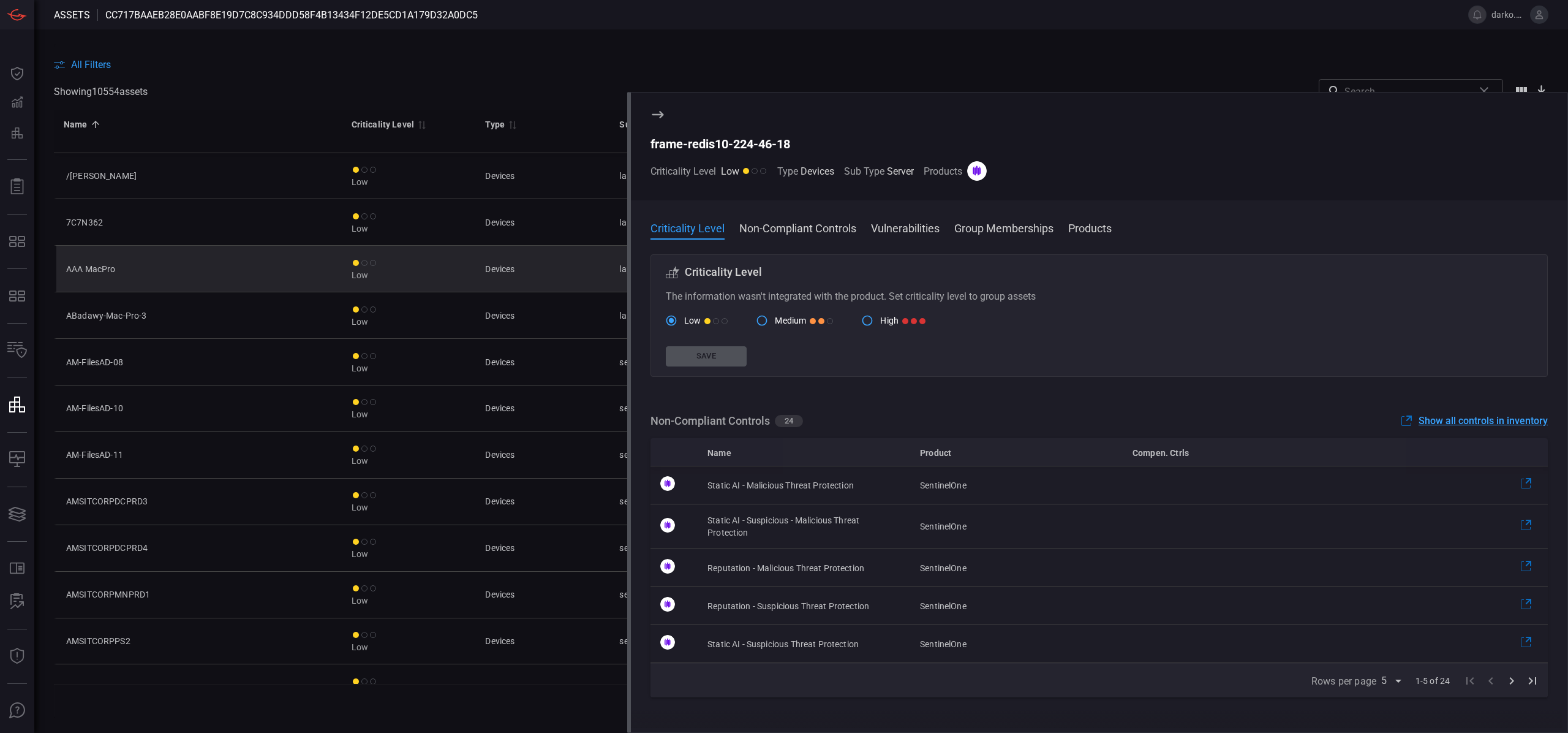
click at [570, 266] on td "Devices" at bounding box center [541, 269] width 134 height 46
click at [652, 118] on icon at bounding box center [658, 114] width 15 height 15
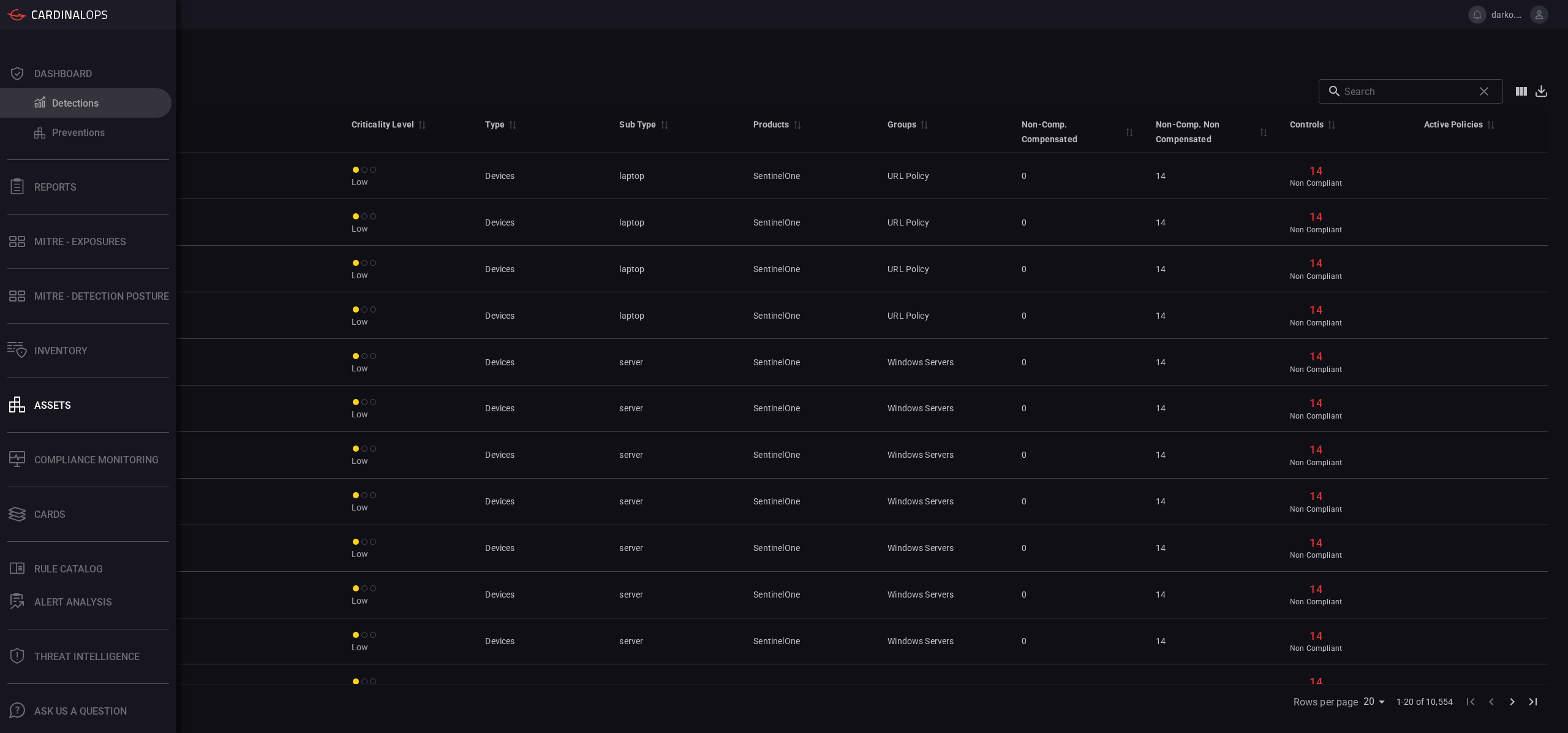
click at [92, 105] on div "Detections" at bounding box center [75, 103] width 46 height 12
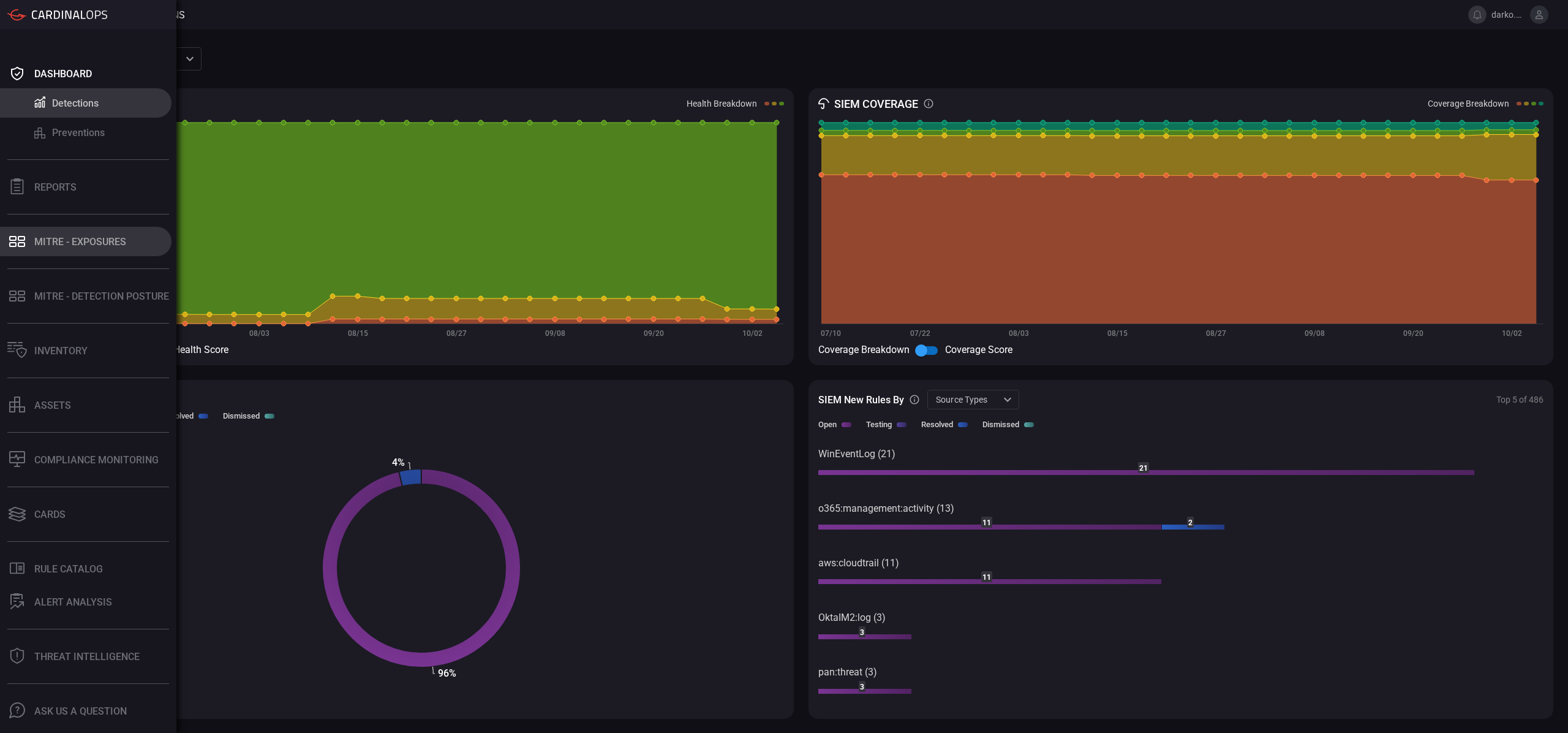
click at [36, 244] on div "MITRE - Exposures" at bounding box center [80, 242] width 92 height 12
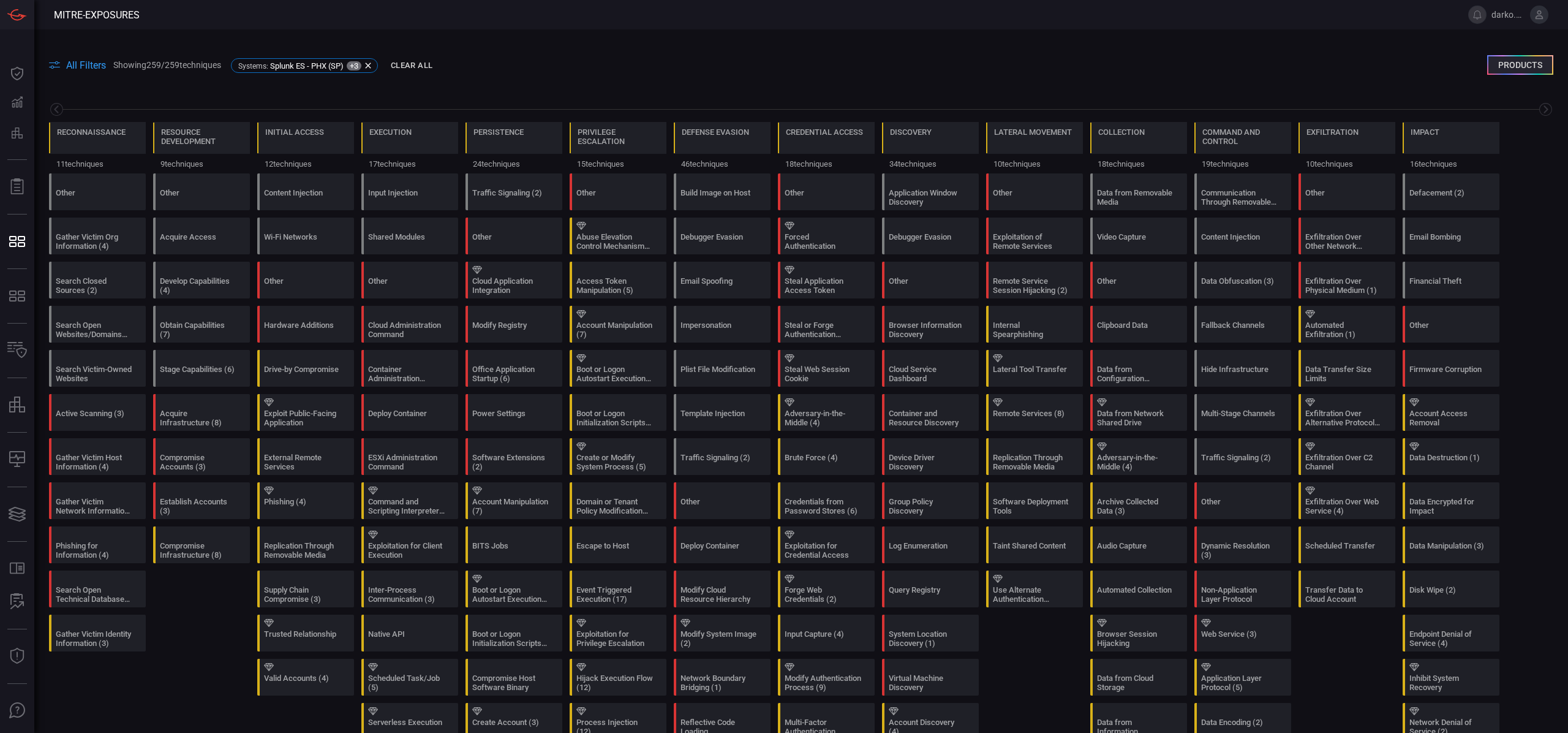
click at [1512, 64] on button "Products" at bounding box center [1519, 65] width 66 height 20
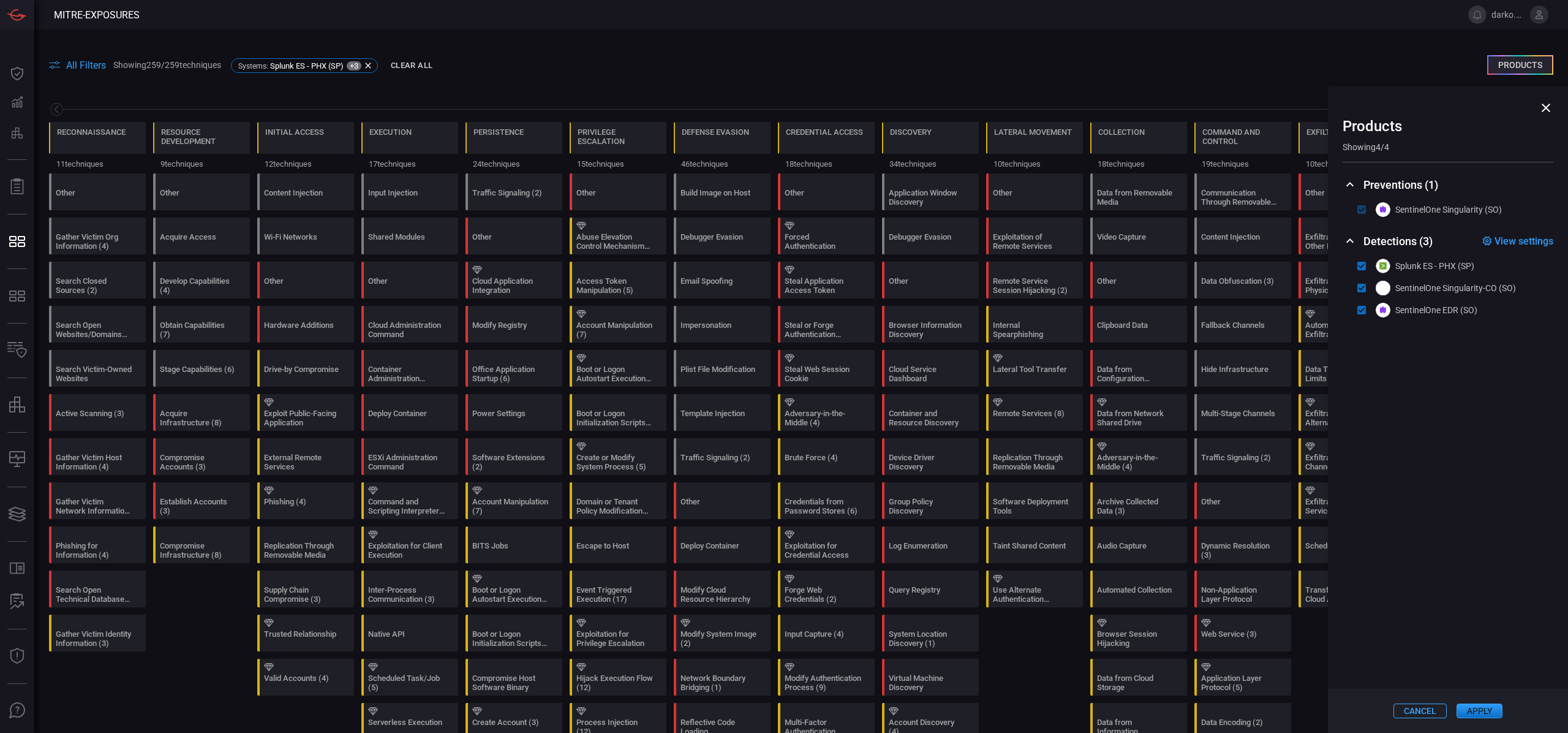
click at [1547, 108] on icon at bounding box center [1546, 108] width 9 height 9
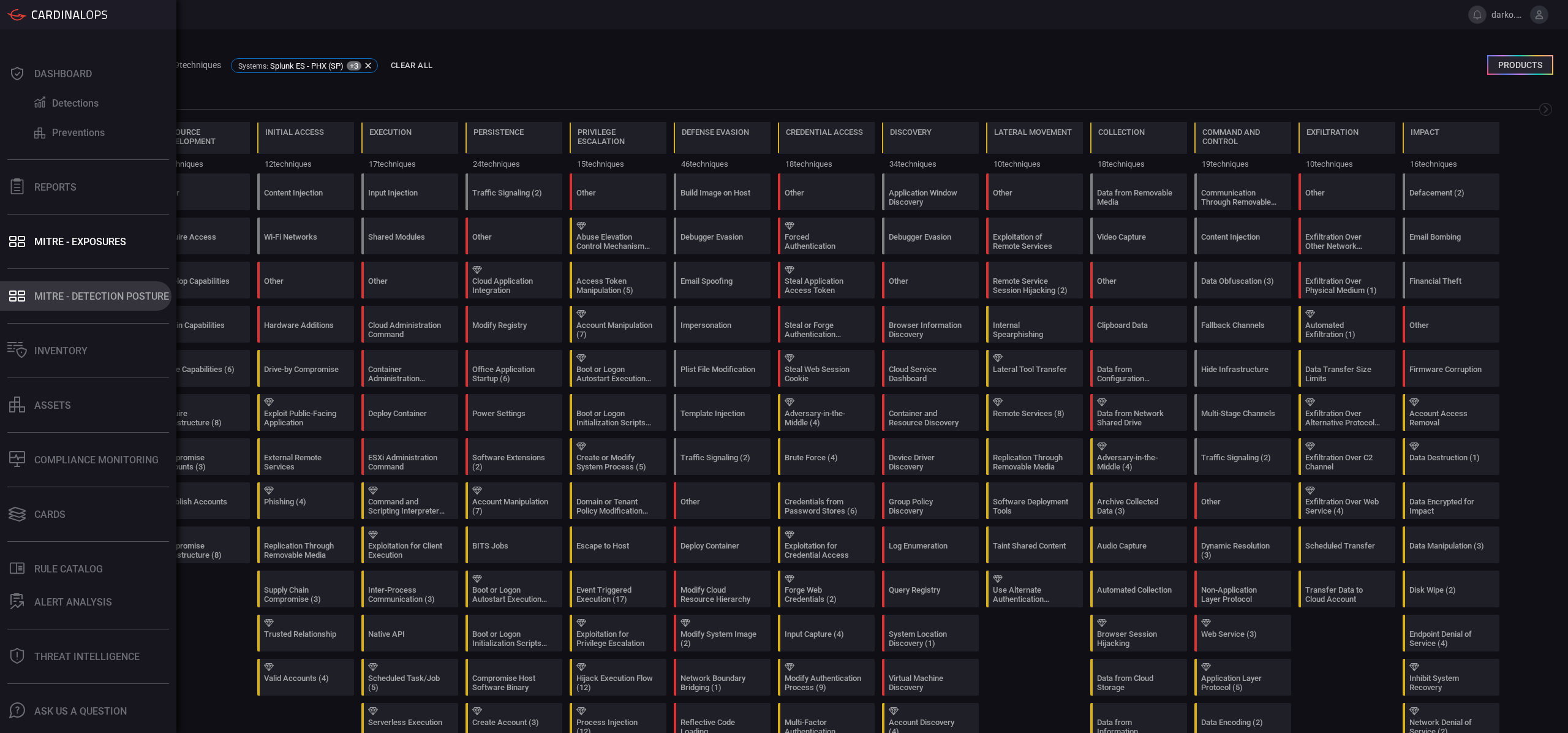
click at [59, 296] on div "MITRE - Detection Posture" at bounding box center [102, 296] width 135 height 12
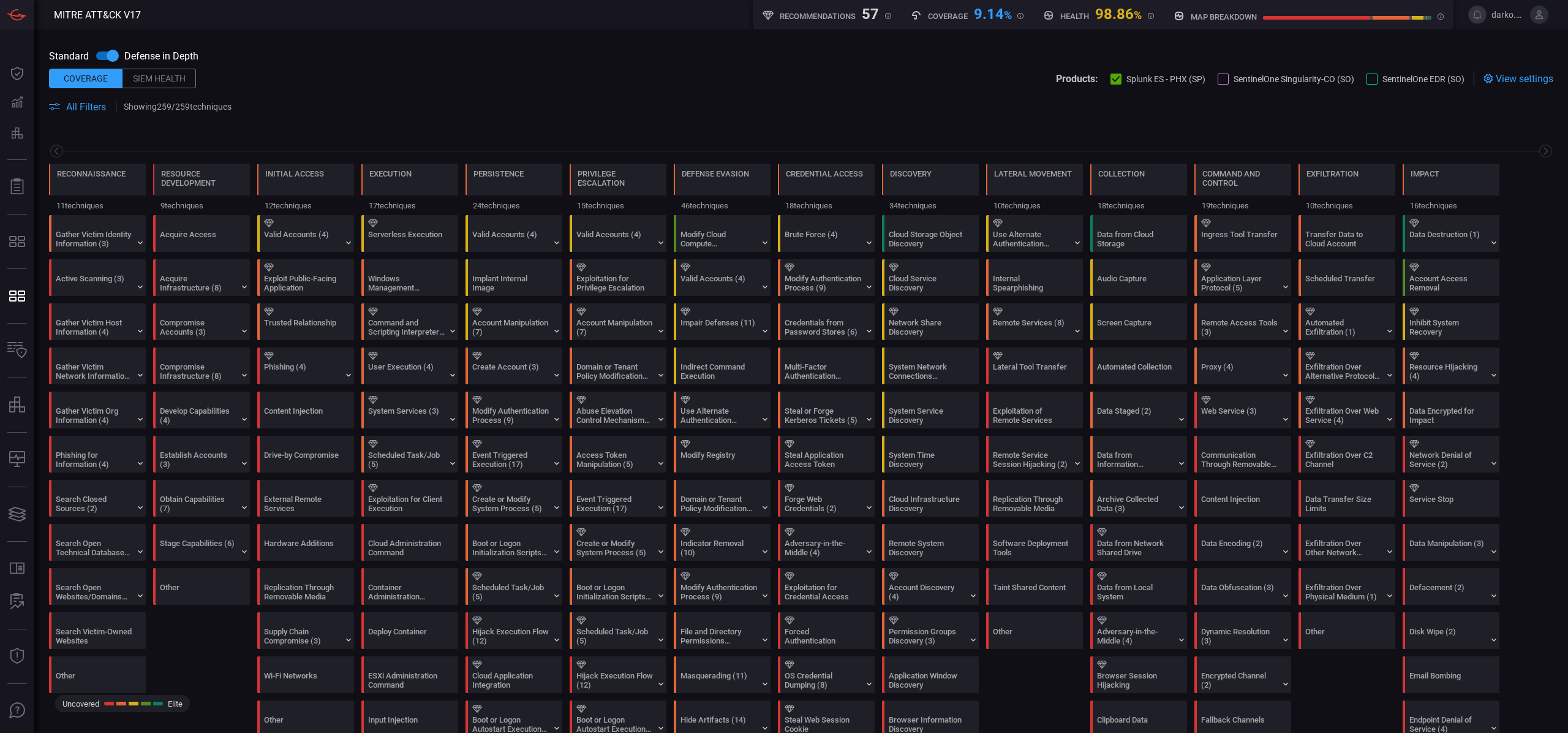
click at [157, 79] on div "Siem Health" at bounding box center [159, 78] width 73 height 20
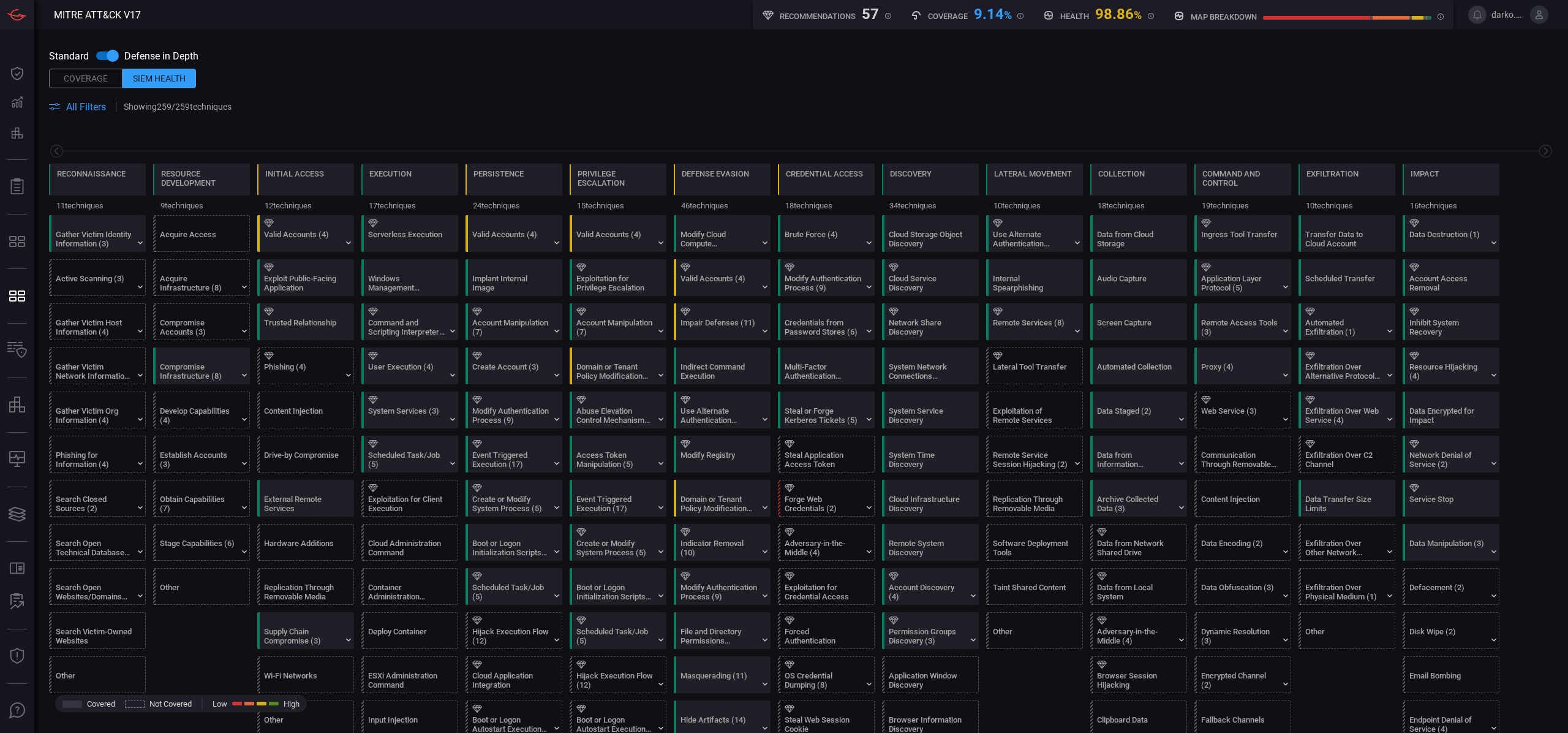
click at [92, 79] on div "Coverage" at bounding box center [85, 78] width 73 height 20
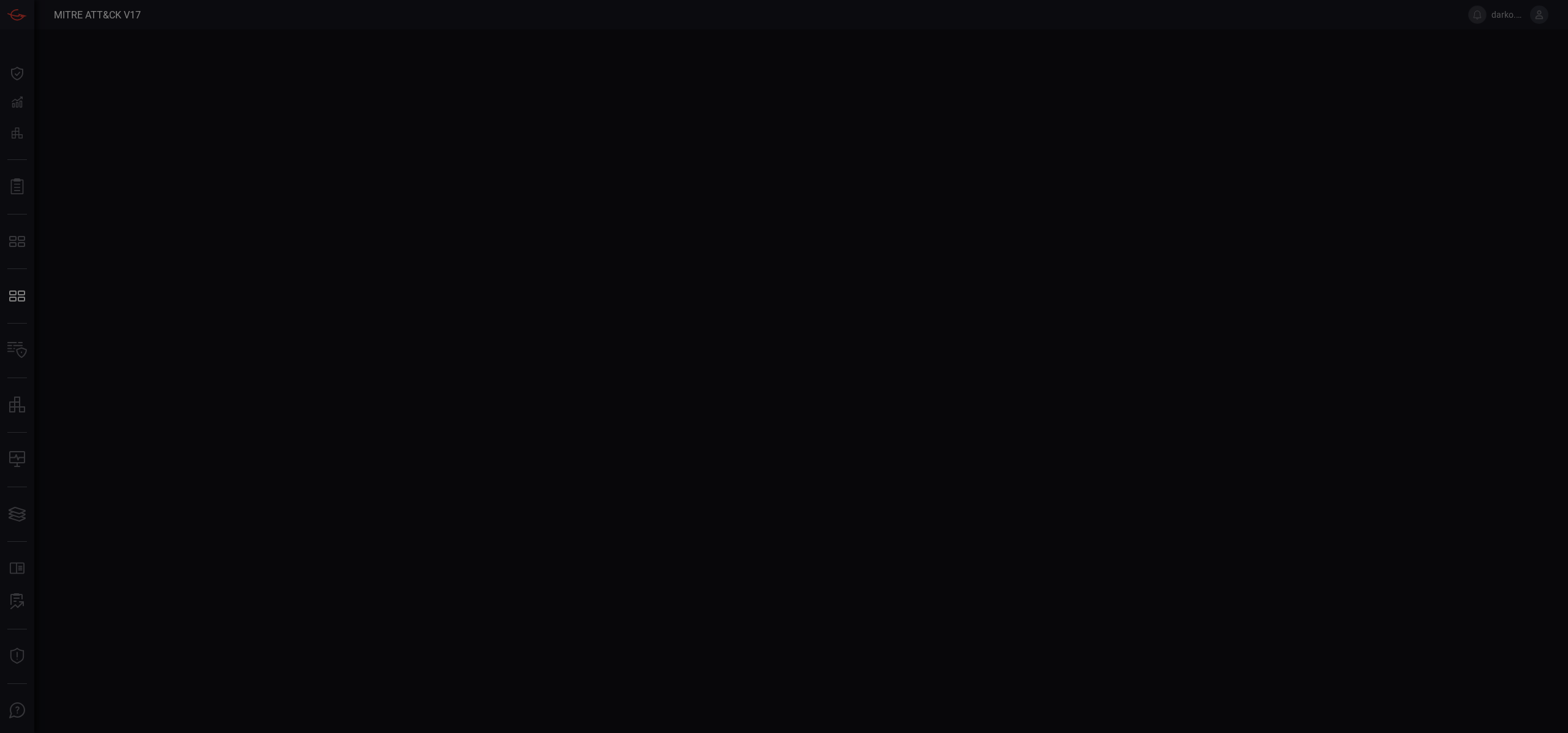
click at [24, 349] on div at bounding box center [784, 366] width 1568 height 733
